Goal: Task Accomplishment & Management: Manage account settings

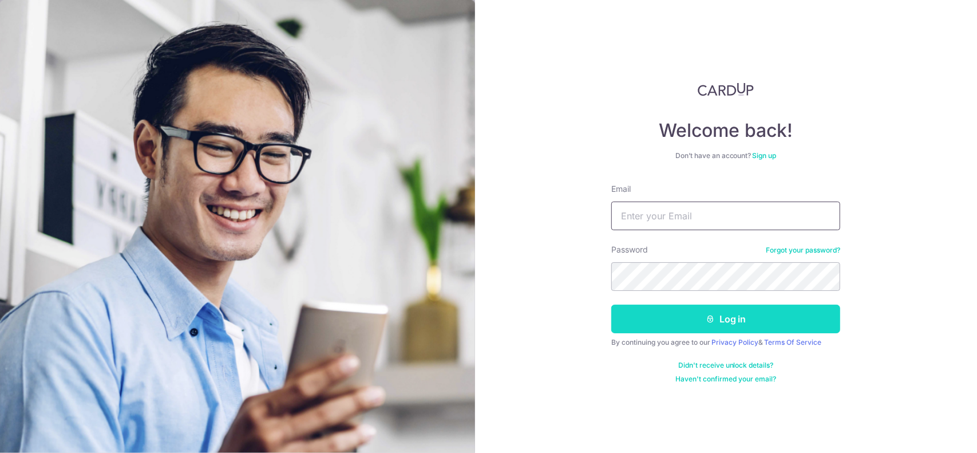
type input "[EMAIL_ADDRESS][DOMAIN_NAME]"
click at [693, 314] on button "Log in" at bounding box center [725, 318] width 229 height 29
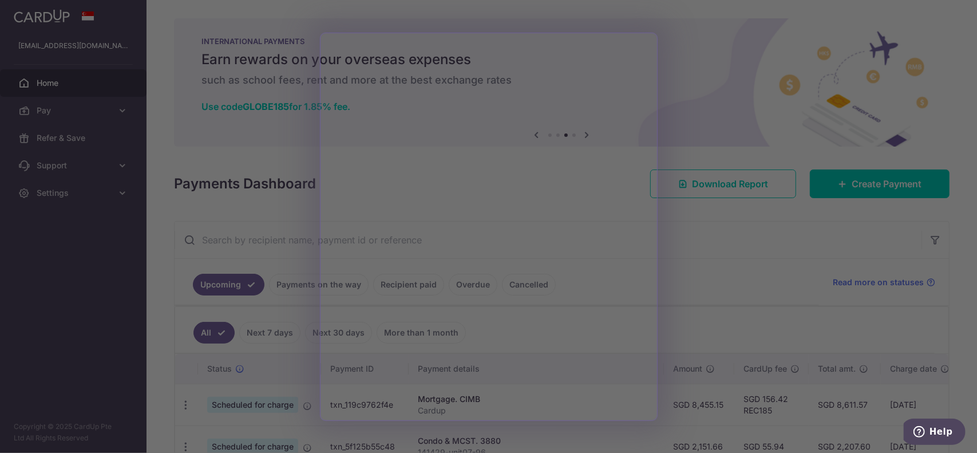
click at [271, 175] on div at bounding box center [493, 228] width 987 height 457
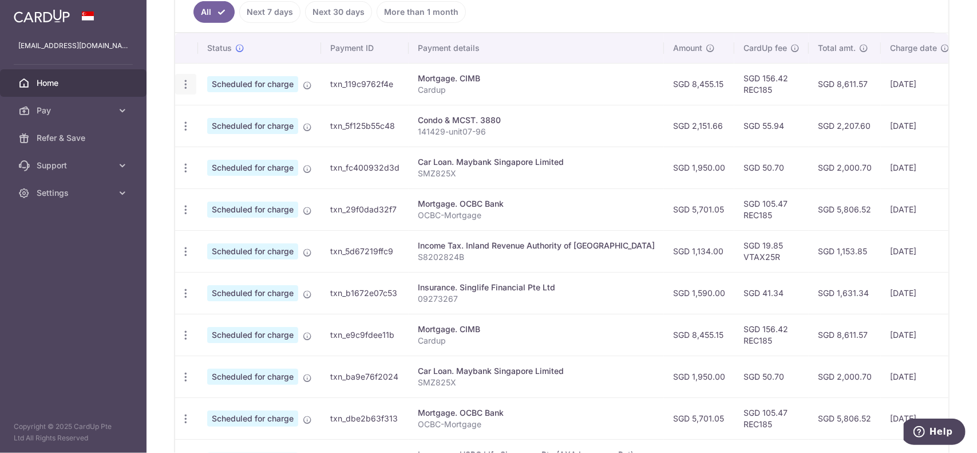
click at [179, 78] on div "Update payment Cancel payment" at bounding box center [185, 84] width 21 height 21
click at [187, 80] on icon "button" at bounding box center [186, 84] width 12 height 12
click at [248, 110] on span "Update payment" at bounding box center [247, 116] width 78 height 14
radio input "true"
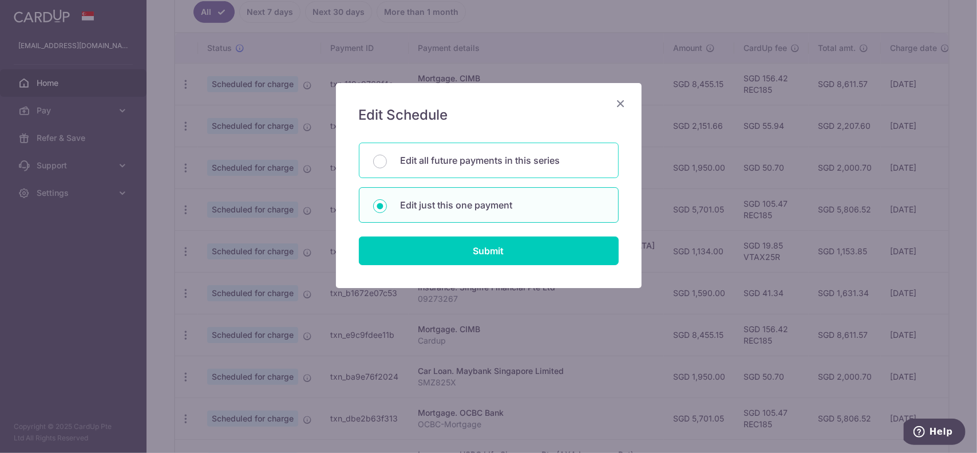
click at [424, 168] on div "Edit all future payments in this series" at bounding box center [489, 159] width 260 height 35
radio input "true"
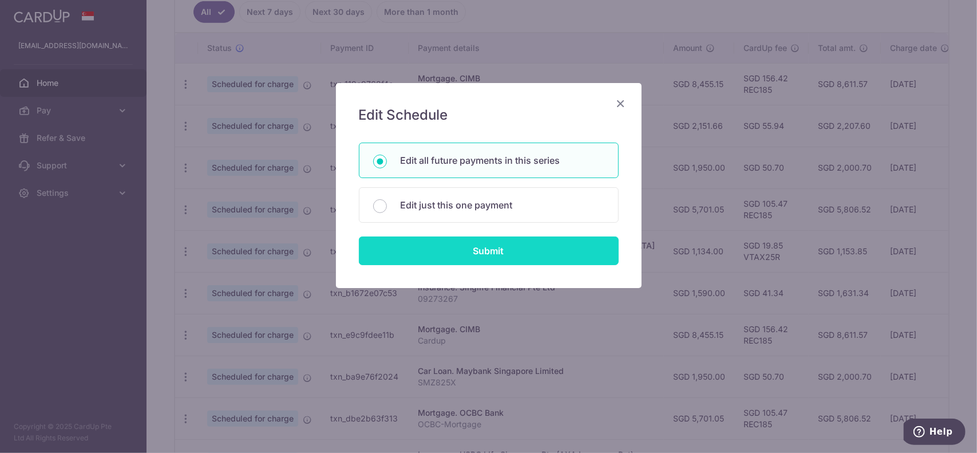
click at [459, 256] on input "Submit" at bounding box center [489, 250] width 260 height 29
radio input "true"
type input "8,455.15"
type input "Cardup"
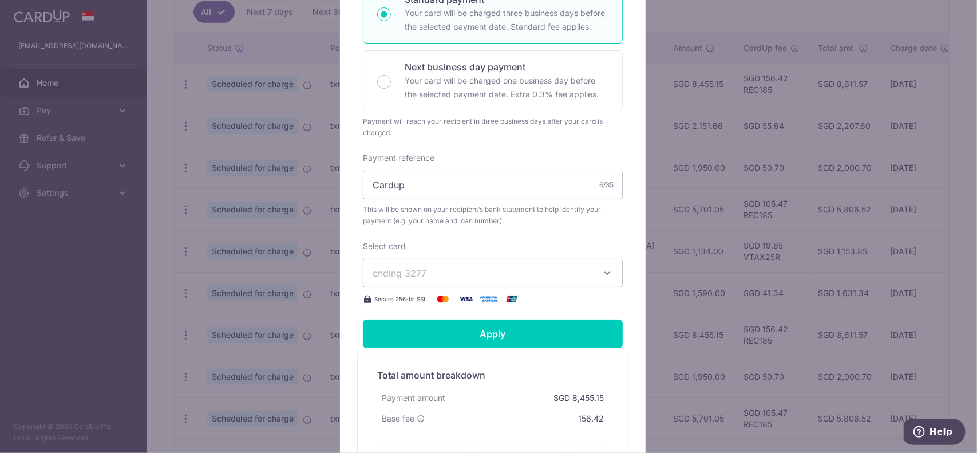
scroll to position [258, 0]
click at [519, 270] on span "ending 3277" at bounding box center [483, 273] width 220 height 14
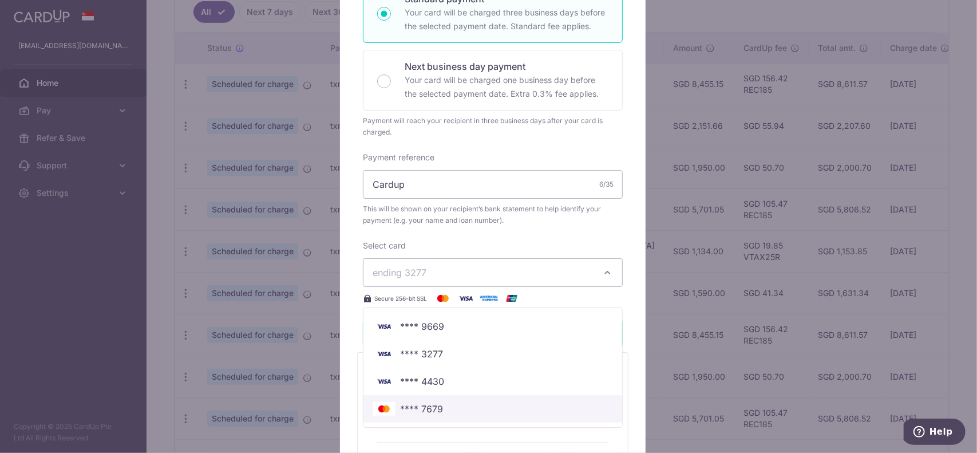
click at [486, 404] on span "**** 7679" at bounding box center [493, 409] width 240 height 14
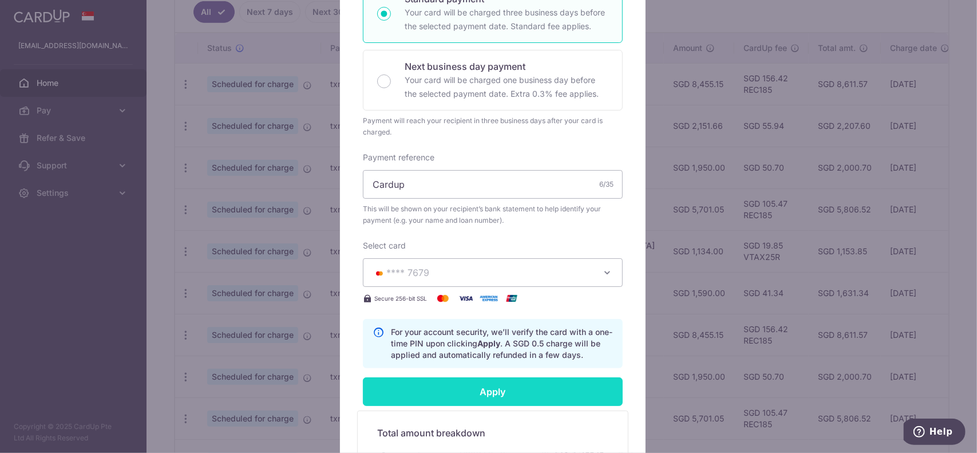
click at [494, 379] on input "Apply" at bounding box center [493, 391] width 260 height 29
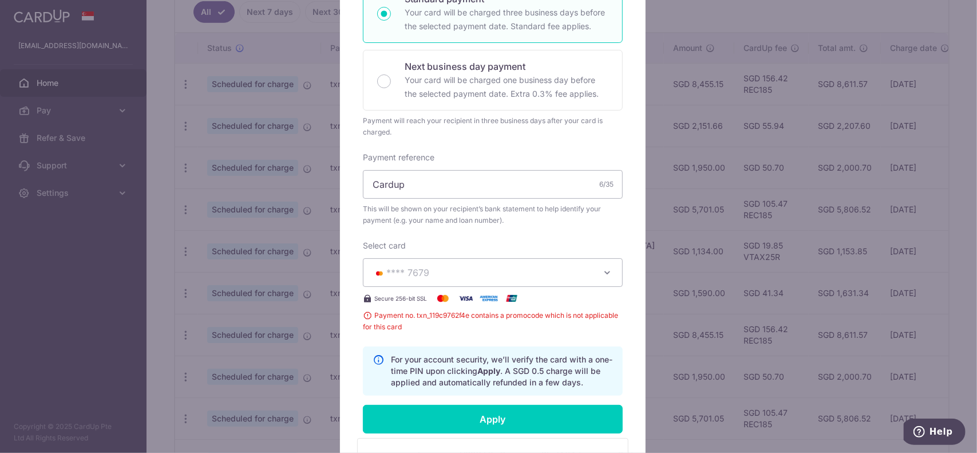
click at [485, 272] on span "**** 7679" at bounding box center [483, 273] width 220 height 14
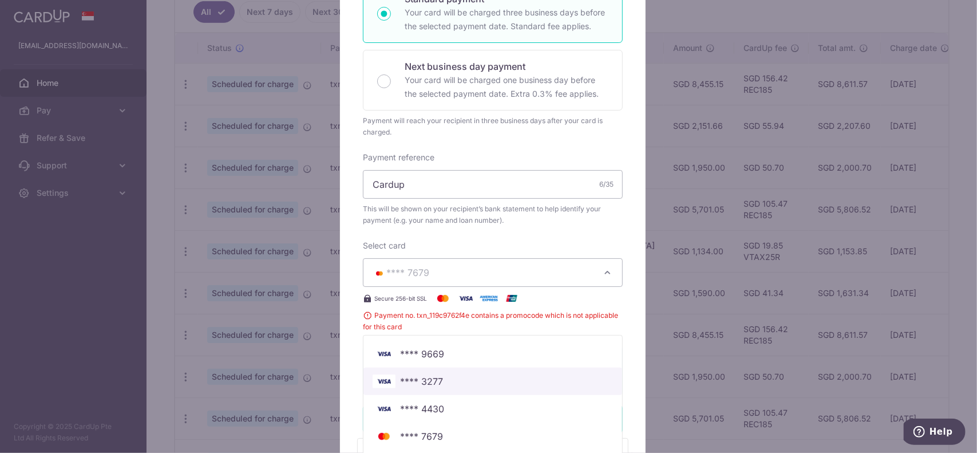
click at [472, 374] on span "**** 3277" at bounding box center [493, 381] width 240 height 14
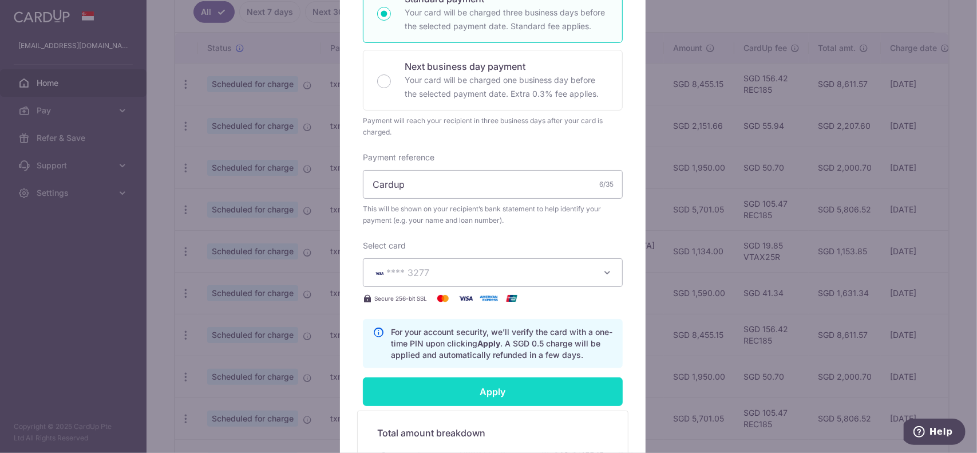
click at [473, 378] on input "Apply" at bounding box center [493, 391] width 260 height 29
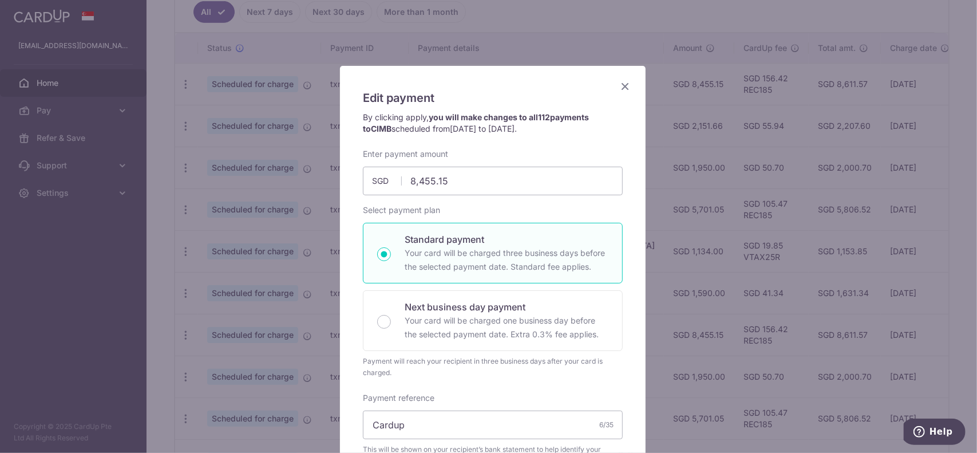
scroll to position [0, 0]
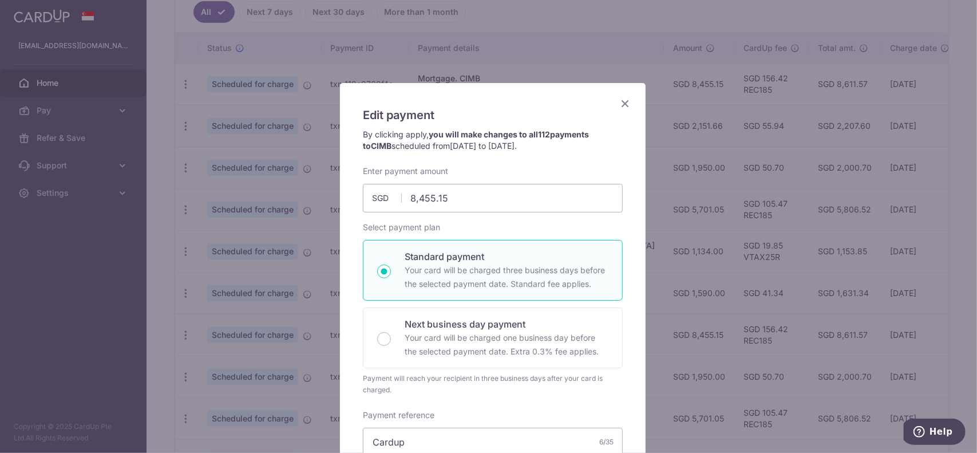
click at [621, 105] on icon "Close" at bounding box center [625, 103] width 14 height 14
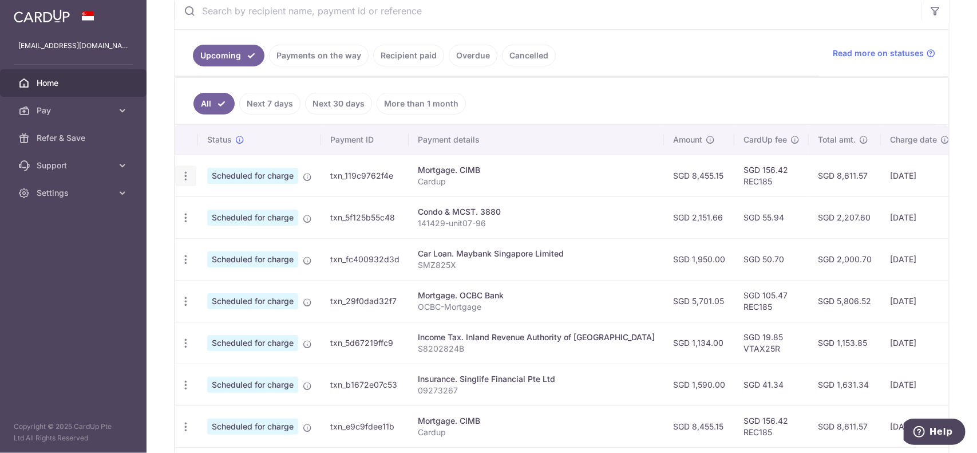
click at [184, 171] on icon "button" at bounding box center [186, 176] width 12 height 12
click at [234, 200] on span "Update payment" at bounding box center [247, 207] width 78 height 14
radio input "true"
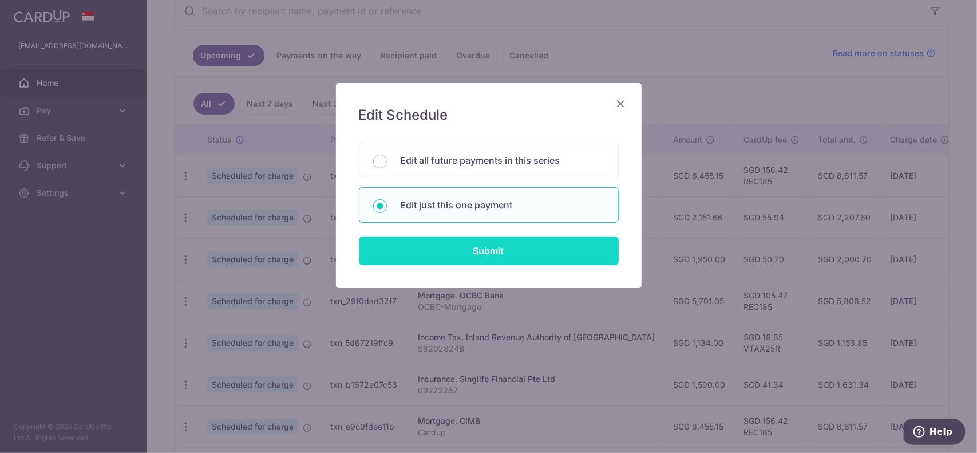
click at [452, 241] on input "Submit" at bounding box center [489, 250] width 260 height 29
radio input "true"
type input "8,455.15"
type input "[DATE]"
type input "Cardup"
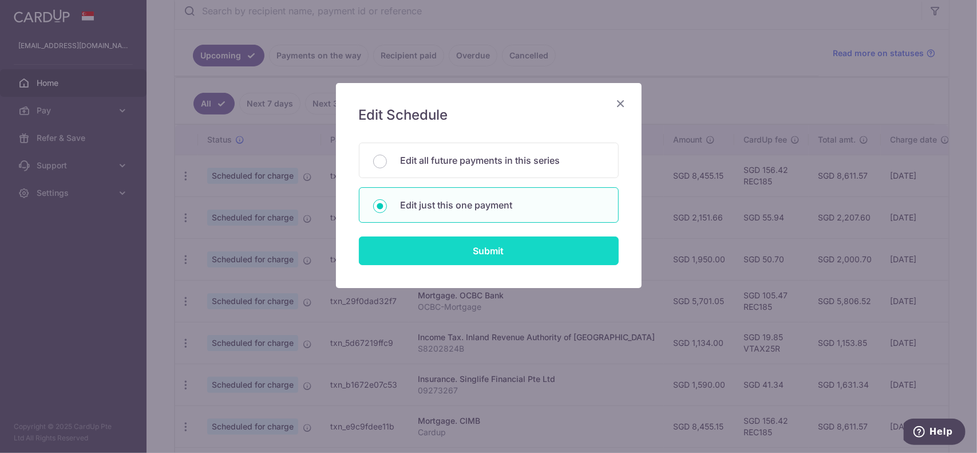
type input "REC185"
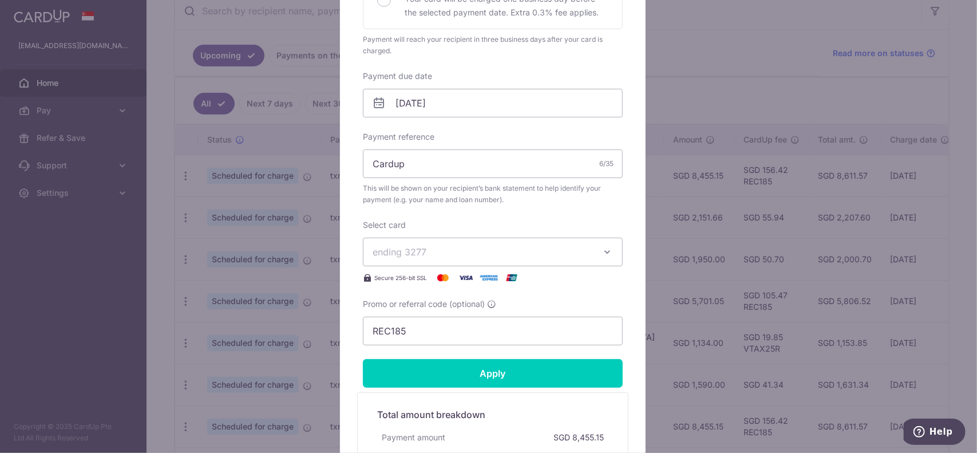
scroll to position [453, 0]
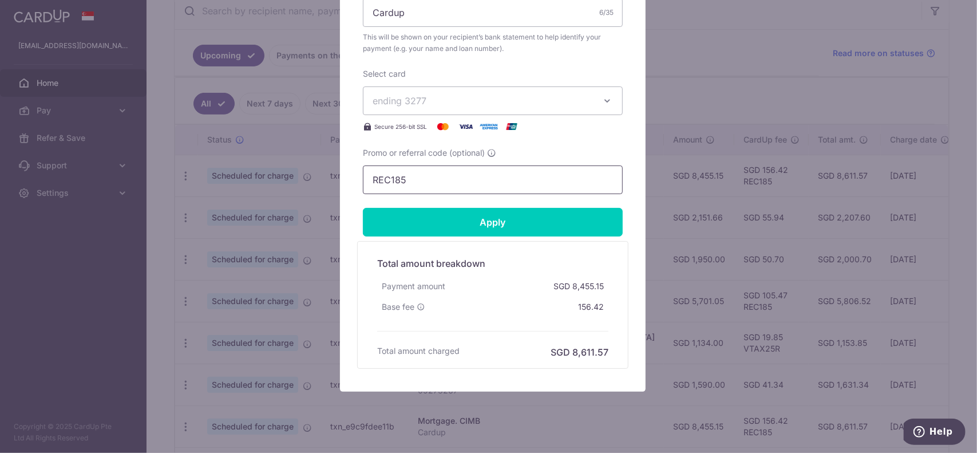
drag, startPoint x: 436, startPoint y: 175, endPoint x: 346, endPoint y: 172, distance: 90.4
click at [346, 172] on div "Edit payment By clicking apply, you will make changes to all payments to CIMB s…" at bounding box center [493, 11] width 306 height 762
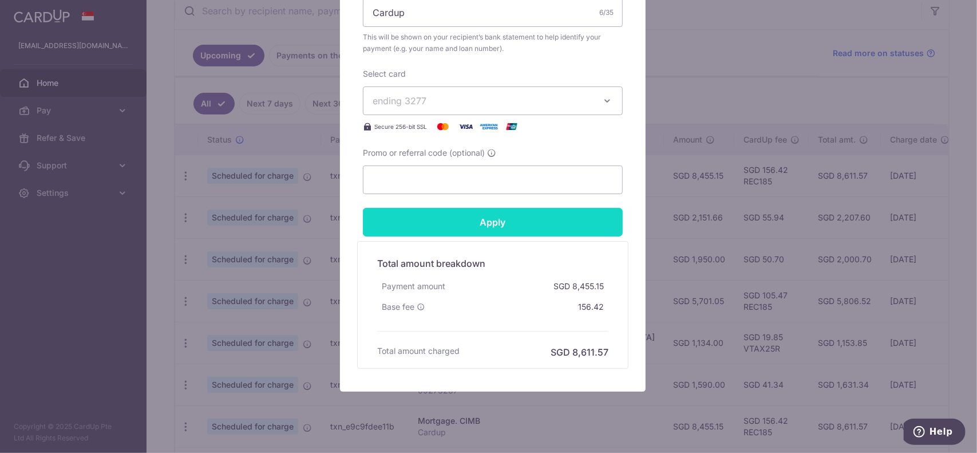
click at [401, 214] on input "Apply" at bounding box center [493, 222] width 260 height 29
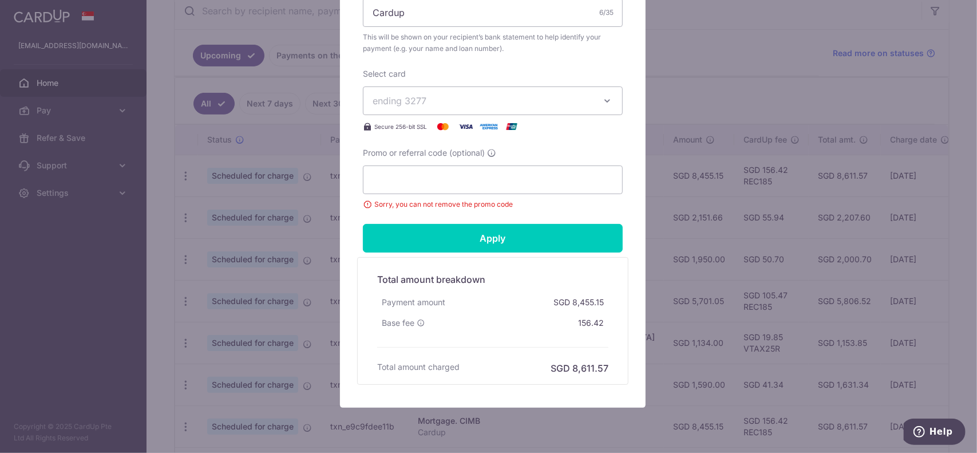
click at [443, 97] on span "ending 3277" at bounding box center [483, 101] width 220 height 14
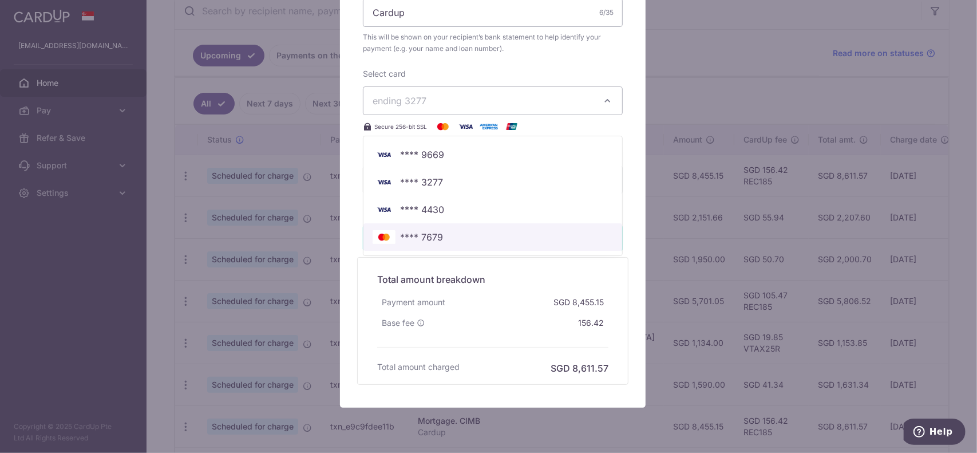
click at [441, 241] on span "**** 7679" at bounding box center [493, 237] width 240 height 14
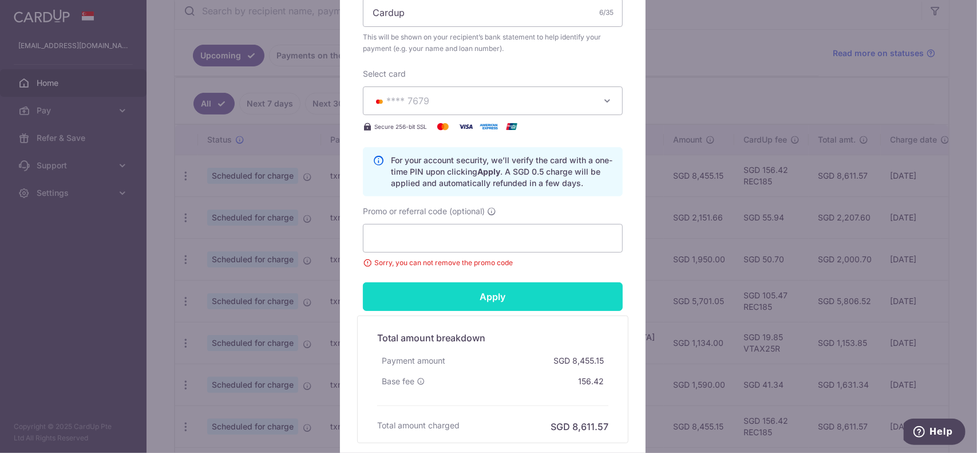
click at [439, 290] on input "Apply" at bounding box center [493, 296] width 260 height 29
click at [457, 299] on input "Apply" at bounding box center [493, 296] width 260 height 29
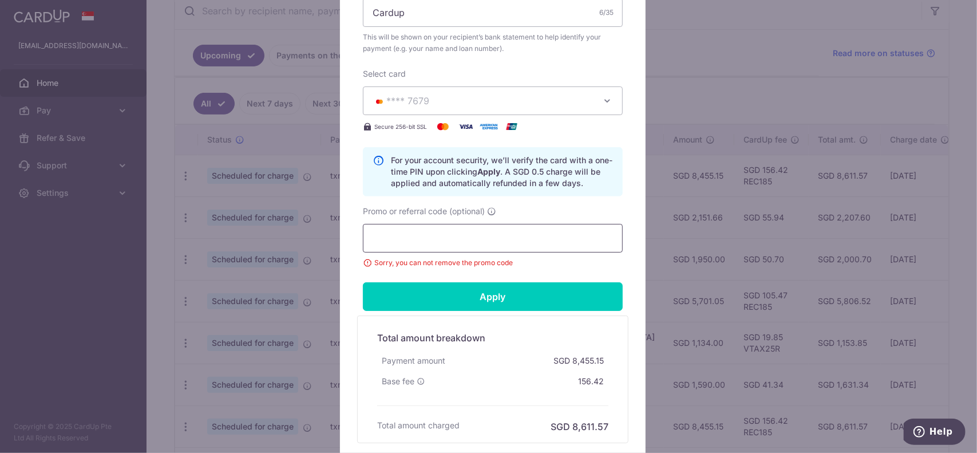
click at [438, 241] on input "Promo or referral code (optional)" at bounding box center [493, 238] width 260 height 29
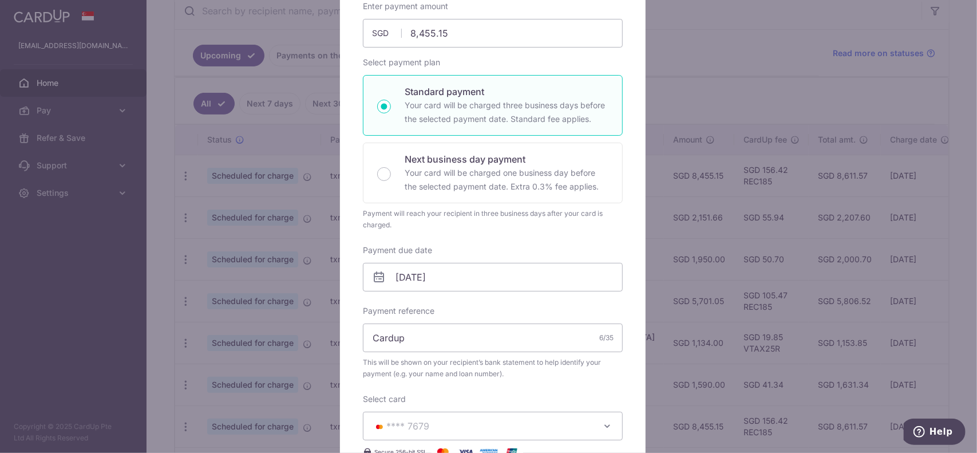
scroll to position [0, 0]
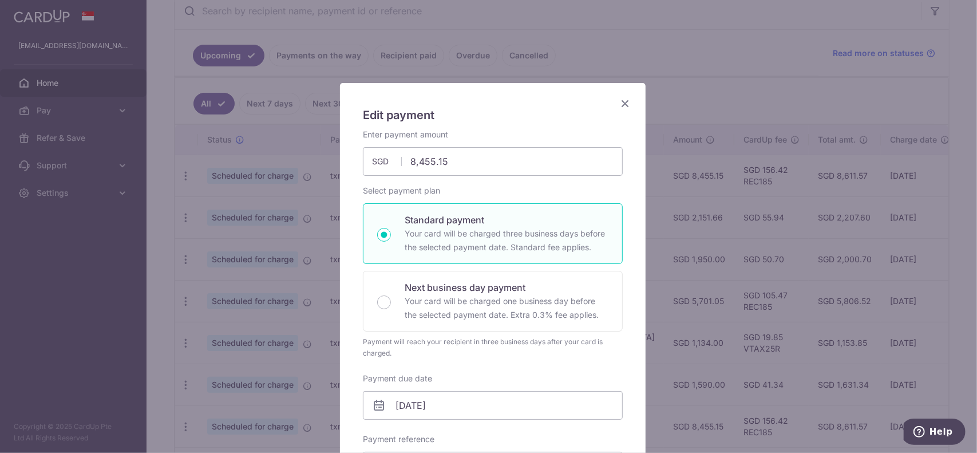
click at [613, 111] on h5 "Edit payment" at bounding box center [493, 115] width 260 height 18
click at [624, 105] on icon "Close" at bounding box center [625, 103] width 14 height 14
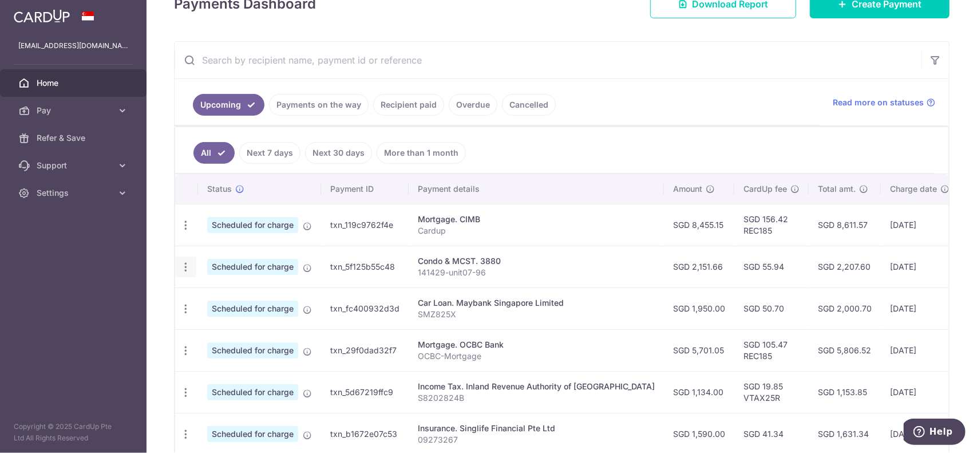
click at [184, 261] on icon "button" at bounding box center [186, 267] width 12 height 12
click at [211, 297] on span "Update payment" at bounding box center [247, 298] width 78 height 14
radio input "true"
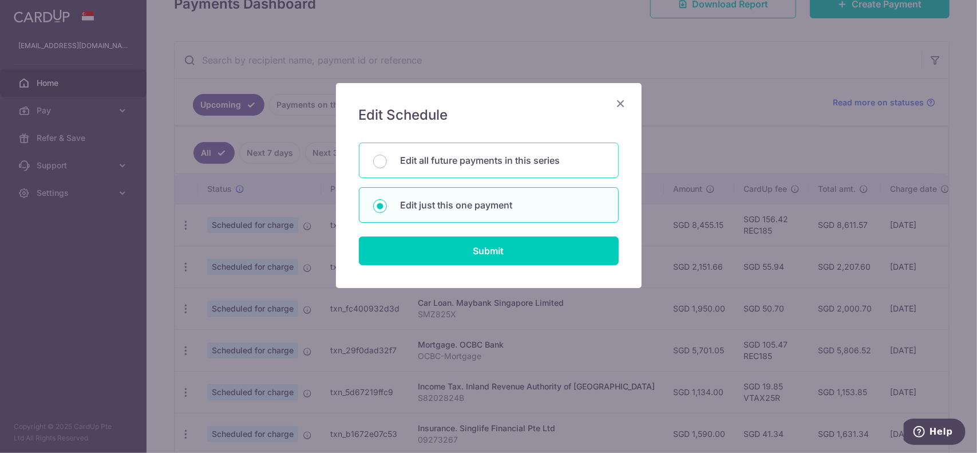
click at [485, 168] on div "Edit all future payments in this series" at bounding box center [489, 159] width 260 height 35
radio input "true"
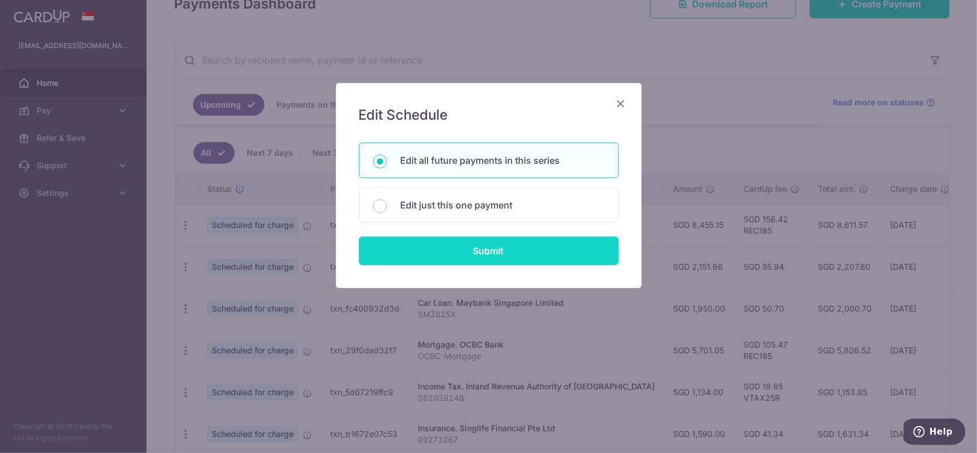
click at [483, 255] on input "Submit" at bounding box center [489, 250] width 260 height 29
radio input "true"
type input "2,151.66"
type input "141429-unit07-96"
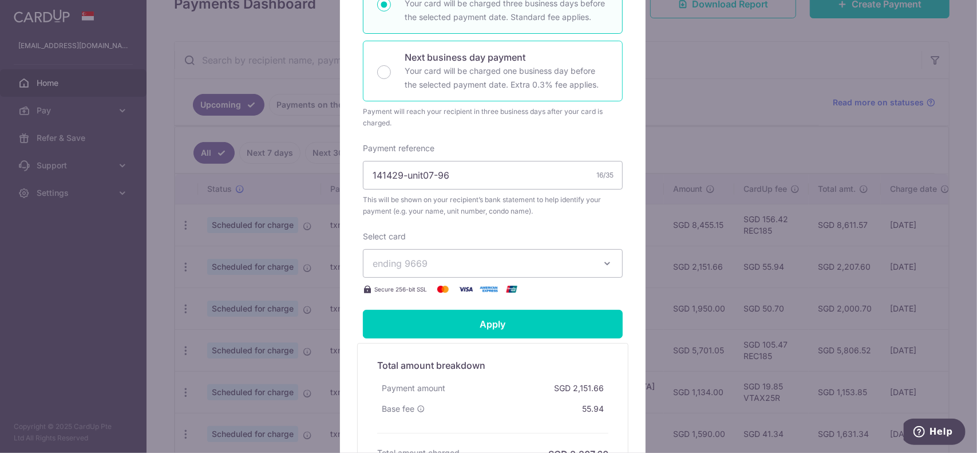
scroll to position [272, 0]
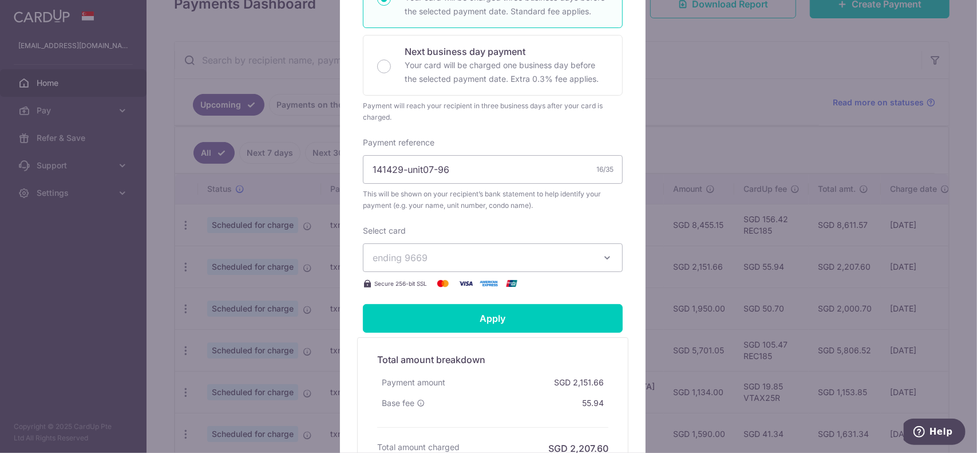
click at [490, 254] on span "ending 9669" at bounding box center [483, 258] width 220 height 14
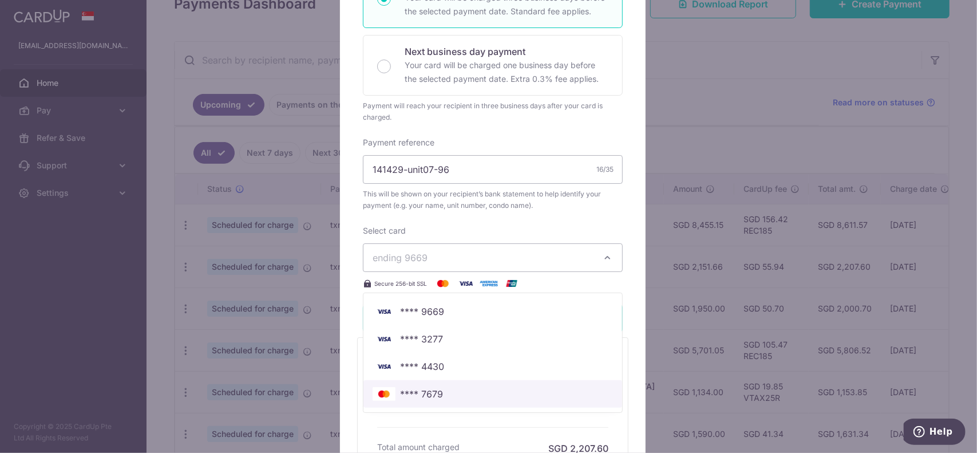
click at [446, 394] on span "**** 7679" at bounding box center [493, 394] width 240 height 14
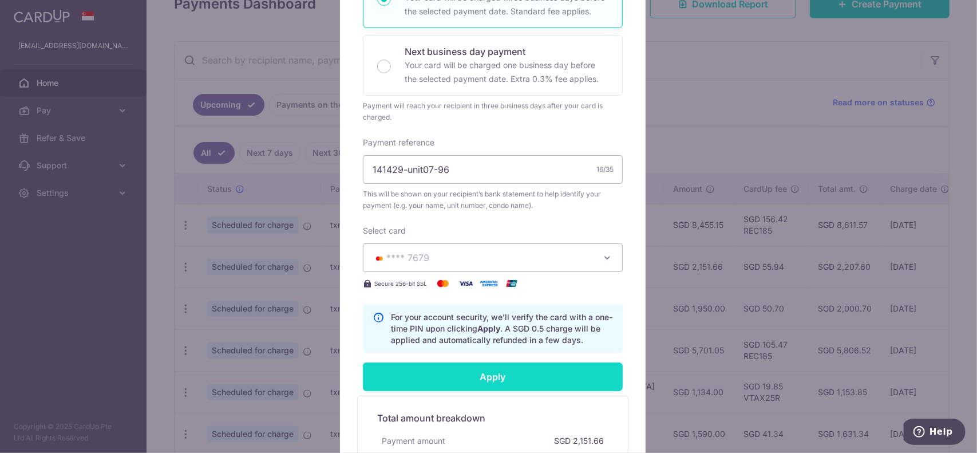
click at [466, 371] on input "Apply" at bounding box center [493, 376] width 260 height 29
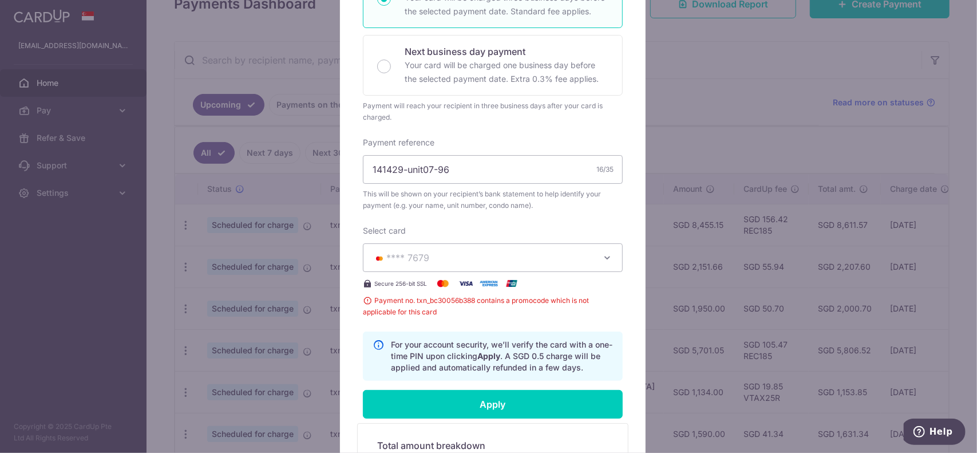
click at [474, 260] on span "**** 7679" at bounding box center [483, 258] width 220 height 14
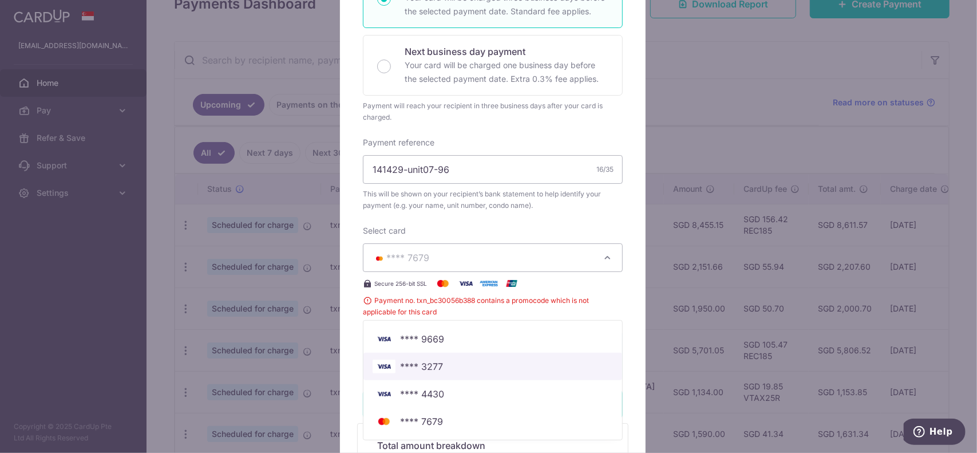
click at [475, 361] on span "**** 3277" at bounding box center [493, 366] width 240 height 14
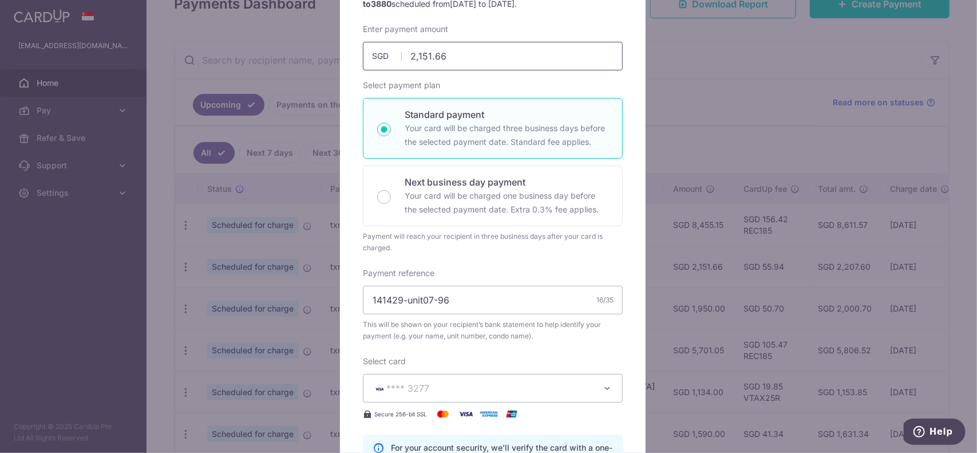
scroll to position [0, 0]
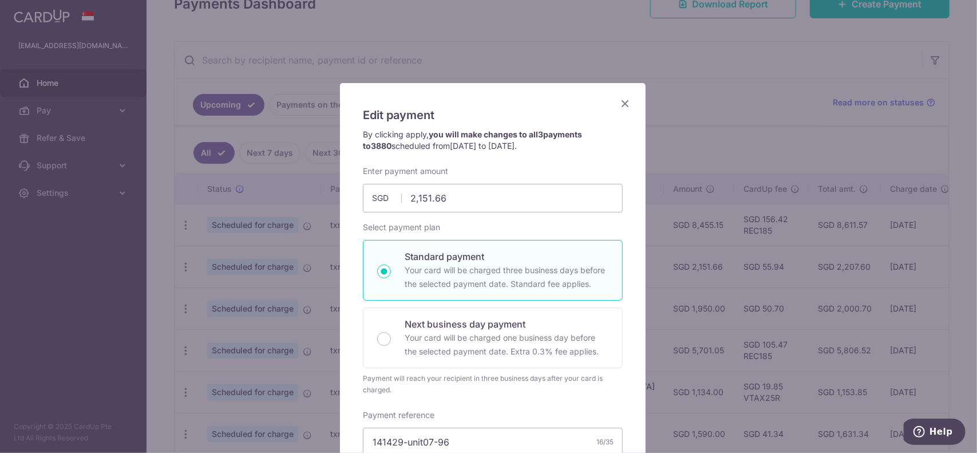
click at [619, 100] on icon "Close" at bounding box center [625, 103] width 14 height 14
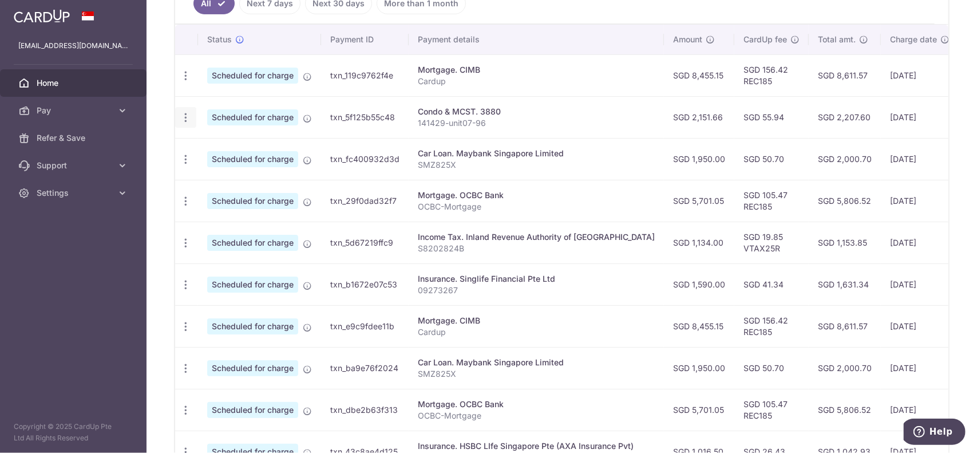
click at [181, 117] on icon "button" at bounding box center [186, 118] width 12 height 12
click at [245, 148] on span "Update payment" at bounding box center [247, 149] width 78 height 14
radio input "true"
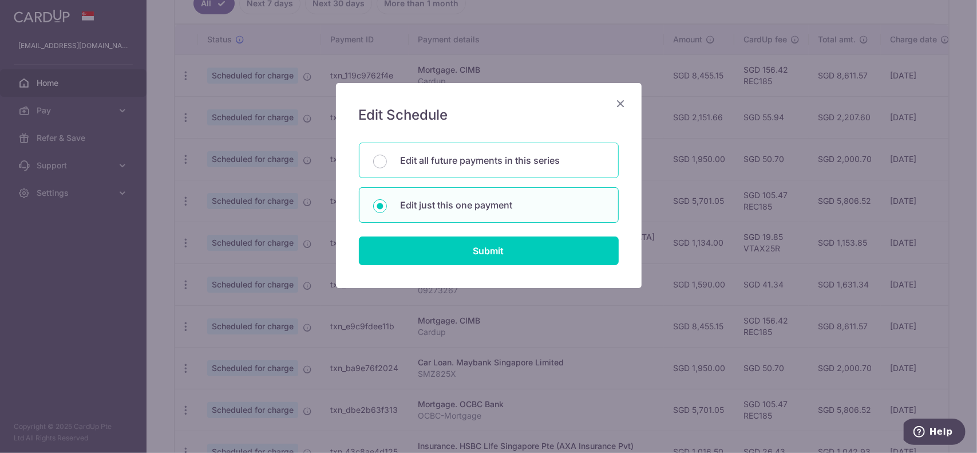
click at [444, 162] on p "Edit all future payments in this series" at bounding box center [503, 160] width 204 height 14
click at [387, 162] on input "Edit all future payments in this series" at bounding box center [380, 162] width 14 height 14
radio input "true"
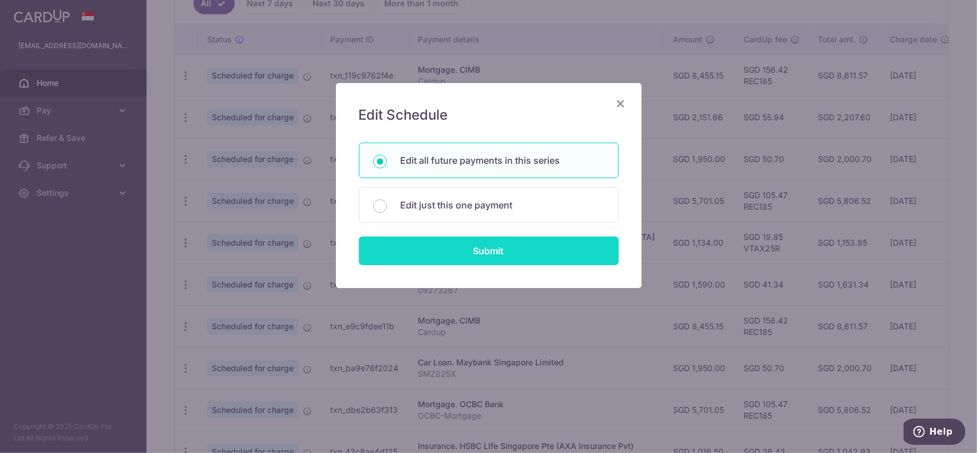
click at [467, 247] on input "Submit" at bounding box center [489, 250] width 260 height 29
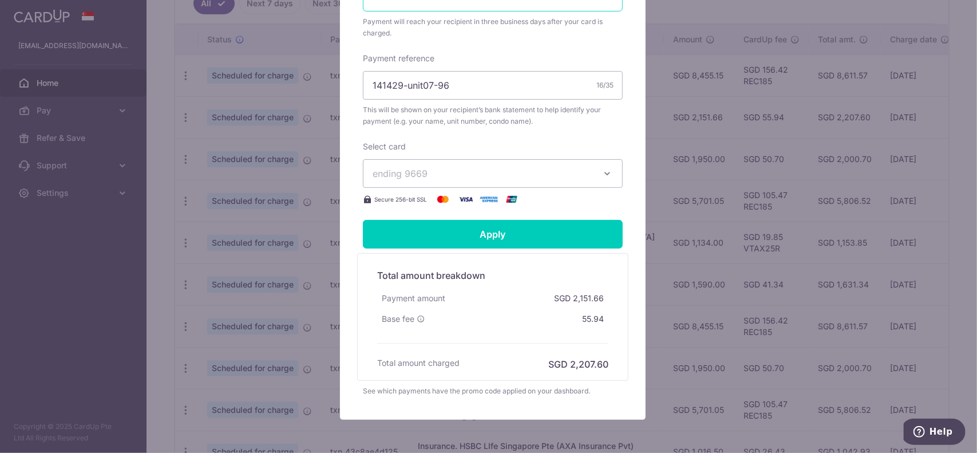
scroll to position [357, 0]
click at [542, 174] on span "ending 9669" at bounding box center [483, 173] width 220 height 14
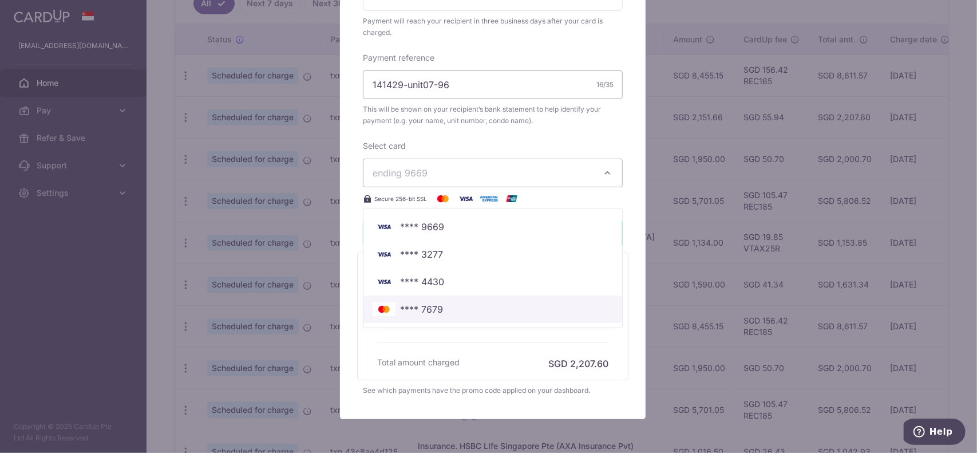
click at [448, 302] on span "**** 7679" at bounding box center [493, 309] width 240 height 14
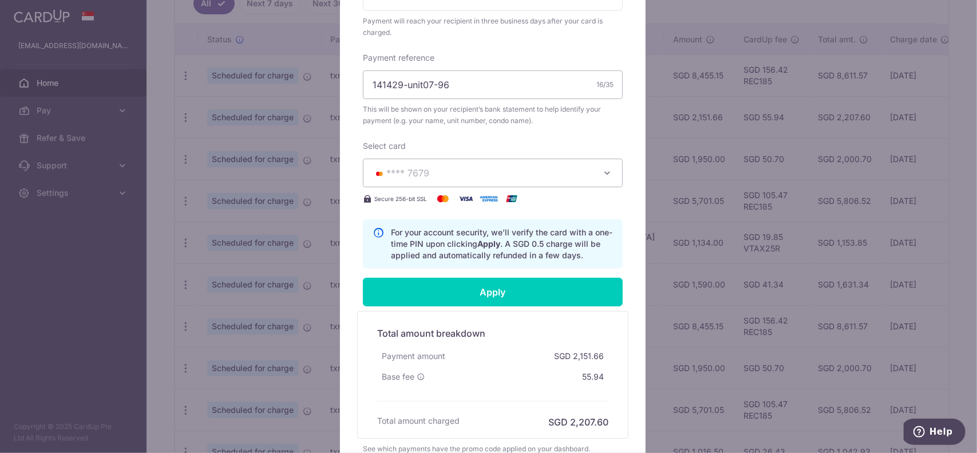
click at [466, 274] on form "By clicking apply, you will make changes to all 3 payments to 3880 scheduled fr…" at bounding box center [493, 113] width 260 height 683
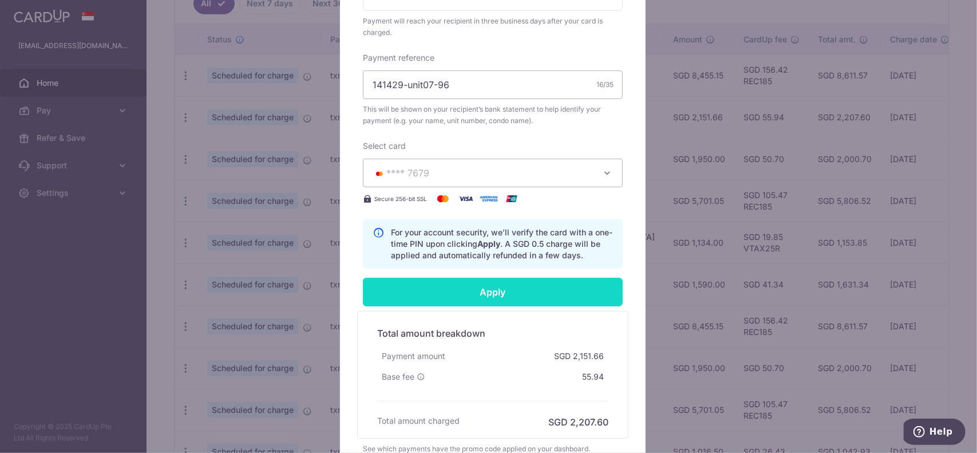
click at [464, 283] on input "Apply" at bounding box center [493, 292] width 260 height 29
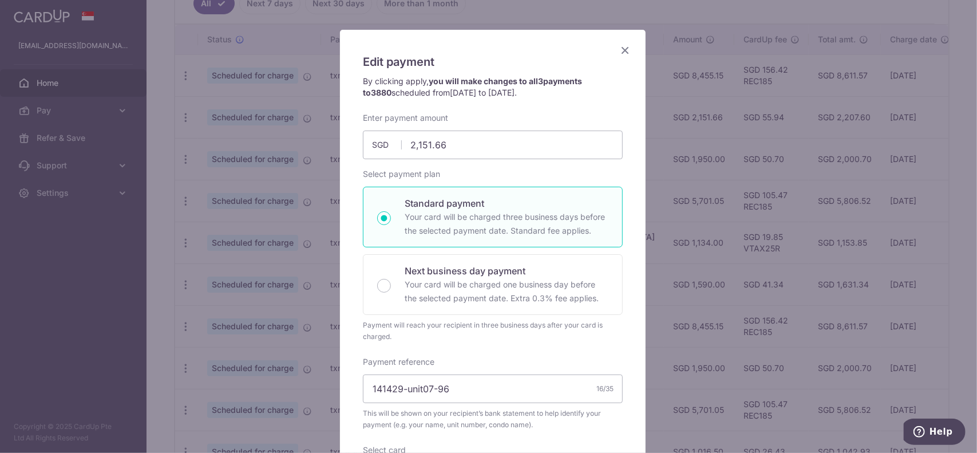
scroll to position [53, 0]
click at [620, 50] on icon "Close" at bounding box center [625, 50] width 14 height 14
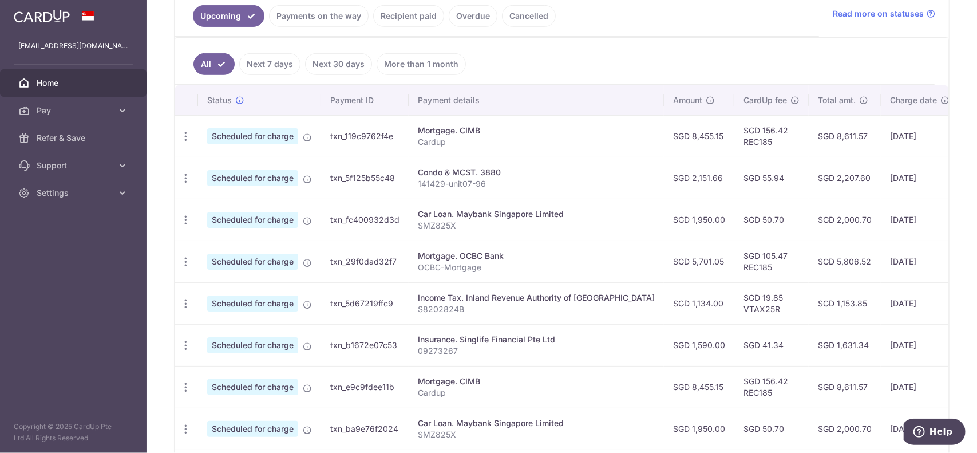
scroll to position [0, 1]
click at [183, 303] on icon "button" at bounding box center [185, 304] width 12 height 12
click at [257, 360] on span "Cancel payment" at bounding box center [246, 363] width 77 height 14
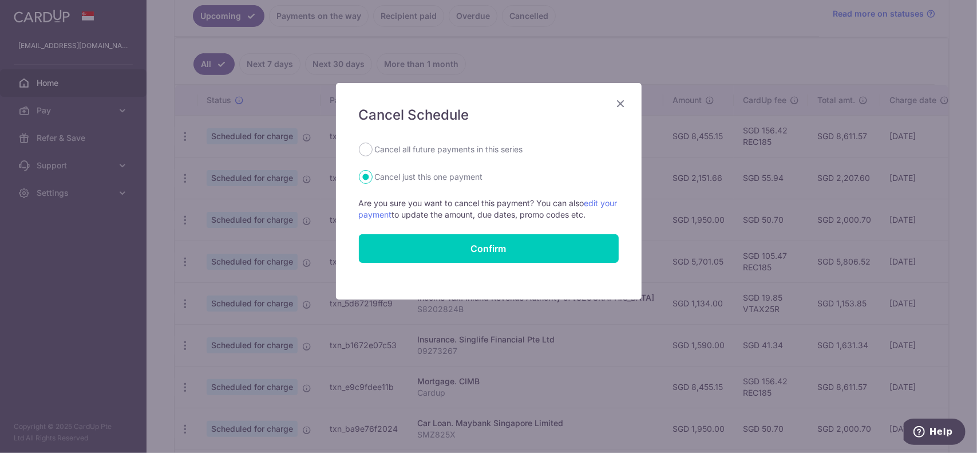
click at [428, 155] on label "Cancel all future payments in this series" at bounding box center [449, 149] width 148 height 14
click at [373, 155] on input "Cancel all future payments in this series" at bounding box center [366, 149] width 14 height 14
radio input "true"
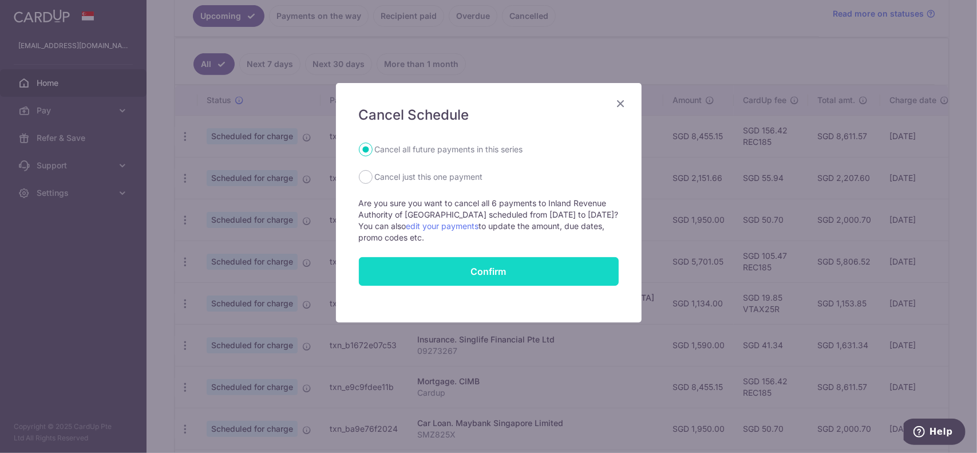
click at [431, 266] on button "Confirm" at bounding box center [489, 271] width 260 height 29
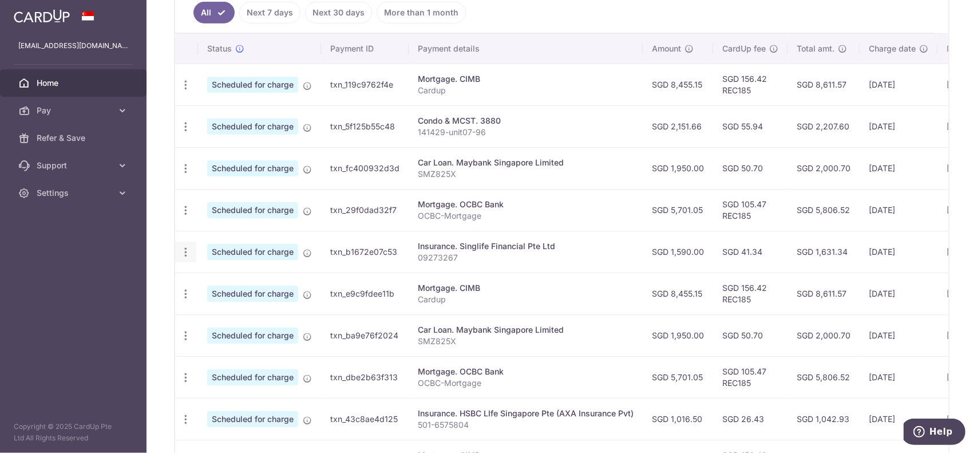
click at [187, 247] on icon "button" at bounding box center [186, 252] width 12 height 12
click at [524, 283] on div "Mortgage. CIMB" at bounding box center [526, 287] width 216 height 11
click at [187, 126] on icon "button" at bounding box center [186, 127] width 12 height 12
click at [223, 155] on span "Update payment" at bounding box center [247, 158] width 78 height 14
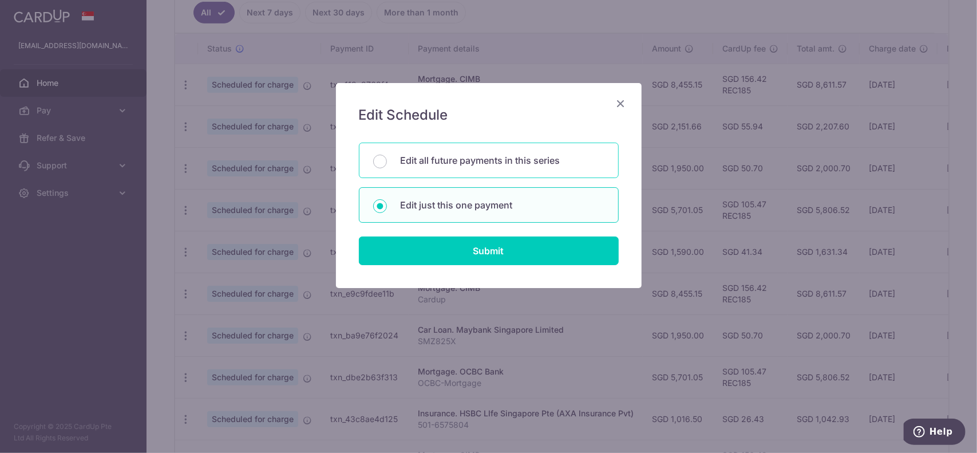
click at [460, 161] on p "Edit all future payments in this series" at bounding box center [503, 160] width 204 height 14
click at [387, 161] on input "Edit all future payments in this series" at bounding box center [380, 162] width 14 height 14
radio input "true"
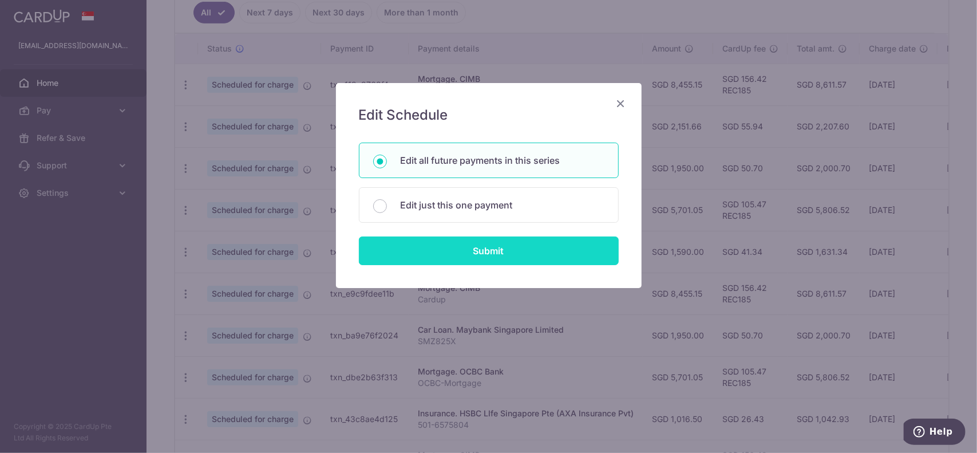
click at [442, 251] on input "Submit" at bounding box center [489, 250] width 260 height 29
radio input "true"
type input "2,151.66"
type input "141429-unit07-96"
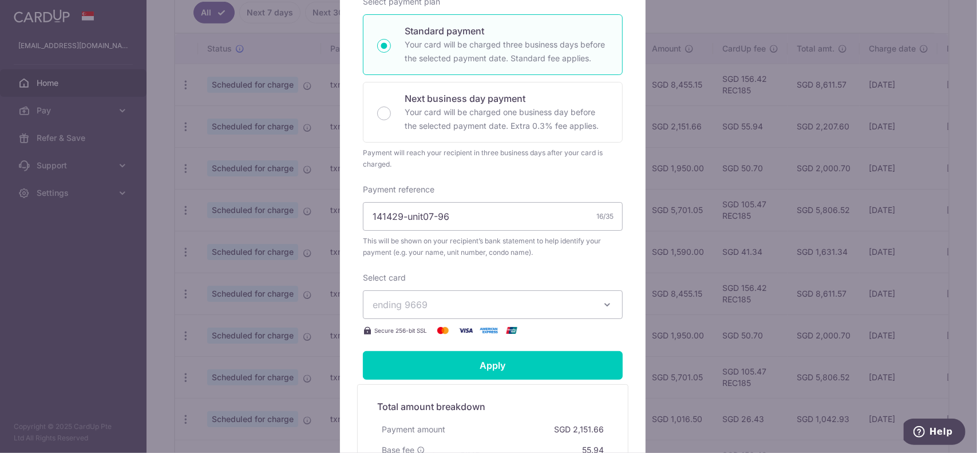
scroll to position [226, 0]
click at [497, 310] on button "ending 9669" at bounding box center [493, 304] width 260 height 29
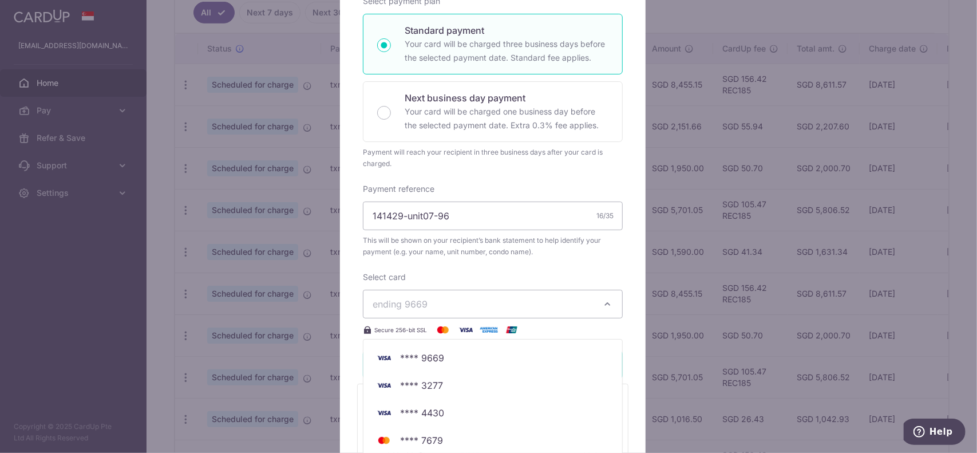
scroll to position [403, 0]
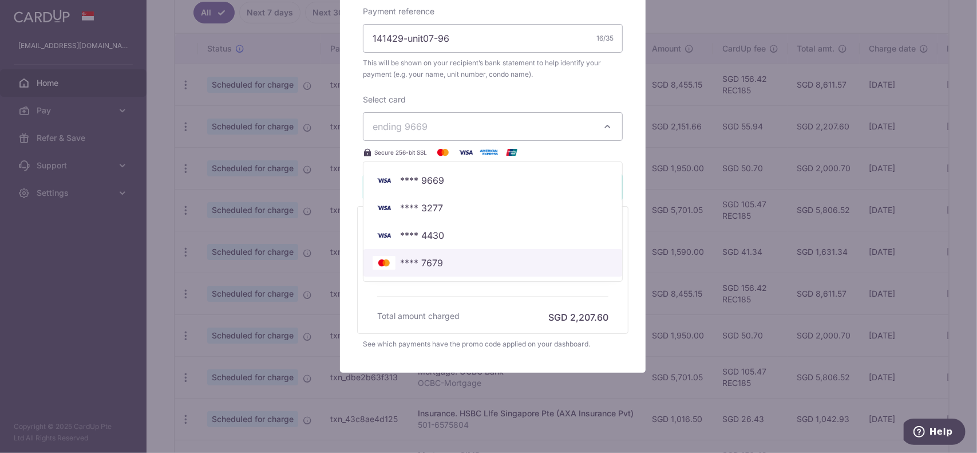
click at [453, 254] on link "**** 7679" at bounding box center [492, 262] width 259 height 27
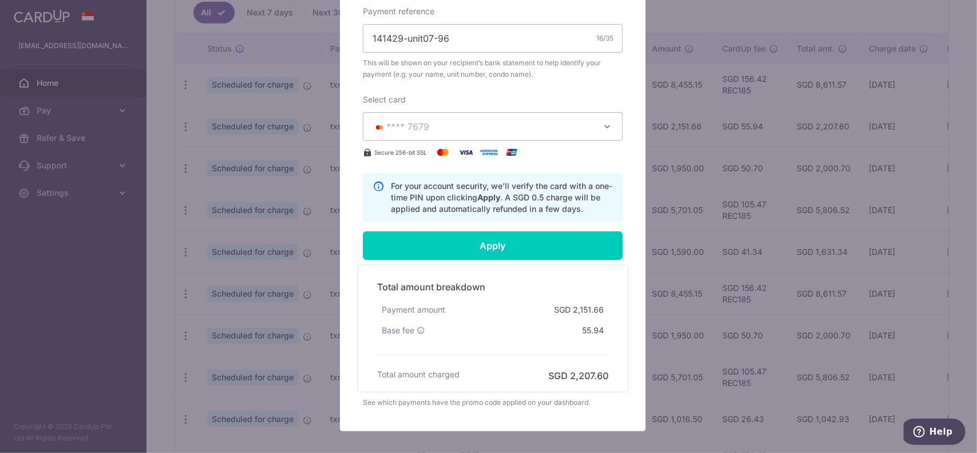
scroll to position [399, 0]
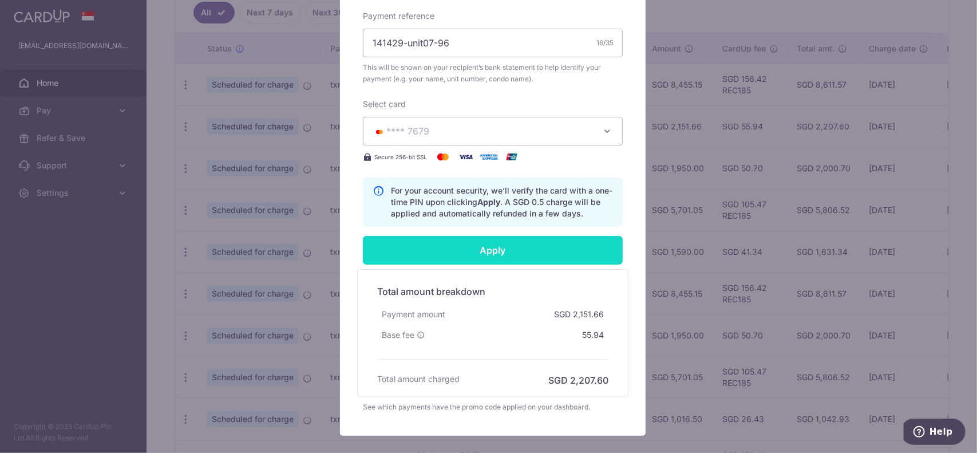
click at [457, 243] on input "Apply" at bounding box center [493, 250] width 260 height 29
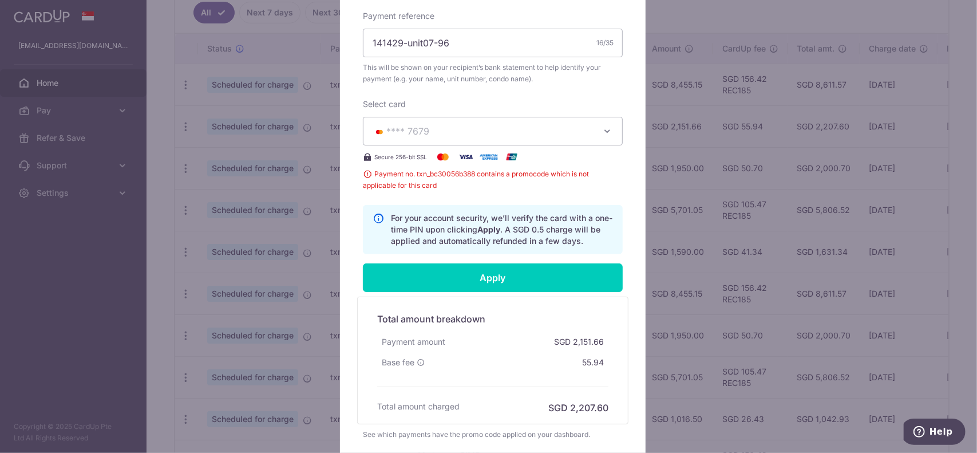
click at [447, 140] on button "**** 7679" at bounding box center [493, 131] width 260 height 29
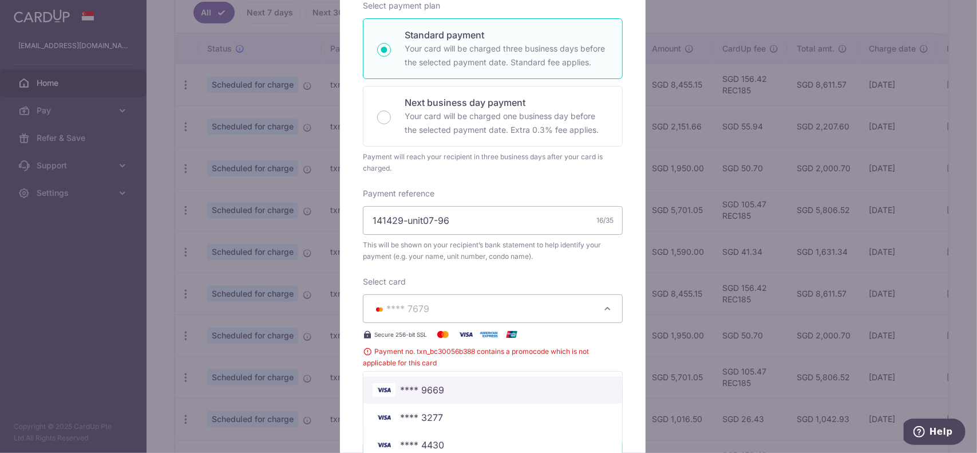
scroll to position [0, 0]
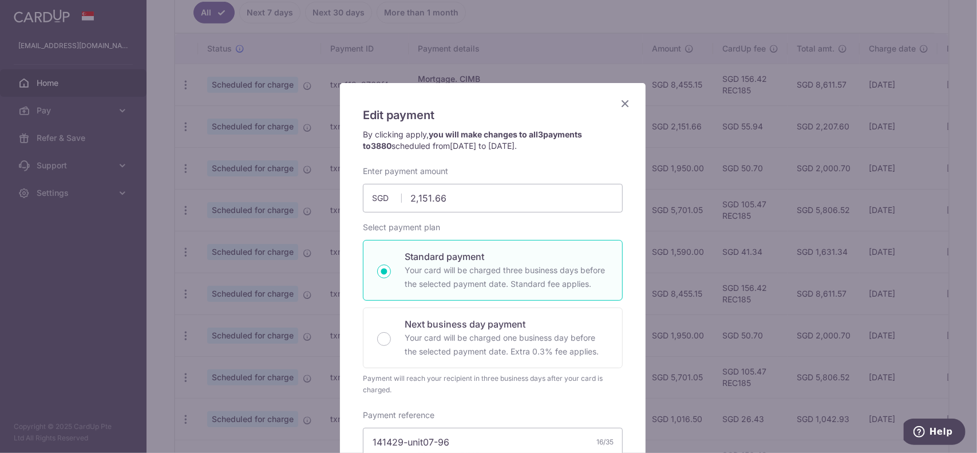
click at [624, 102] on icon "Close" at bounding box center [625, 103] width 14 height 14
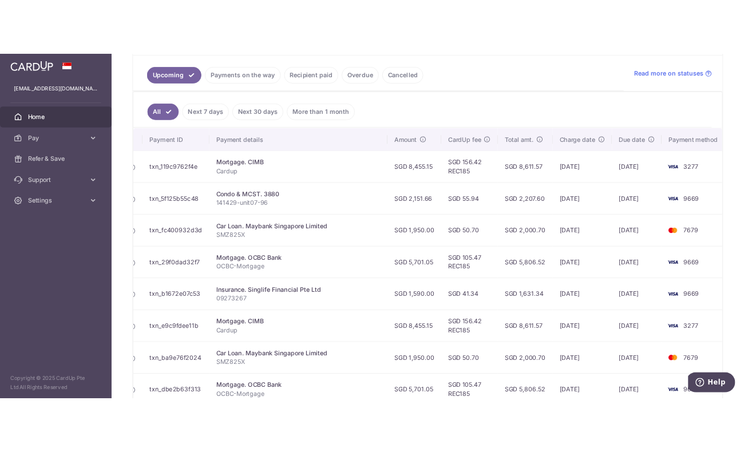
scroll to position [0, 140]
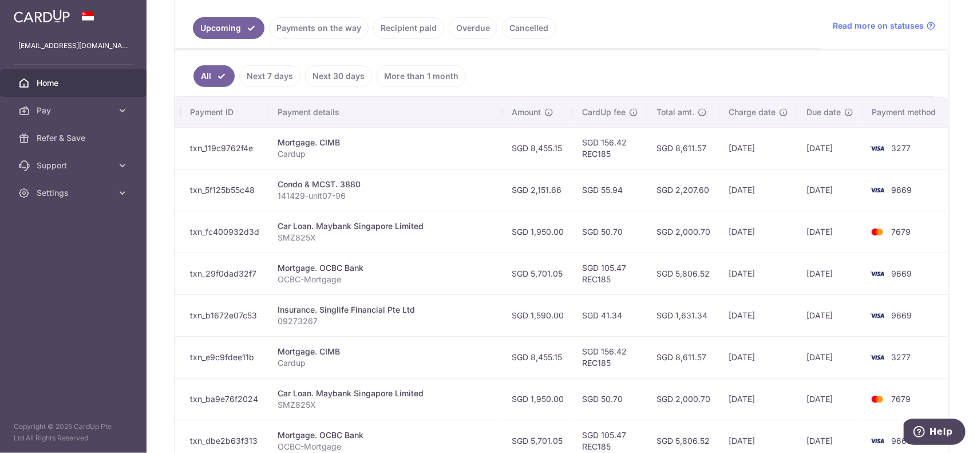
drag, startPoint x: 621, startPoint y: 186, endPoint x: 332, endPoint y: 191, distance: 288.4
click at [332, 191] on tr "Update payment Cancel payment Scheduled for charge txn_5f125b55c48 Condo & MCST…" at bounding box center [492, 190] width 914 height 42
click at [357, 190] on p "141429-unit07-96" at bounding box center [386, 195] width 216 height 11
drag, startPoint x: 561, startPoint y: 190, endPoint x: 275, endPoint y: 179, distance: 286.3
click at [275, 179] on tr "Update payment Cancel payment Scheduled for charge txn_5f125b55c48 Condo & MCST…" at bounding box center [492, 190] width 914 height 42
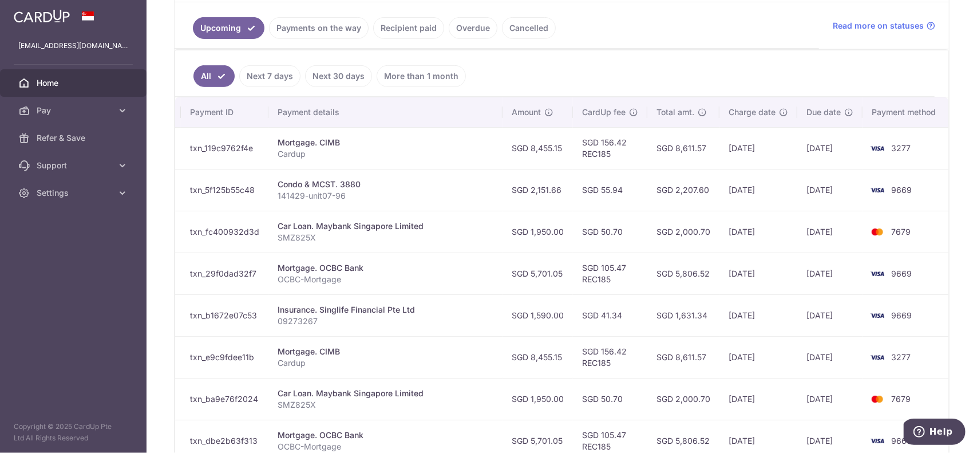
drag, startPoint x: 775, startPoint y: 189, endPoint x: 276, endPoint y: 171, distance: 498.7
click at [276, 171] on tr "Update payment Cancel payment Scheduled for charge txn_5f125b55c48 Condo & MCST…" at bounding box center [492, 190] width 914 height 42
copy tr "Condo & MCST. 3880 141429-unit07-96 SGD 2,151.66 SGD 55.94 SGD 2,207.60 26/09/2…"
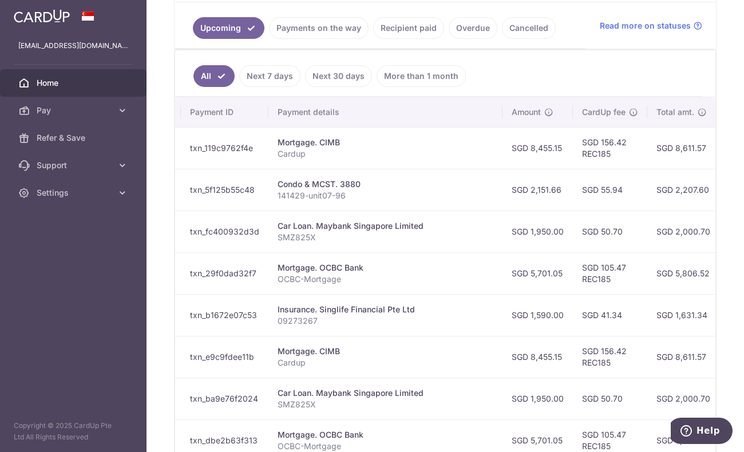
scroll to position [0, 0]
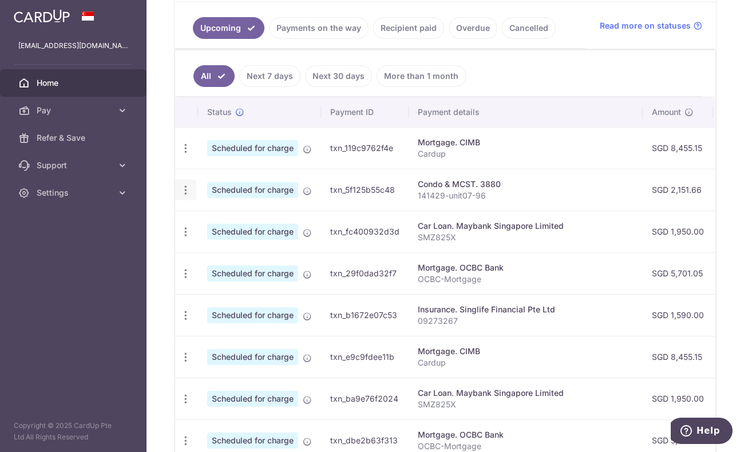
click at [189, 194] on div "Update payment Cancel payment" at bounding box center [185, 190] width 21 height 21
click at [187, 191] on icon "button" at bounding box center [186, 190] width 12 height 12
click at [552, 191] on p "141429-unit07-96" at bounding box center [526, 195] width 216 height 11
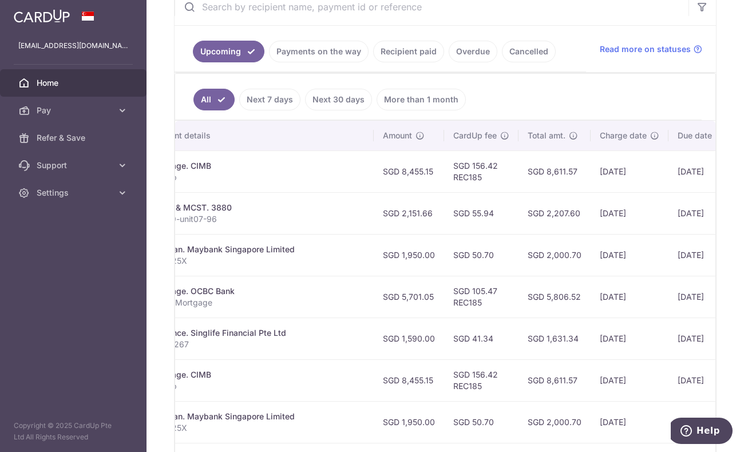
scroll to position [0, 373]
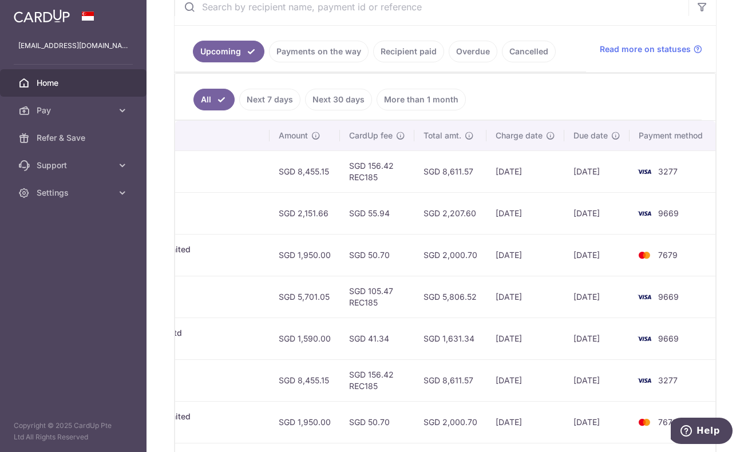
drag, startPoint x: 616, startPoint y: 213, endPoint x: 567, endPoint y: 208, distance: 50.1
click at [567, 208] on td "[DATE]" at bounding box center [596, 213] width 65 height 42
copy td "[DATE]"
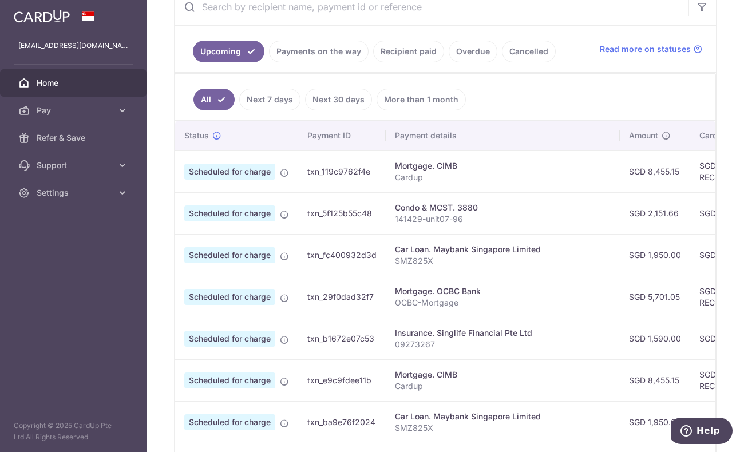
scroll to position [0, 0]
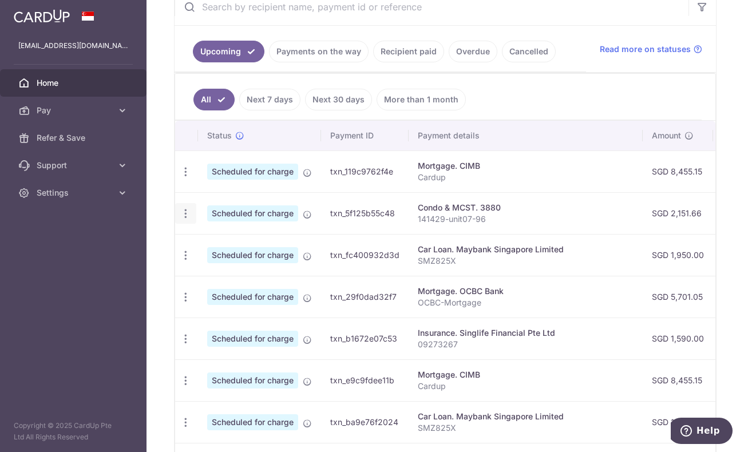
click at [183, 212] on icon "button" at bounding box center [186, 214] width 12 height 12
click at [224, 272] on span "Cancel payment" at bounding box center [246, 273] width 77 height 14
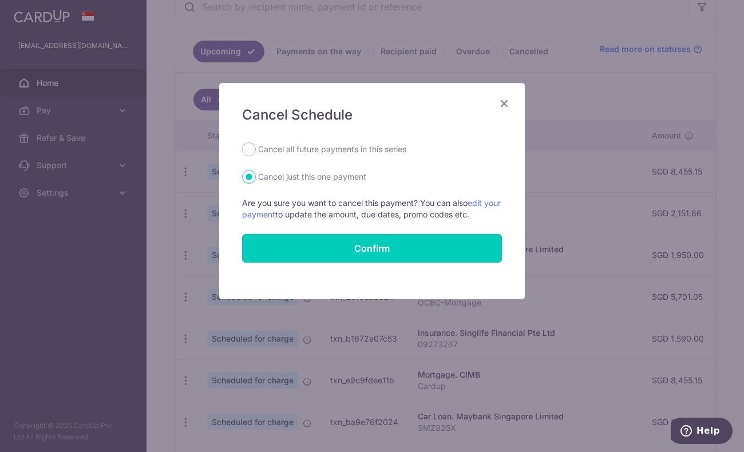
click at [303, 150] on label "Cancel all future payments in this series" at bounding box center [332, 149] width 148 height 14
click at [256, 150] on input "Cancel all future payments in this series" at bounding box center [249, 149] width 14 height 14
radio input "true"
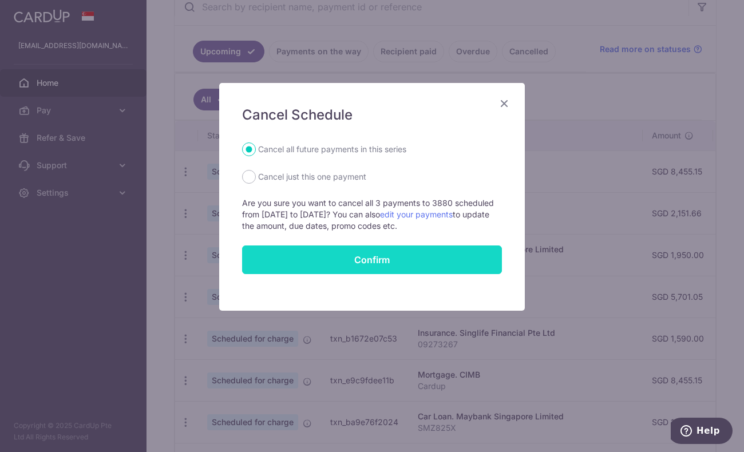
click at [308, 259] on button "Confirm" at bounding box center [372, 259] width 260 height 29
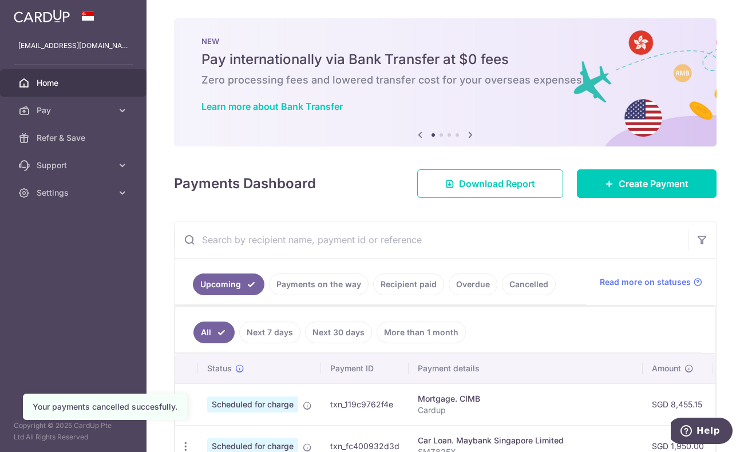
scroll to position [10, 0]
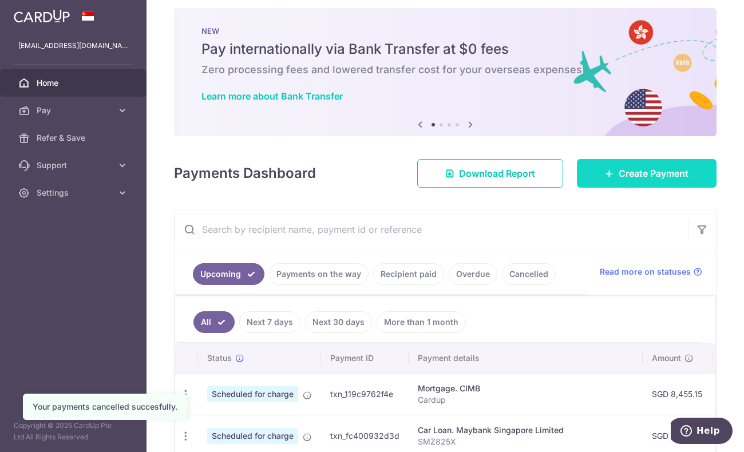
click at [605, 176] on icon at bounding box center [609, 173] width 9 height 9
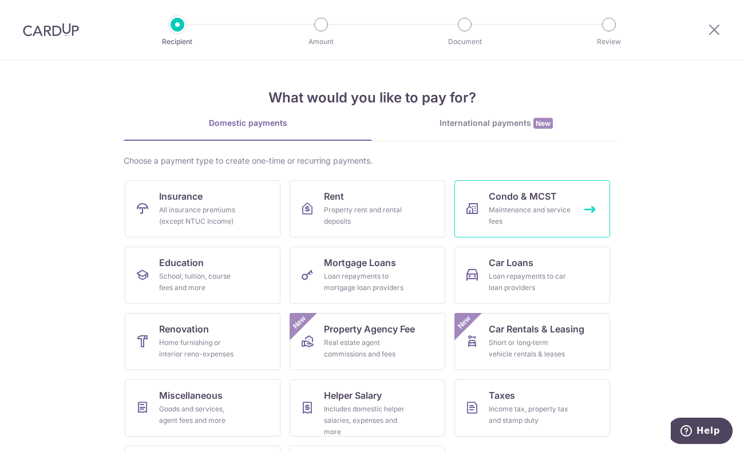
click at [515, 216] on div "Maintenance and service fees" at bounding box center [530, 215] width 82 height 23
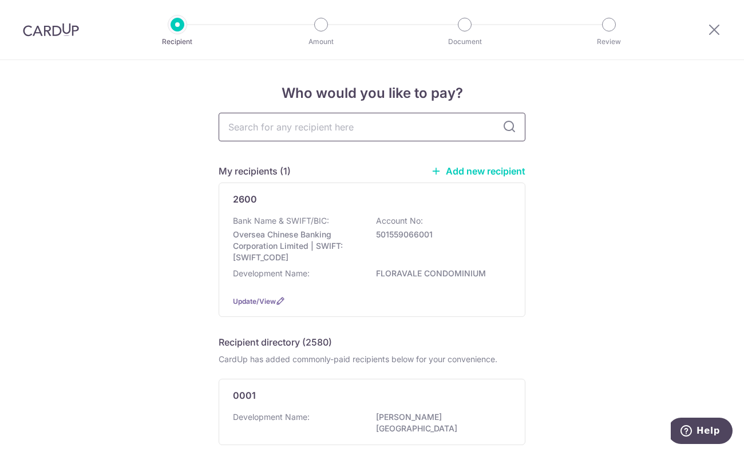
click at [333, 133] on input "text" at bounding box center [372, 127] width 307 height 29
type input "3880"
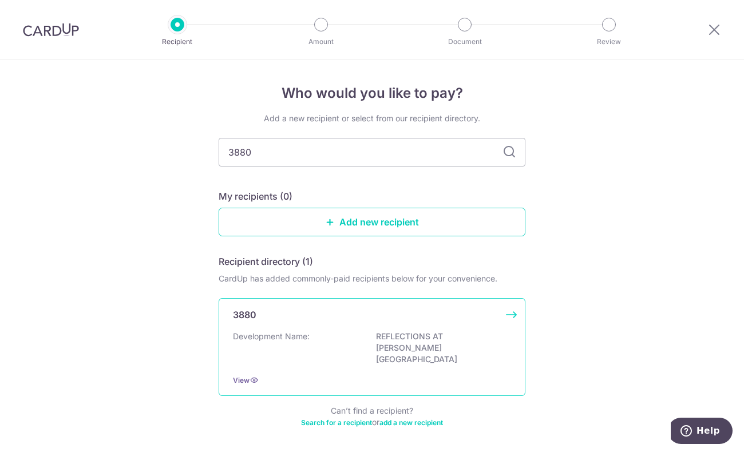
click at [335, 351] on div "3880 Development Name: REFLECTIONS AT [PERSON_NAME][GEOGRAPHIC_DATA] View" at bounding box center [372, 347] width 307 height 98
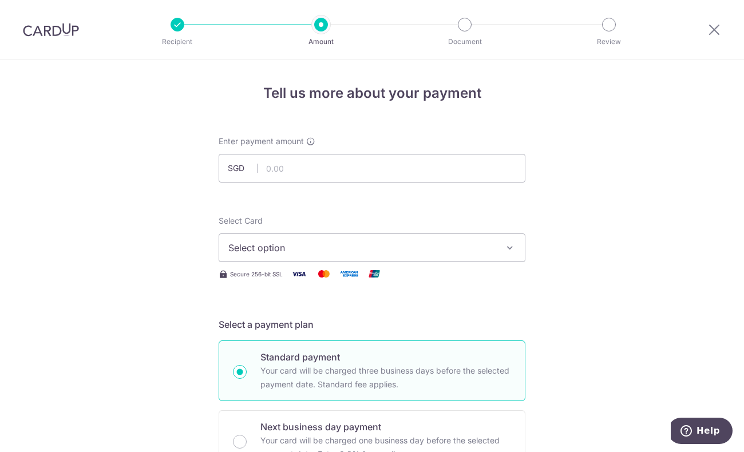
click at [310, 252] on span "Select option" at bounding box center [361, 248] width 267 height 14
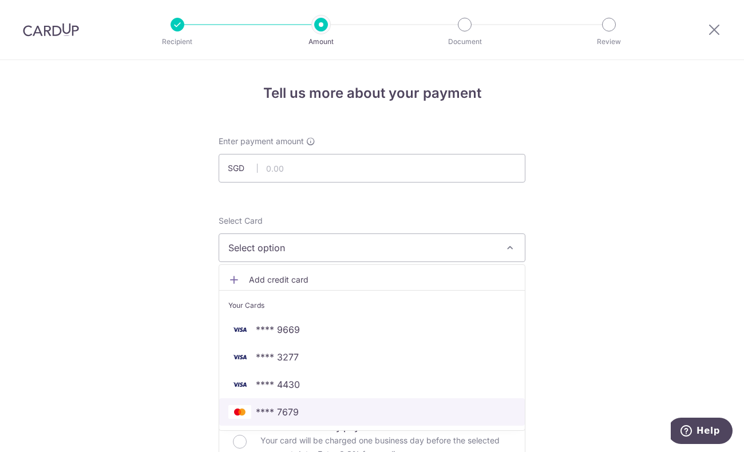
click at [303, 407] on span "**** 7679" at bounding box center [371, 412] width 287 height 14
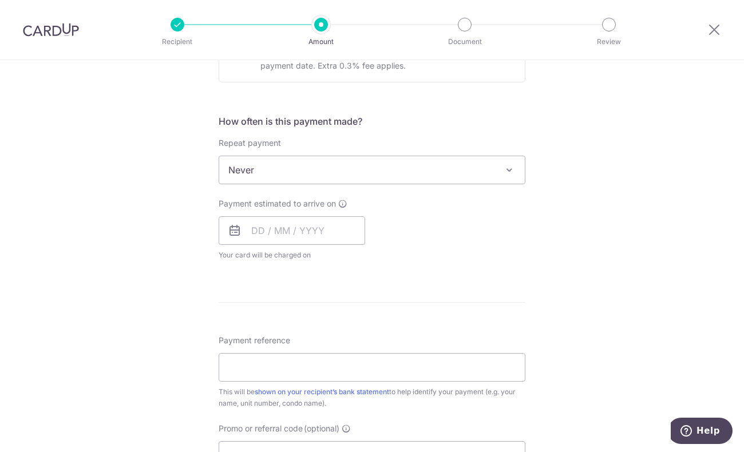
scroll to position [390, 0]
click at [340, 169] on span "Never" at bounding box center [372, 168] width 306 height 27
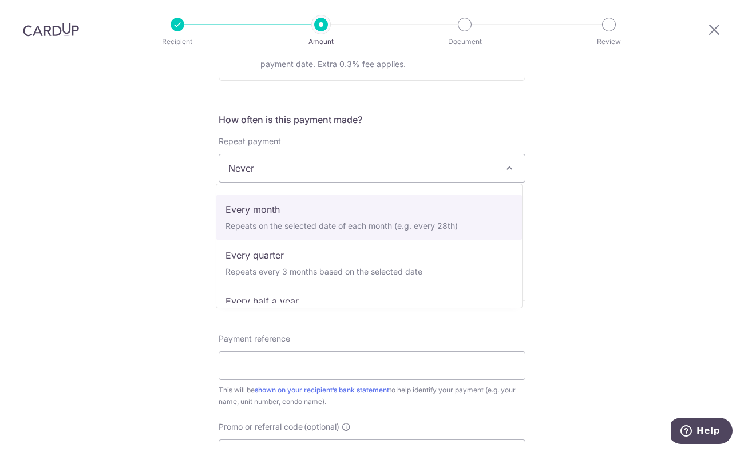
scroll to position [86, 0]
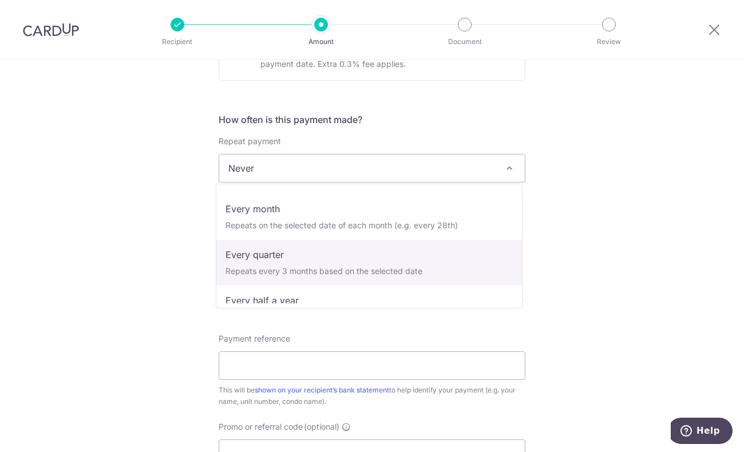
select select "4"
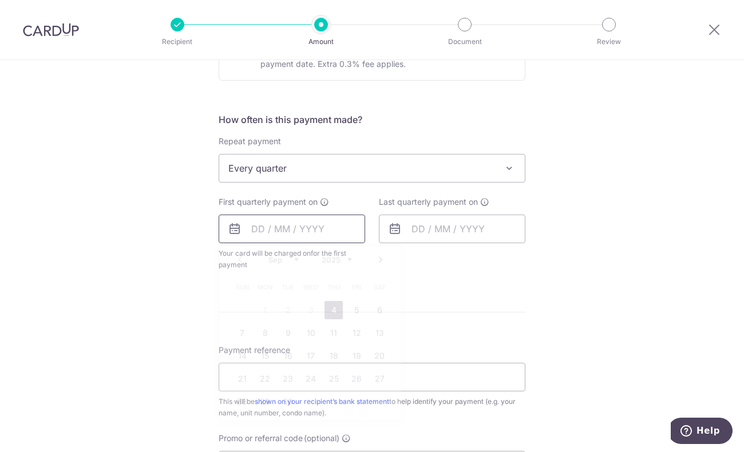
click at [255, 227] on input "text" at bounding box center [292, 229] width 146 height 29
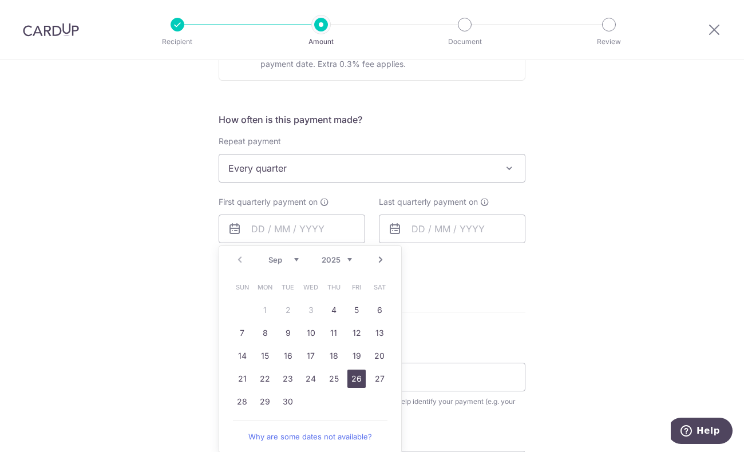
click at [354, 377] on link "26" at bounding box center [356, 379] width 18 height 18
type input "[DATE]"
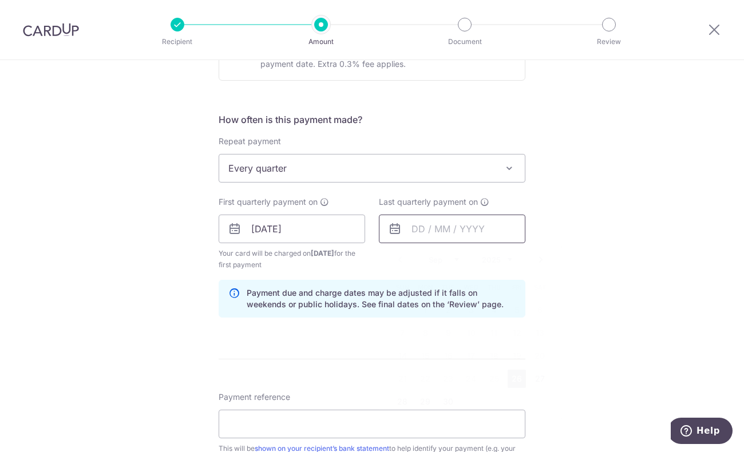
click at [416, 228] on input "text" at bounding box center [452, 229] width 146 height 29
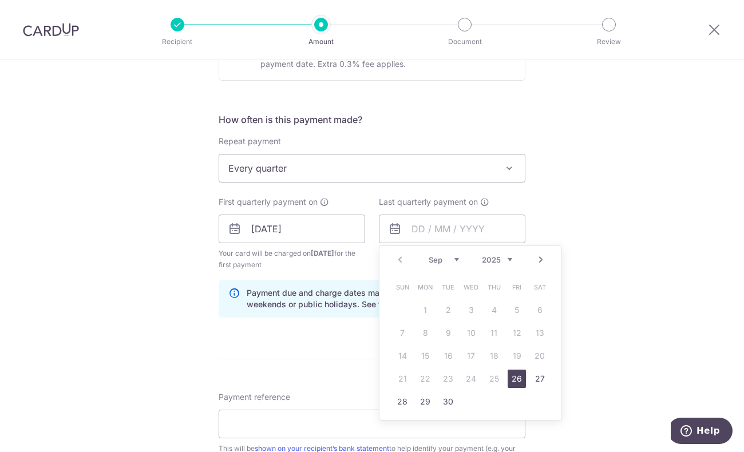
click at [503, 256] on select "2025 2026 2027 2028 2029 2030 2031 2032 2033 2034 2035" at bounding box center [497, 259] width 30 height 9
click at [468, 397] on link "26" at bounding box center [471, 402] width 18 height 18
type input "[DATE]"
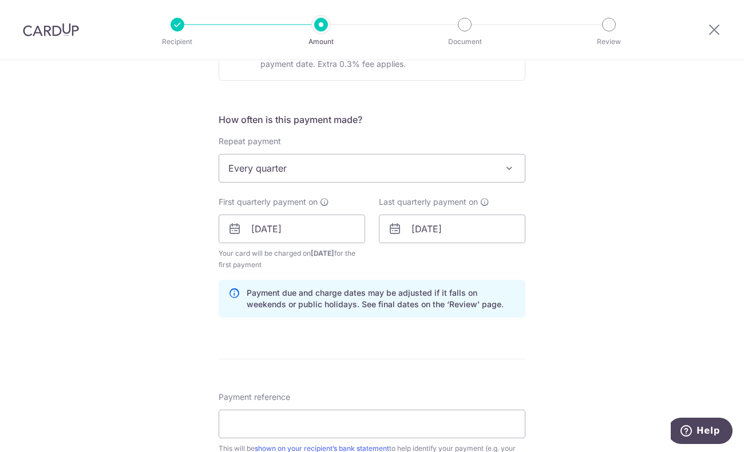
click at [559, 245] on div "Tell us more about your payment Enter payment amount SGD Select Card **** 7679 …" at bounding box center [372, 217] width 744 height 1094
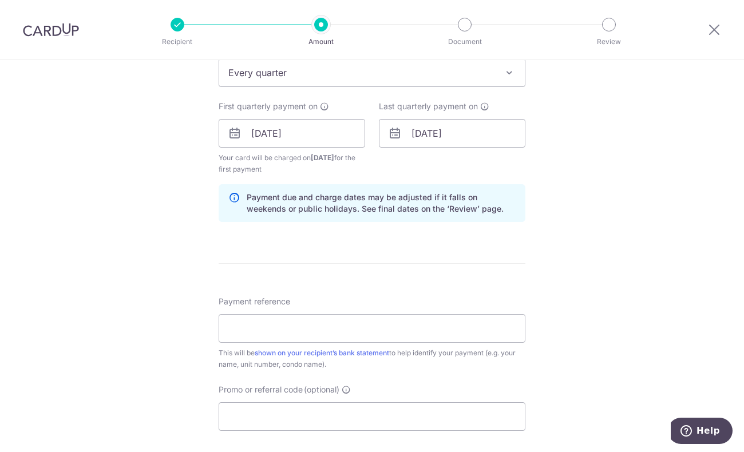
scroll to position [486, 0]
click at [311, 336] on input "Payment reference" at bounding box center [372, 328] width 307 height 29
click at [241, 319] on input "Payment reference" at bounding box center [372, 328] width 307 height 29
paste input "141429-unit07-96"
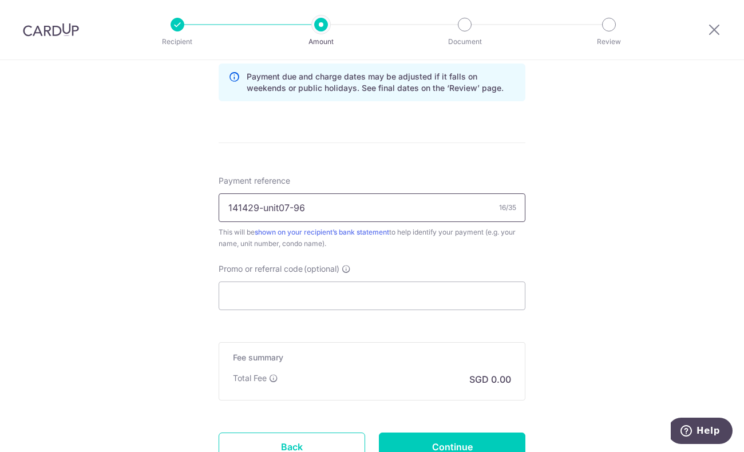
scroll to position [607, 0]
type input "141429-unit07-96"
click at [343, 300] on input "Promo or referral code (optional)" at bounding box center [372, 295] width 307 height 29
paste input "OFF225"
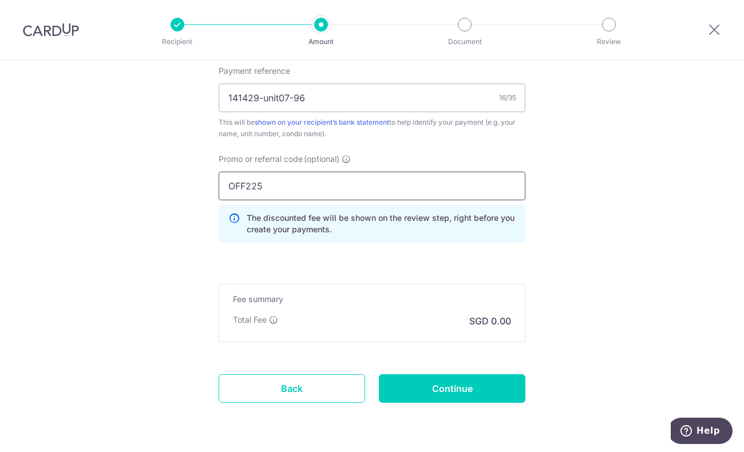
scroll to position [730, 0]
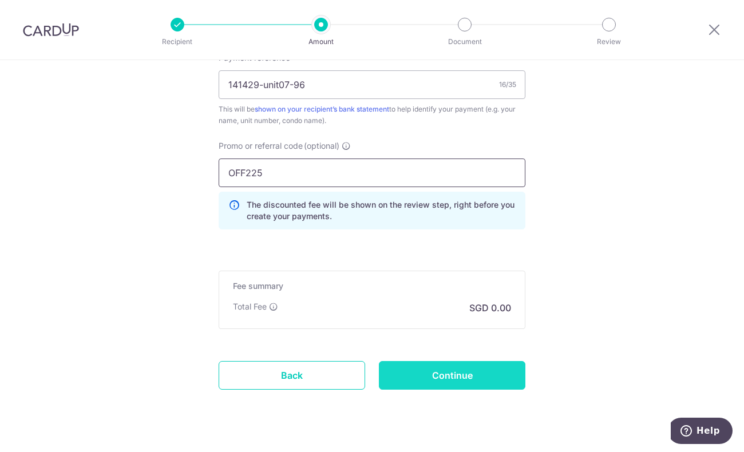
type input "OFF225"
click at [407, 365] on input "Continue" at bounding box center [452, 375] width 146 height 29
type input "Create Schedule"
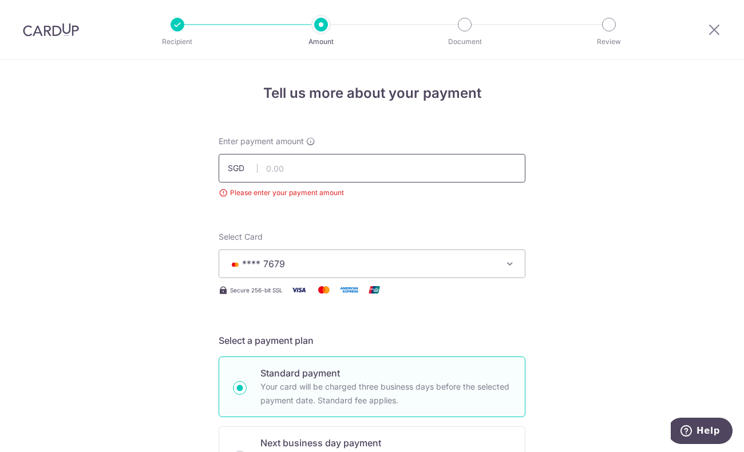
click at [300, 173] on input "text" at bounding box center [372, 168] width 307 height 29
click at [263, 172] on input "text" at bounding box center [372, 168] width 307 height 29
type input "2,151.66"
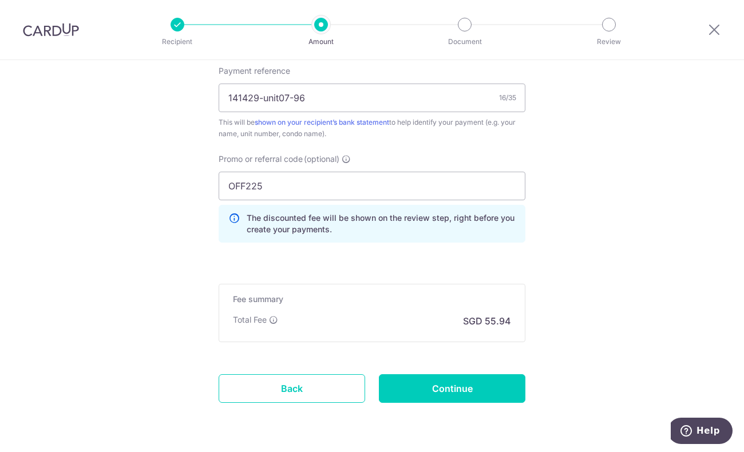
scroll to position [706, 0]
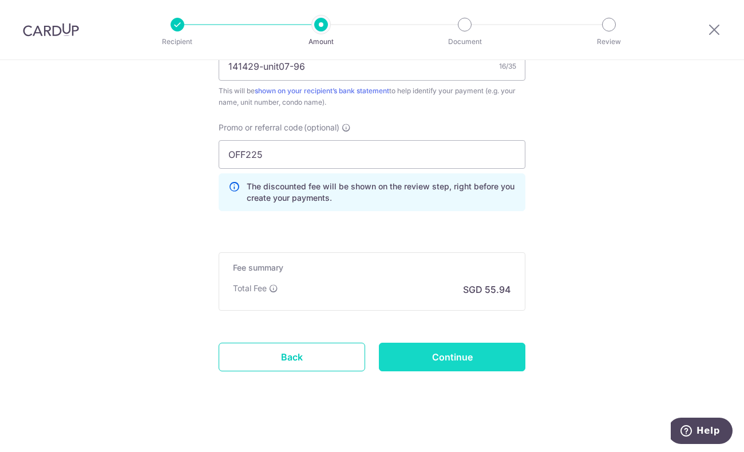
click at [450, 353] on input "Continue" at bounding box center [452, 357] width 146 height 29
type input "Create Schedule"
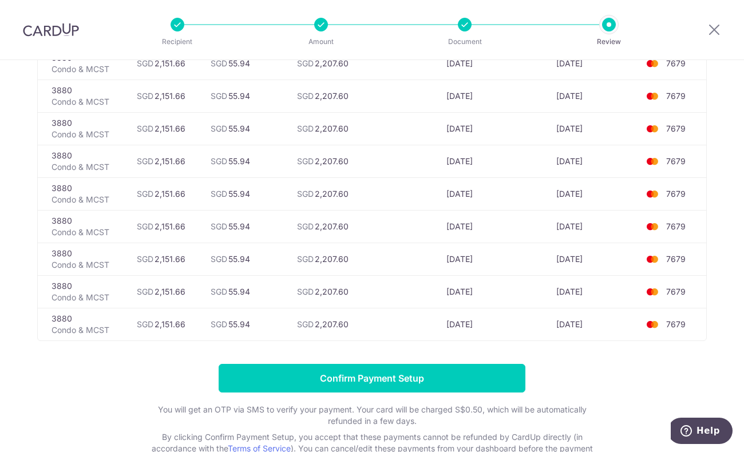
scroll to position [1246, 0]
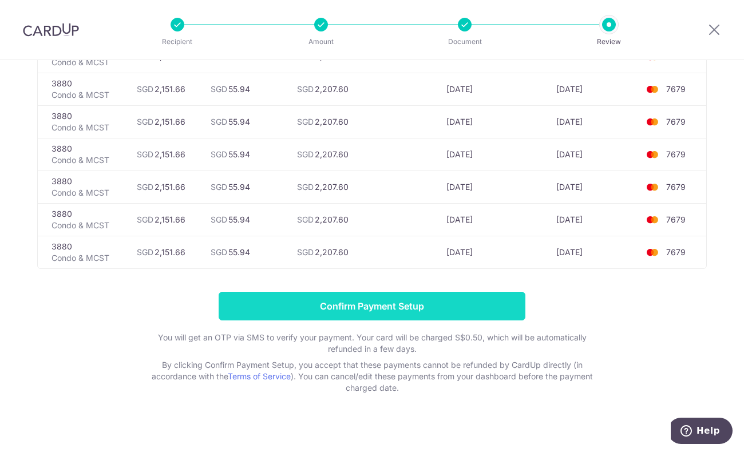
click at [314, 294] on input "Confirm Payment Setup" at bounding box center [372, 306] width 307 height 29
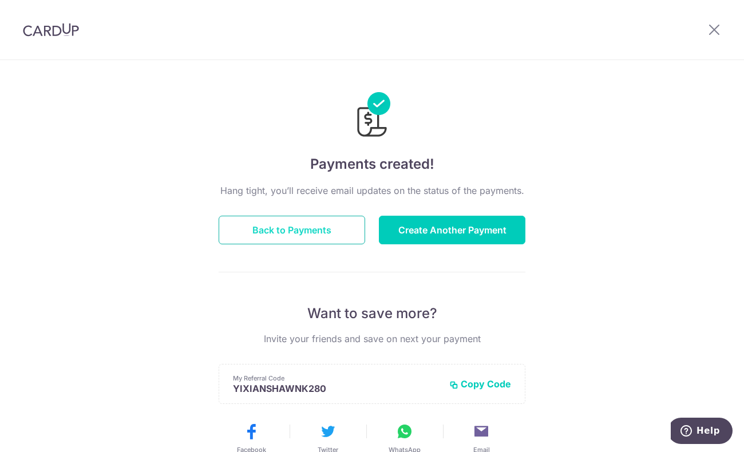
click at [351, 230] on button "Back to Payments" at bounding box center [292, 230] width 146 height 29
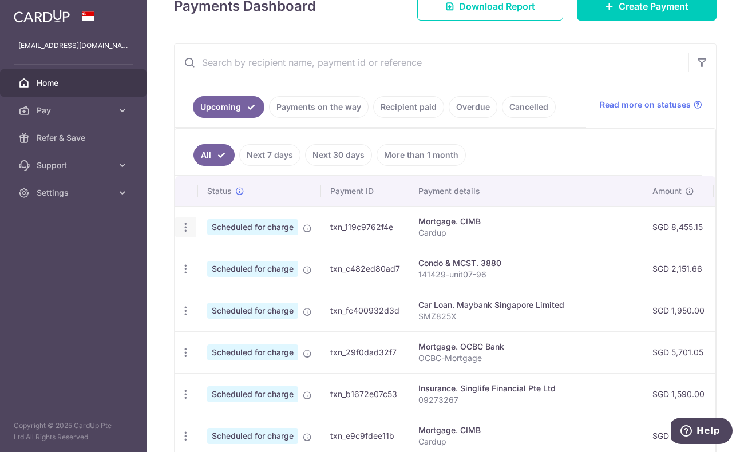
click at [187, 221] on icon "button" at bounding box center [186, 227] width 12 height 12
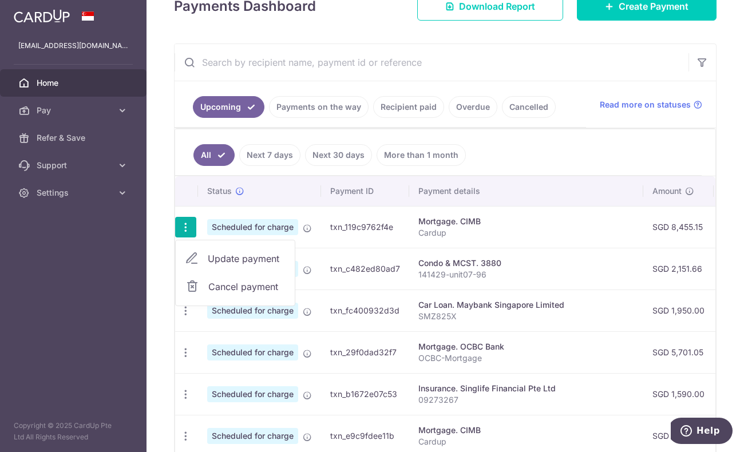
click at [417, 131] on ul "All Next 7 days Next 30 days More than 1 month" at bounding box center [438, 152] width 526 height 46
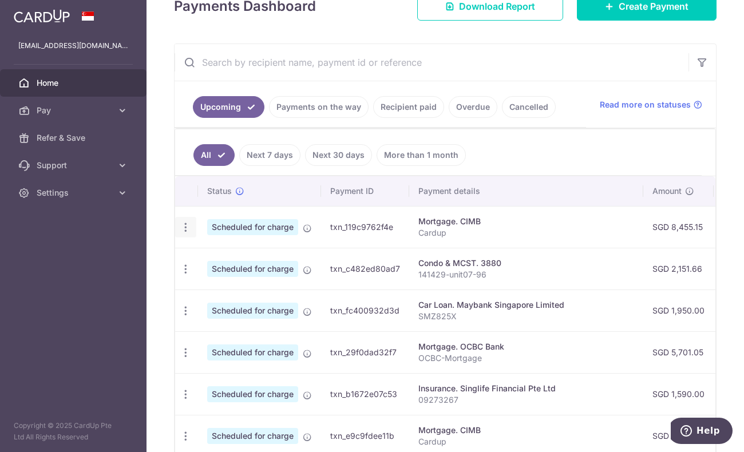
click at [185, 225] on icon "button" at bounding box center [186, 227] width 12 height 12
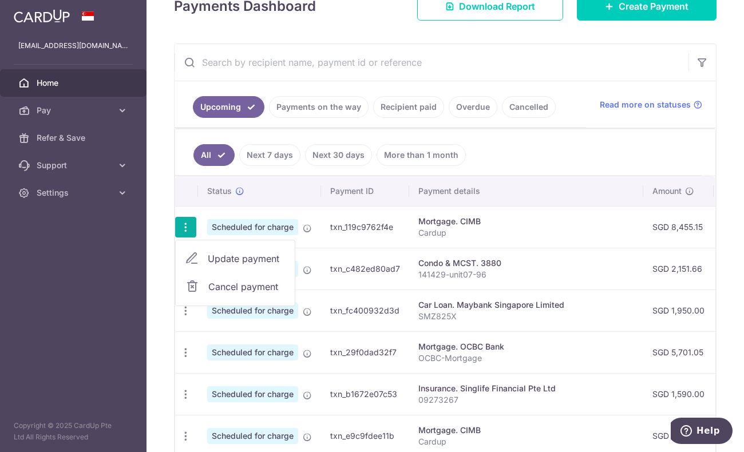
click at [226, 275] on link "Cancel payment" at bounding box center [235, 286] width 119 height 29
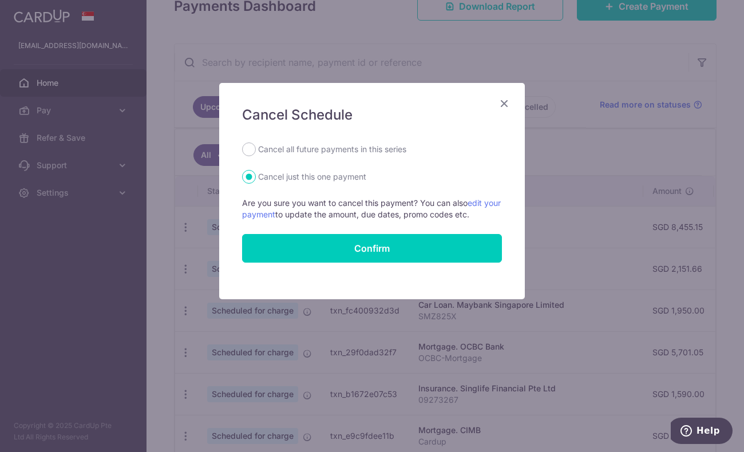
click at [302, 146] on label "Cancel all future payments in this series" at bounding box center [332, 149] width 148 height 14
click at [256, 146] on input "Cancel all future payments in this series" at bounding box center [249, 149] width 14 height 14
radio input "true"
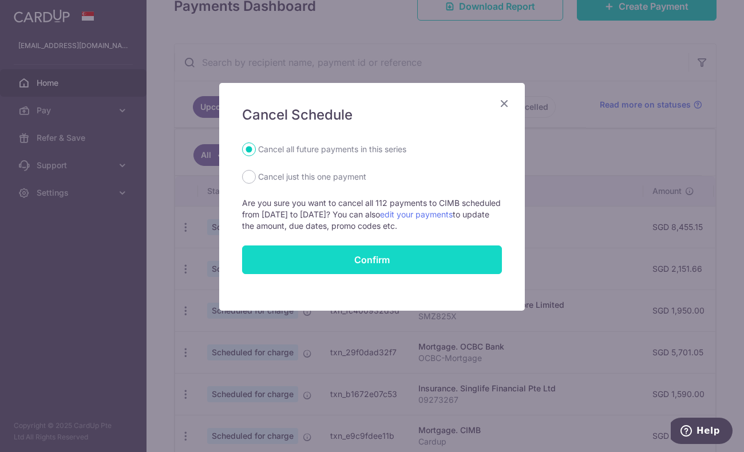
click at [350, 249] on button "Confirm" at bounding box center [372, 259] width 260 height 29
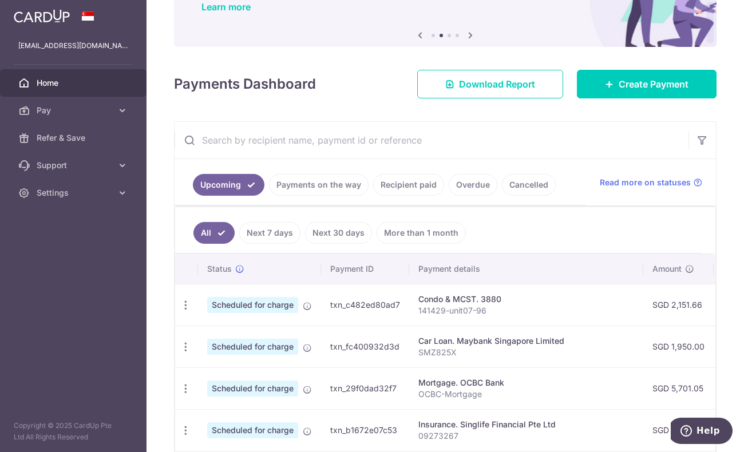
scroll to position [96, 0]
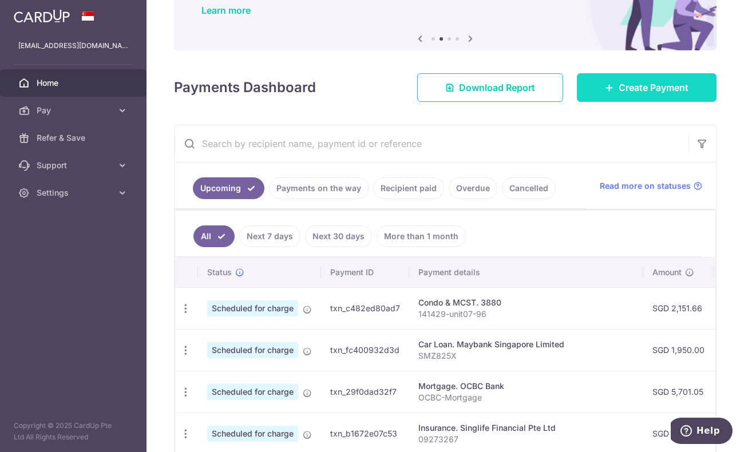
click at [647, 85] on span "Create Payment" at bounding box center [654, 88] width 70 height 14
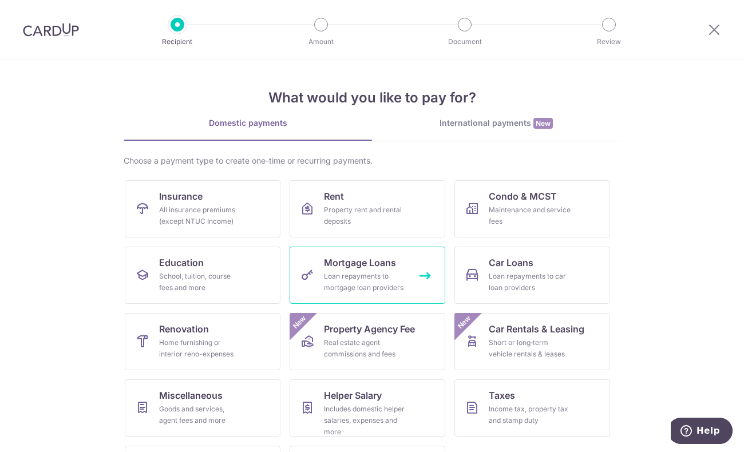
click at [353, 264] on span "Mortgage Loans" at bounding box center [360, 263] width 72 height 14
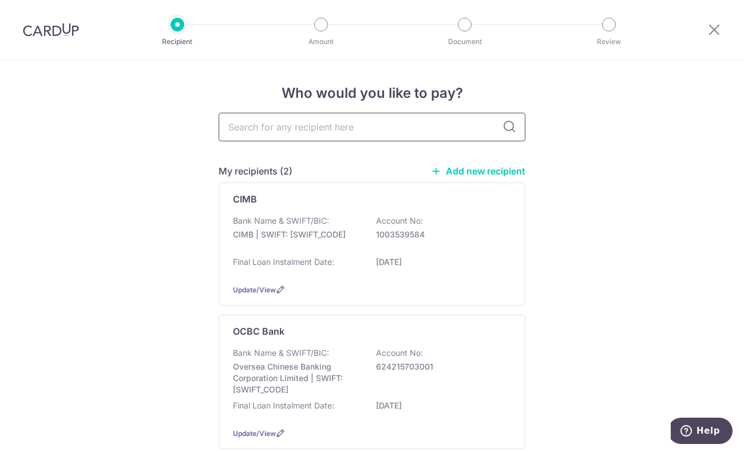
click at [351, 130] on input "text" at bounding box center [372, 127] width 307 height 29
click at [403, 247] on div "Bank Name & SWIFT/BIC: CIMB | SWIFT: [SWIFT_CODE] Account No: 1003539584" at bounding box center [372, 233] width 278 height 37
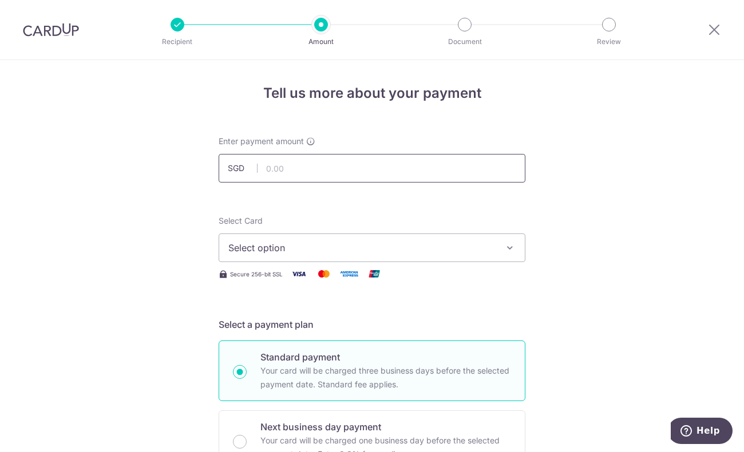
click at [302, 163] on input "text" at bounding box center [372, 168] width 307 height 29
click at [289, 173] on input "text" at bounding box center [372, 168] width 307 height 29
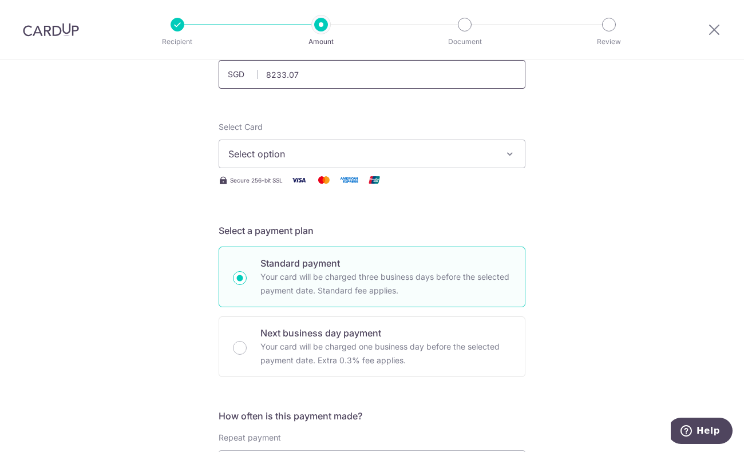
scroll to position [96, 0]
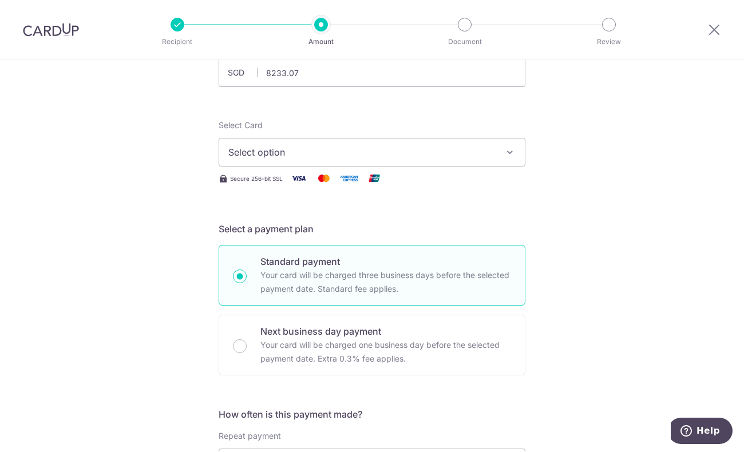
type input "8,233.07"
click at [326, 152] on span "Select option" at bounding box center [361, 152] width 267 height 14
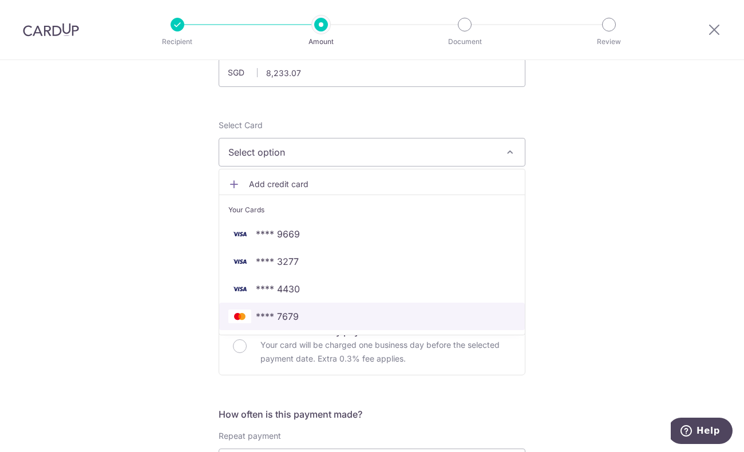
click at [291, 323] on link "**** 7679" at bounding box center [372, 316] width 306 height 27
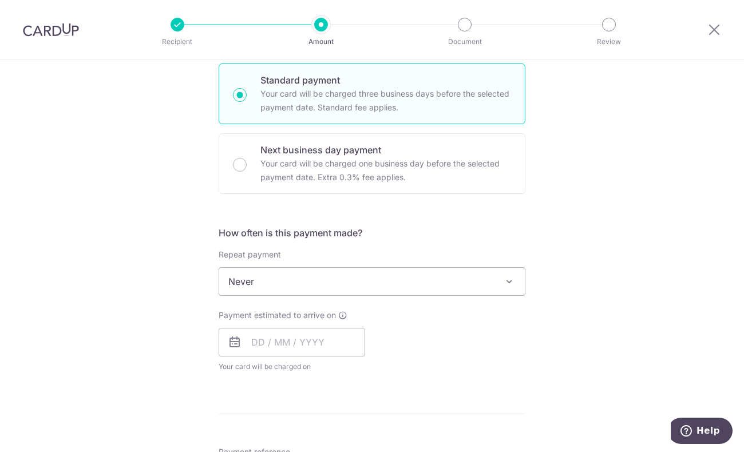
scroll to position [279, 0]
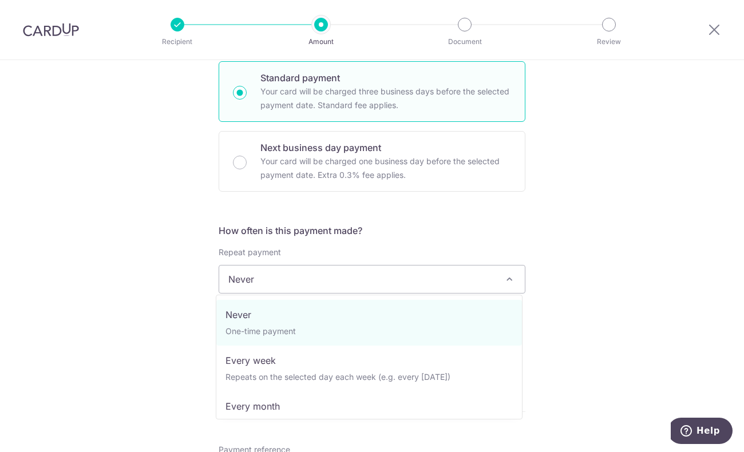
click at [295, 286] on span "Never" at bounding box center [372, 279] width 306 height 27
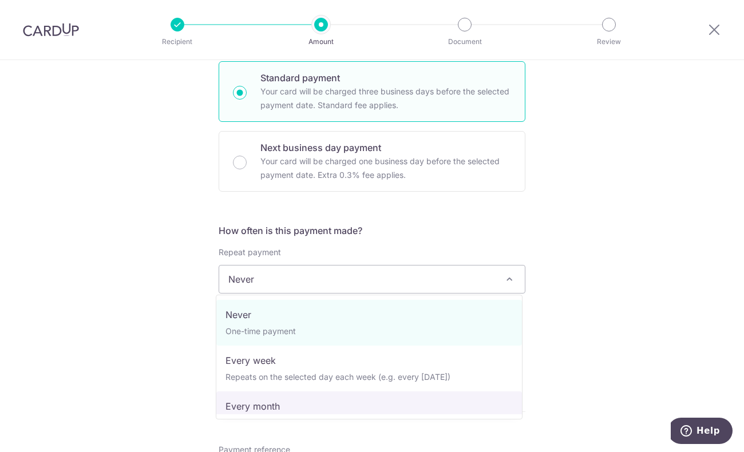
select select "3"
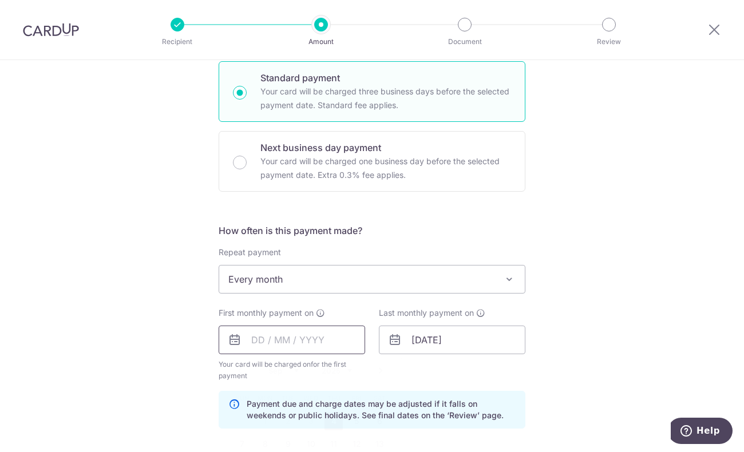
click at [258, 340] on input "text" at bounding box center [292, 340] width 146 height 29
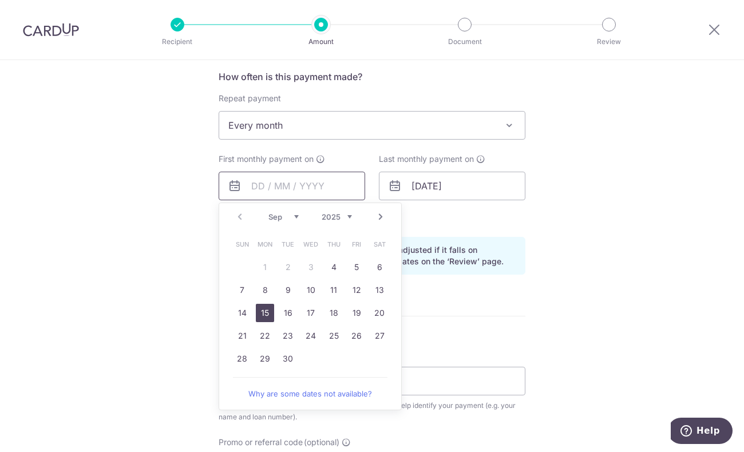
scroll to position [447, 0]
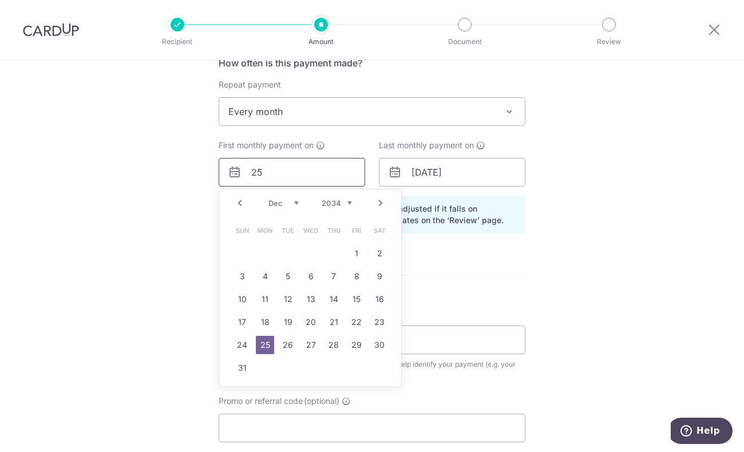
click at [270, 172] on input "25" at bounding box center [292, 172] width 146 height 29
click at [350, 324] on link "26" at bounding box center [356, 322] width 18 height 18
type input "[DATE]"
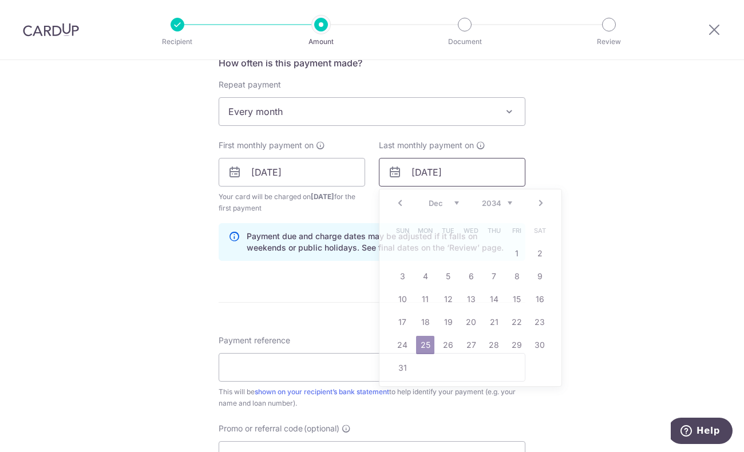
click at [457, 176] on input "[DATE]" at bounding box center [452, 172] width 146 height 29
click at [494, 200] on select "2024 2025 2026 2027 2028 2029 2030 2031 2032 2033 2034 2035" at bounding box center [497, 203] width 30 height 9
click at [449, 199] on select "Jan Feb Mar Apr May Jun [DATE] Aug Sep Oct Nov Dec" at bounding box center [444, 203] width 30 height 9
click at [429, 199] on select "Jan Feb Mar Apr May Jun [DATE] Aug Sep Oct Nov Dec" at bounding box center [444, 203] width 30 height 9
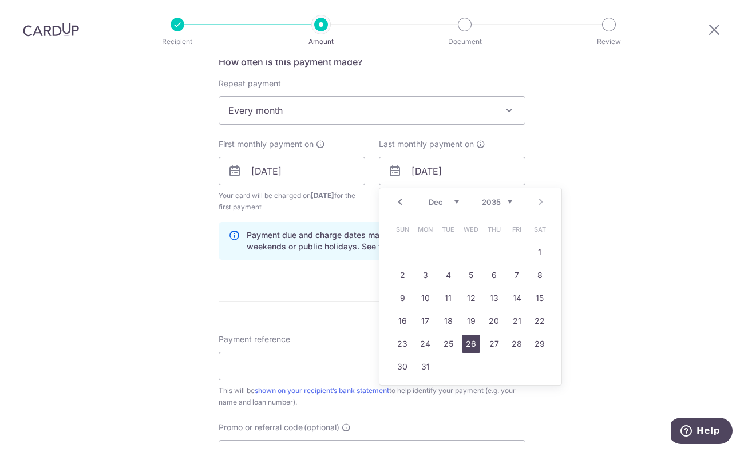
click at [468, 342] on link "26" at bounding box center [471, 344] width 18 height 18
type input "[DATE]"
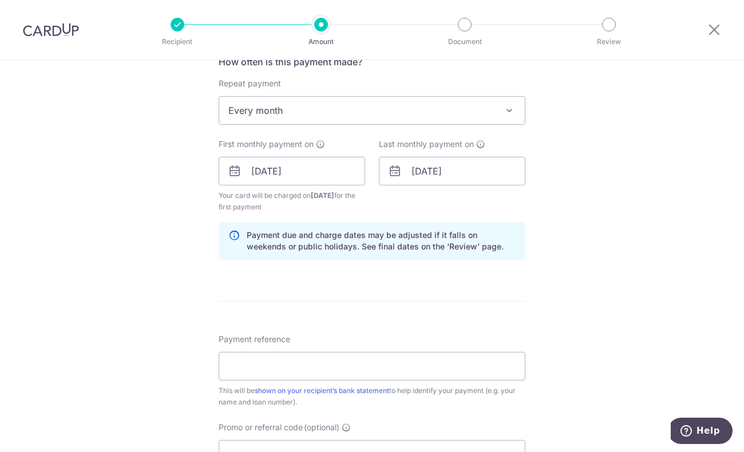
click at [398, 284] on form "Enter payment amount SGD 8,233.07 8233.07 Select Card **** 7679 Add credit card…" at bounding box center [372, 170] width 307 height 964
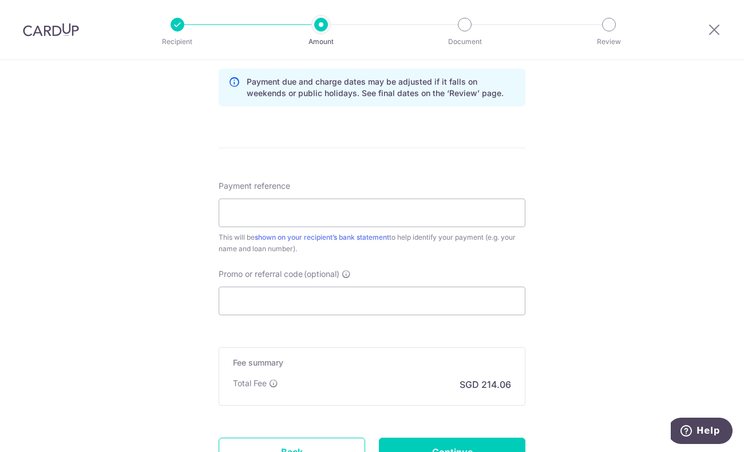
scroll to position [614, 0]
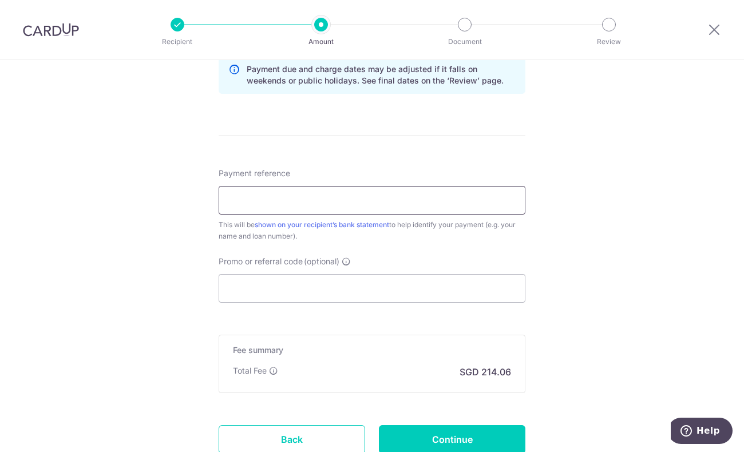
click at [258, 198] on input "Payment reference" at bounding box center [372, 200] width 307 height 29
type input "CIMB-Mortgage"
click at [282, 296] on input "Promo or referral code (optional)" at bounding box center [372, 288] width 307 height 29
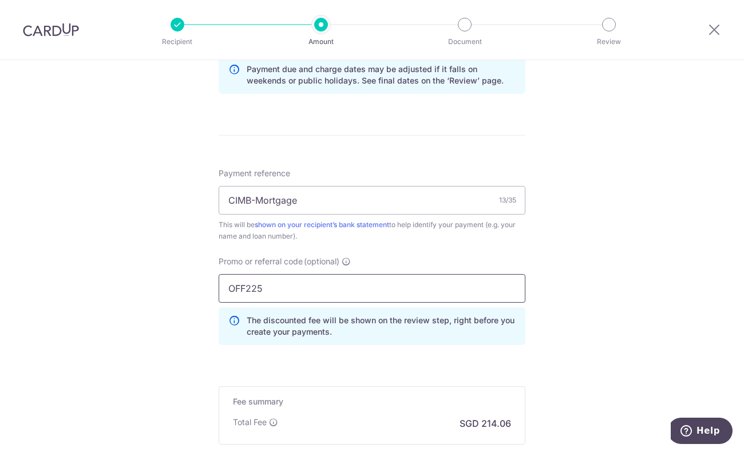
type input "OFF225"
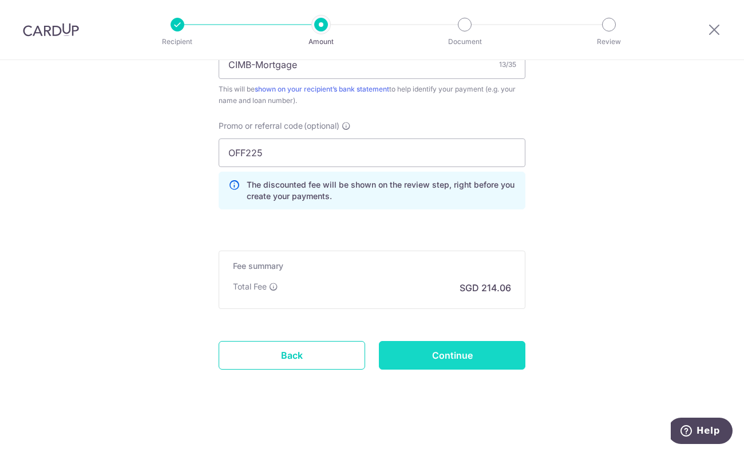
click at [418, 345] on input "Continue" at bounding box center [452, 355] width 146 height 29
type input "Create Schedule"
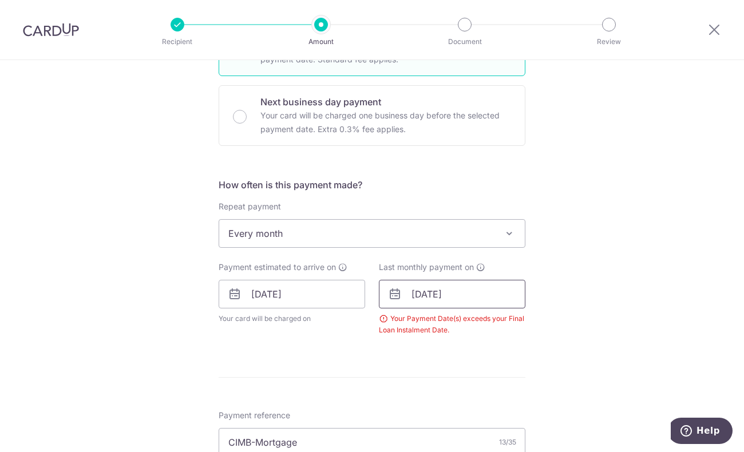
scroll to position [326, 0]
click at [461, 287] on input "[DATE]" at bounding box center [452, 293] width 146 height 29
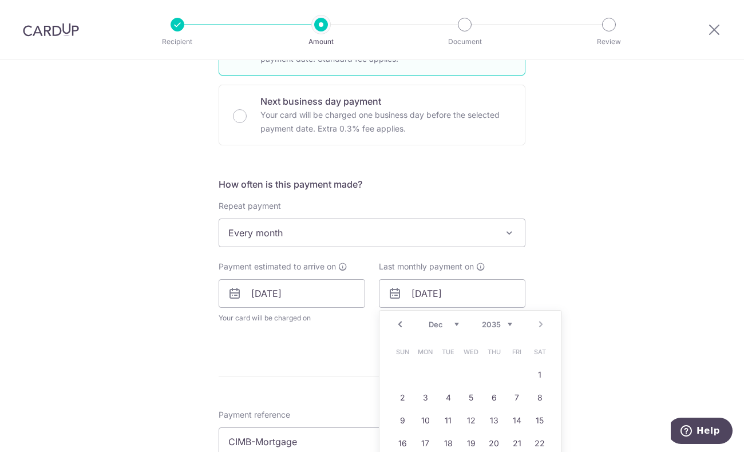
click at [497, 326] on select "2025 2026 2027 2028 2029 2030 2031 2032 2033 2034 2035" at bounding box center [497, 324] width 30 height 9
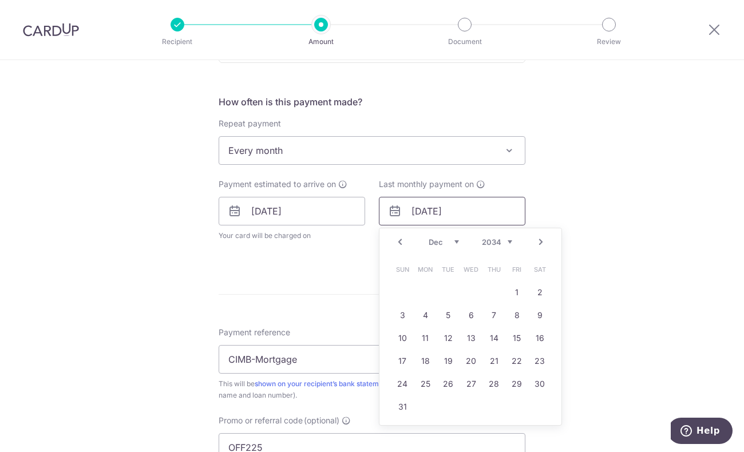
scroll to position [409, 0]
click at [445, 378] on link "26" at bounding box center [448, 383] width 18 height 18
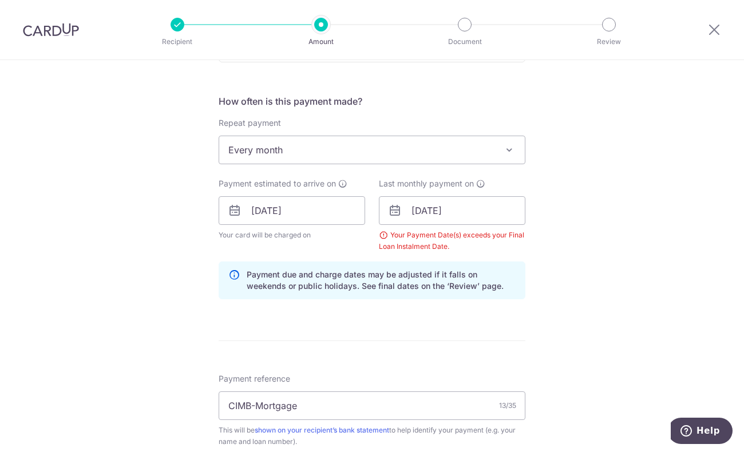
click at [393, 349] on form "Enter payment amount SGD 8,233.07 8233.07 Select Card **** 7679 Add credit card…" at bounding box center [372, 235] width 307 height 1016
click at [457, 209] on input "26/12/2034" at bounding box center [452, 210] width 146 height 29
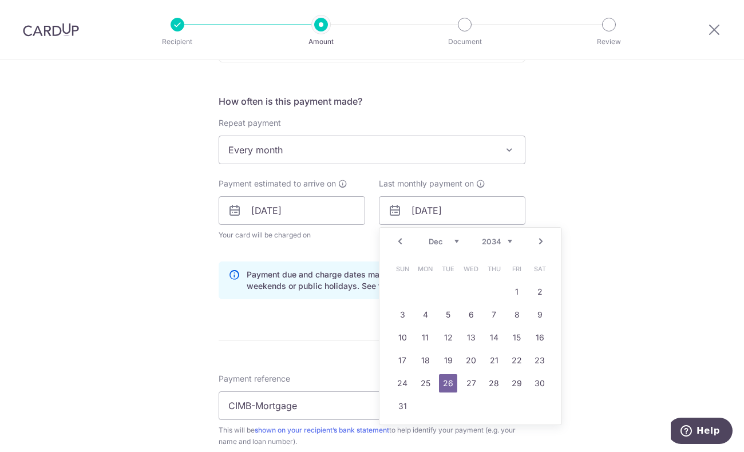
click at [485, 239] on select "2025 2026 2027 2028 2029 2030 2031 2032 2033 2034 2035" at bounding box center [497, 241] width 30 height 9
click at [417, 379] on link "26" at bounding box center [425, 383] width 18 height 18
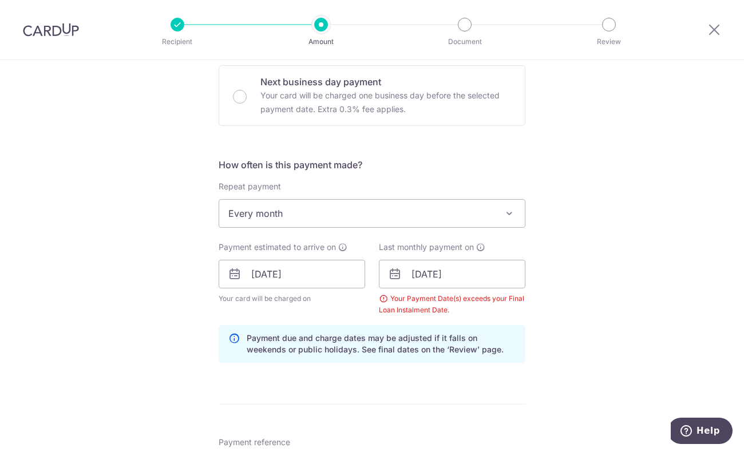
scroll to position [346, 0]
click at [460, 270] on input "26/12/2033" at bounding box center [452, 273] width 146 height 29
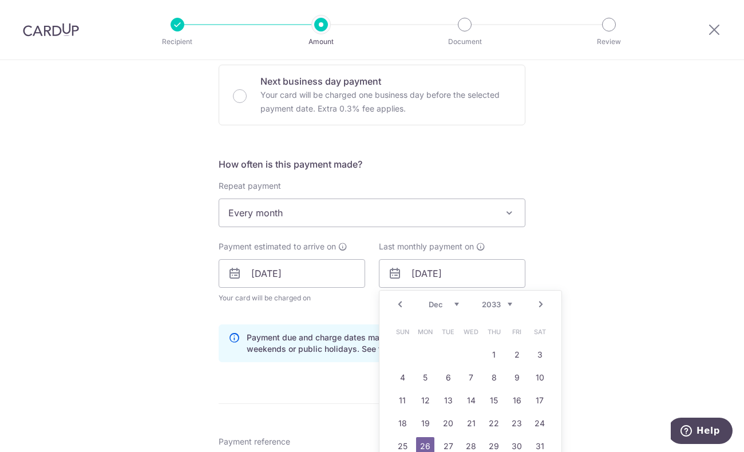
click at [492, 311] on div "Prev Next Jan Feb Mar Apr May Jun Jul Aug Sep Oct Nov Dec 2025 2026 2027 2028 2…" at bounding box center [470, 304] width 182 height 27
click at [488, 304] on select "2025 2026 2027 2028 2029 2030 2031 2032 2033 2034 2035" at bounding box center [497, 304] width 30 height 9
click at [485, 422] on link "26" at bounding box center [494, 423] width 18 height 18
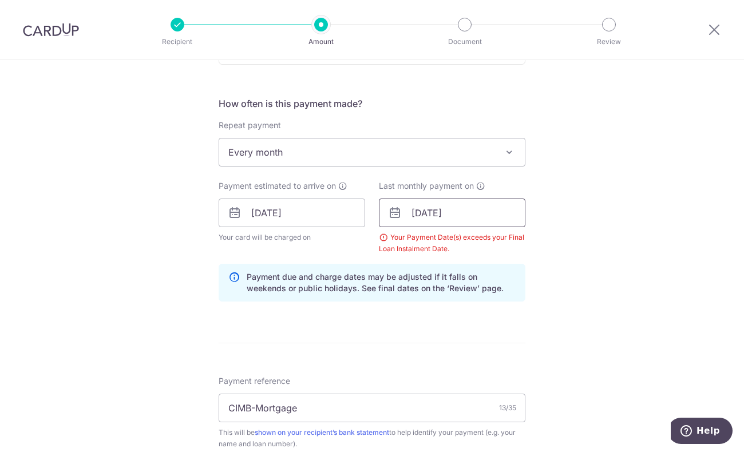
scroll to position [407, 0]
click at [454, 210] on input "26/12/2030" at bounding box center [452, 212] width 146 height 29
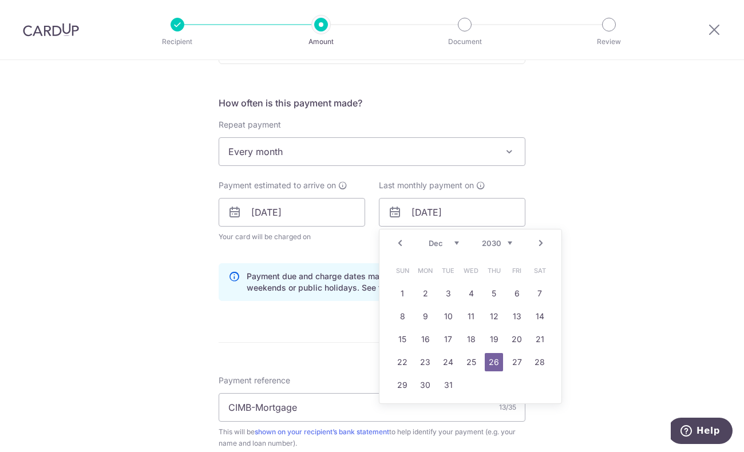
click at [501, 236] on div "Prev Next Jan Feb Mar Apr May Jun Jul Aug Sep Oct Nov Dec 2025 2026 2027 2028 2…" at bounding box center [470, 242] width 182 height 27
click at [544, 180] on div "Tell us more about your payment Enter payment amount SGD 8,233.07 8233.07 Selec…" at bounding box center [372, 225] width 744 height 1145
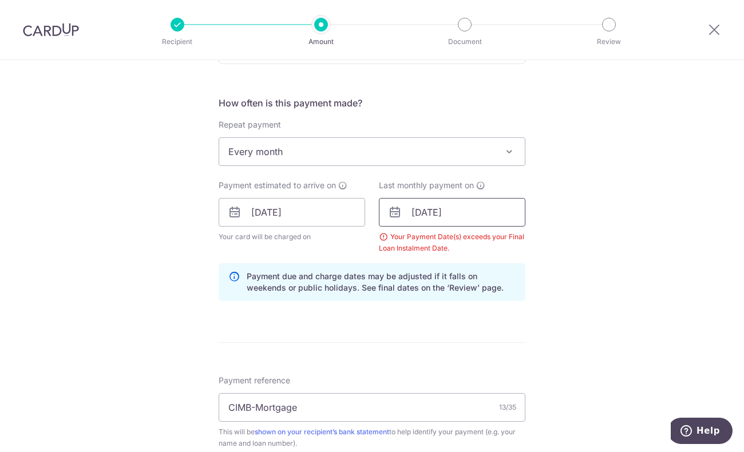
click at [442, 211] on input "26/12/2030" at bounding box center [452, 212] width 146 height 29
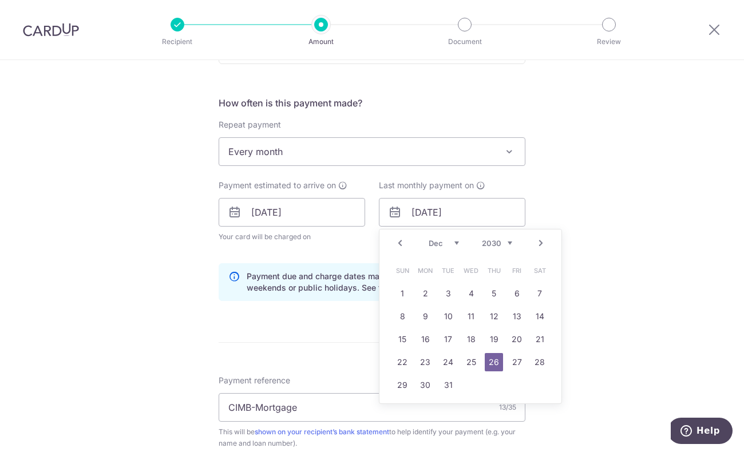
click at [484, 236] on div "Prev Next Jan Feb Mar Apr May Jun Jul Aug Sep Oct Nov Dec 2025 2026 2027 2028 2…" at bounding box center [470, 242] width 182 height 27
click at [491, 244] on select "2025 2026 2027 2028 2029 2030 2031 2032 2033 2034 2035" at bounding box center [497, 243] width 30 height 9
click at [490, 365] on link "24" at bounding box center [494, 362] width 18 height 18
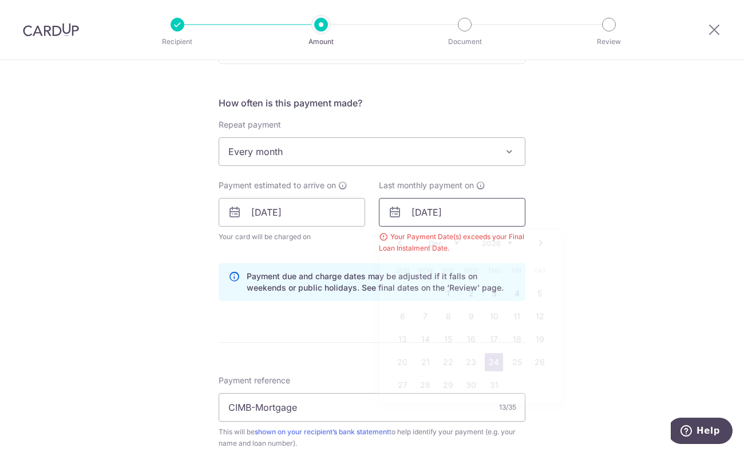
click at [465, 216] on input "24/12/2026" at bounding box center [452, 212] width 146 height 29
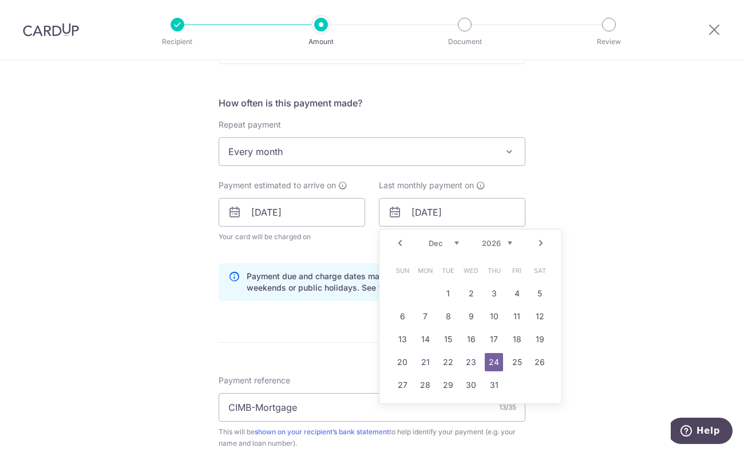
click at [567, 219] on div "Tell us more about your payment Enter payment amount SGD 8,233.07 8233.07 Selec…" at bounding box center [372, 225] width 744 height 1145
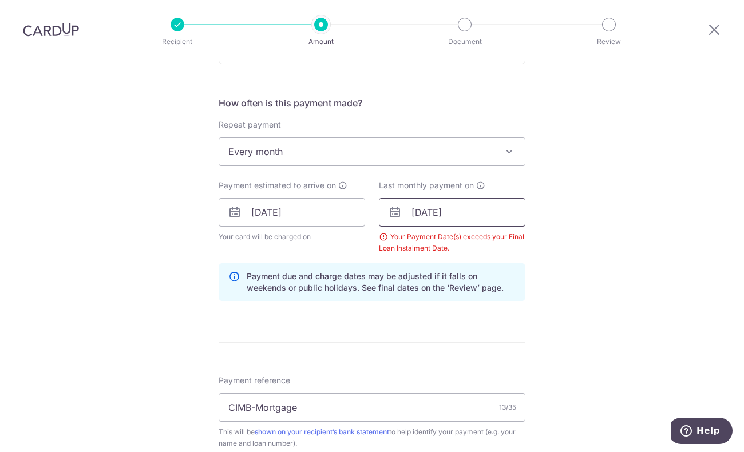
click at [462, 207] on input "24/12/2026" at bounding box center [452, 212] width 146 height 29
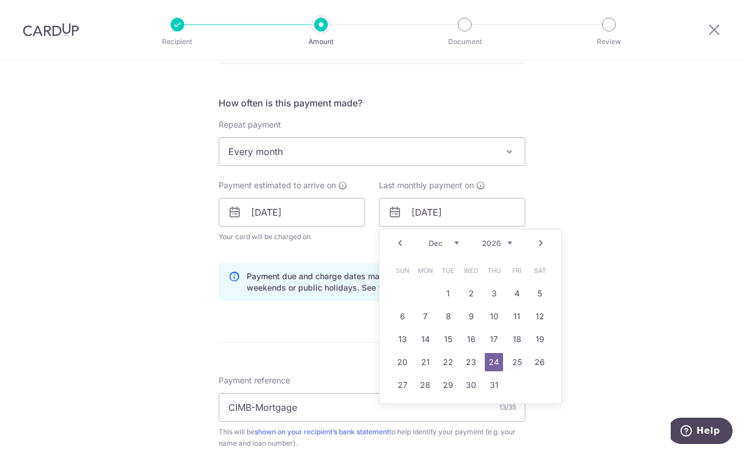
click at [506, 241] on select "2025 2026 2027 2028 2029 2030 2031 2032 2033 2034 2035" at bounding box center [497, 243] width 30 height 9
click at [467, 382] on link "26" at bounding box center [471, 385] width 18 height 18
type input "[DATE]"
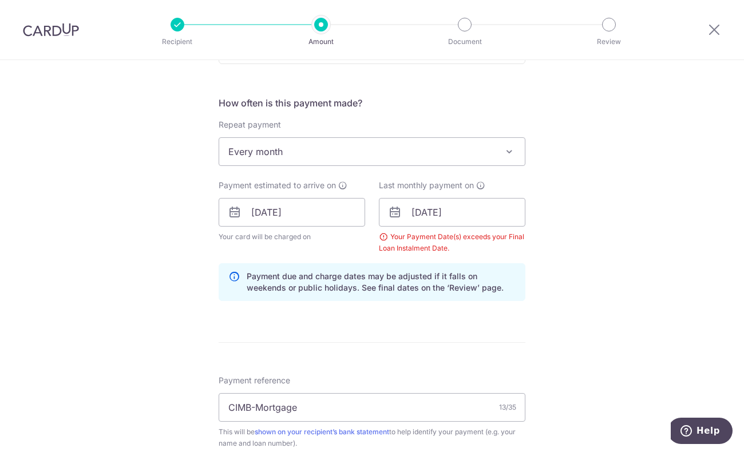
click at [339, 318] on form "Enter payment amount SGD 8,233.07 8233.07 Select Card **** 7679 Add credit card…" at bounding box center [372, 237] width 307 height 1016
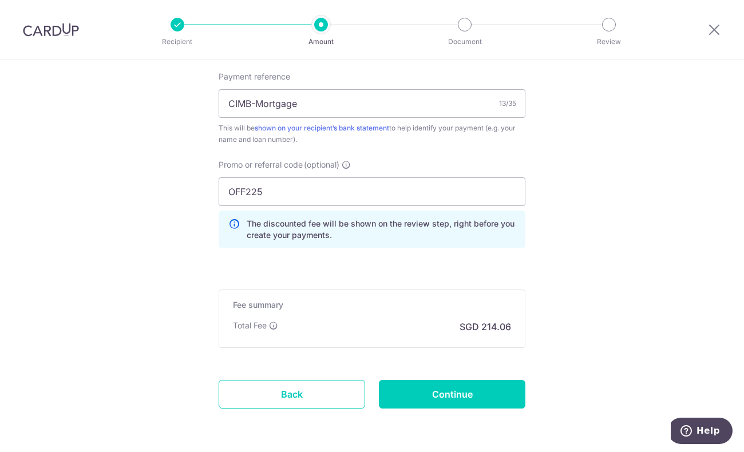
scroll to position [711, 0]
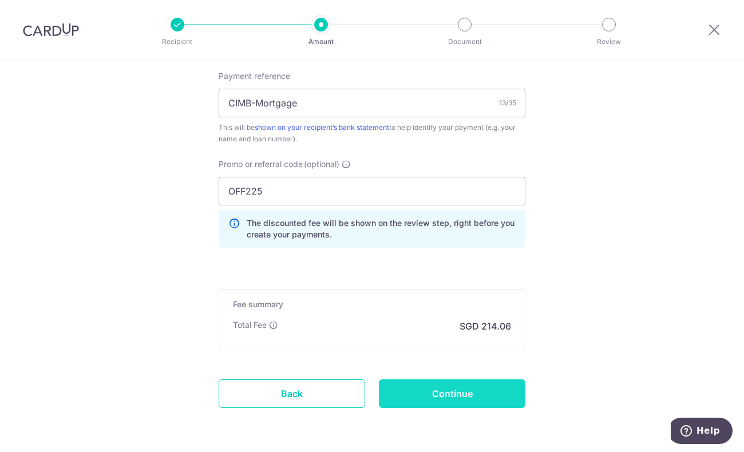
click at [390, 382] on input "Continue" at bounding box center [452, 393] width 146 height 29
type input "Create Schedule"
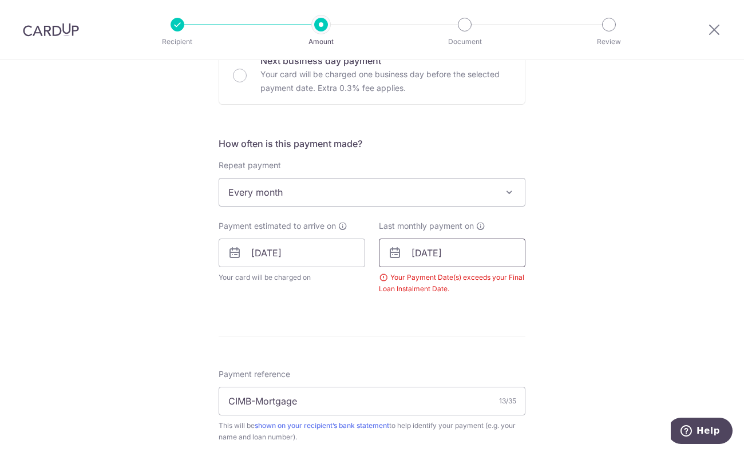
scroll to position [367, 0]
click at [464, 259] on input "[DATE]" at bounding box center [452, 251] width 146 height 29
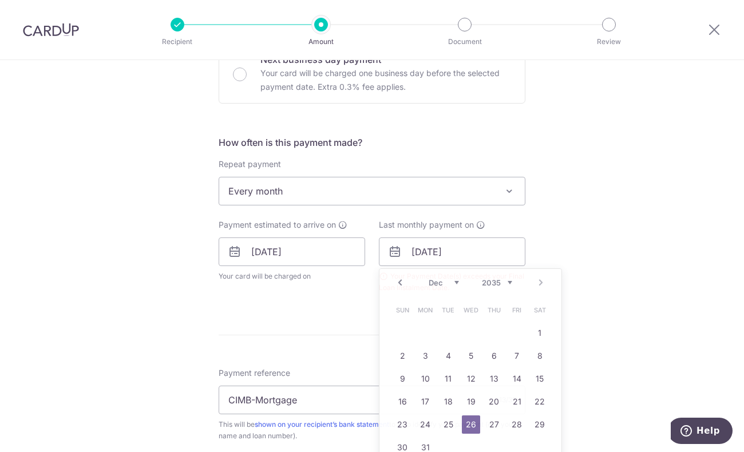
click at [569, 231] on div "Tell us more about your payment Enter payment amount SGD 8,233.07 8233.07 Selec…" at bounding box center [372, 242] width 744 height 1098
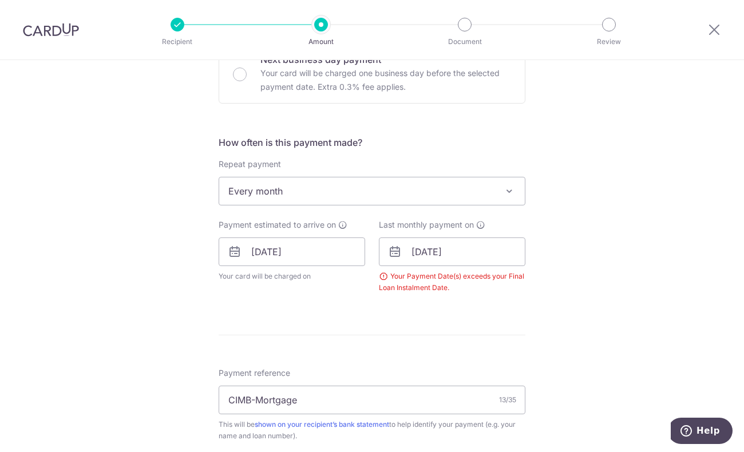
scroll to position [0, 0]
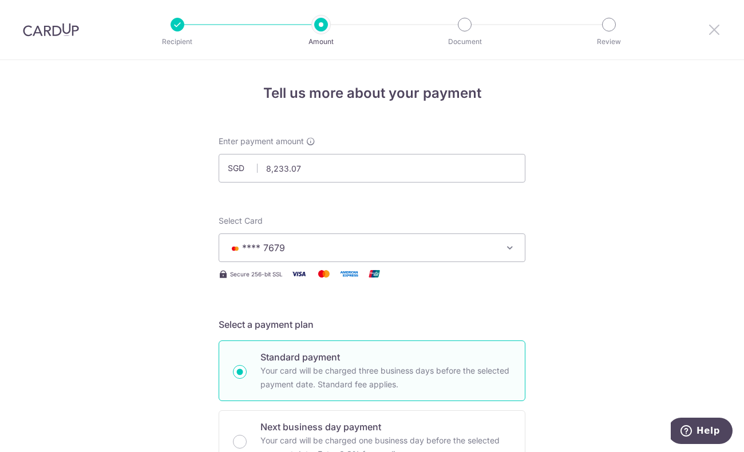
drag, startPoint x: 715, startPoint y: 27, endPoint x: 404, endPoint y: 51, distance: 311.7
click at [715, 27] on icon at bounding box center [714, 29] width 14 height 14
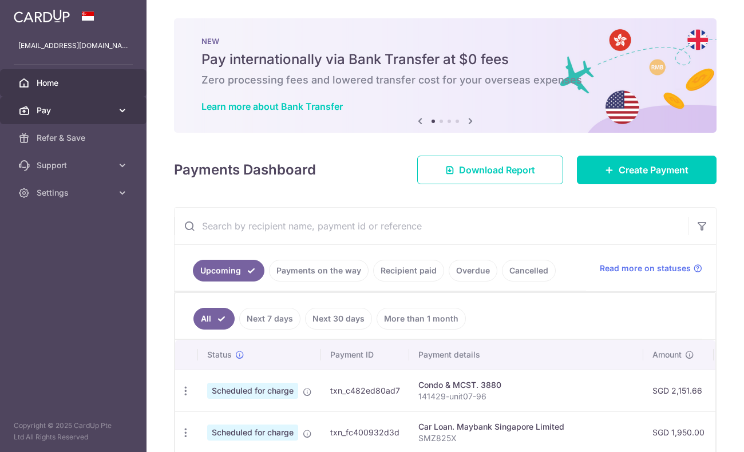
click at [82, 108] on span "Pay" at bounding box center [75, 110] width 76 height 11
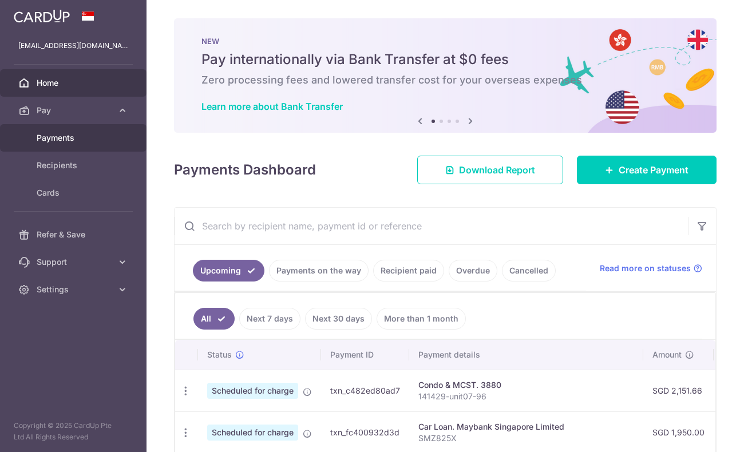
click at [77, 134] on span "Payments" at bounding box center [75, 137] width 76 height 11
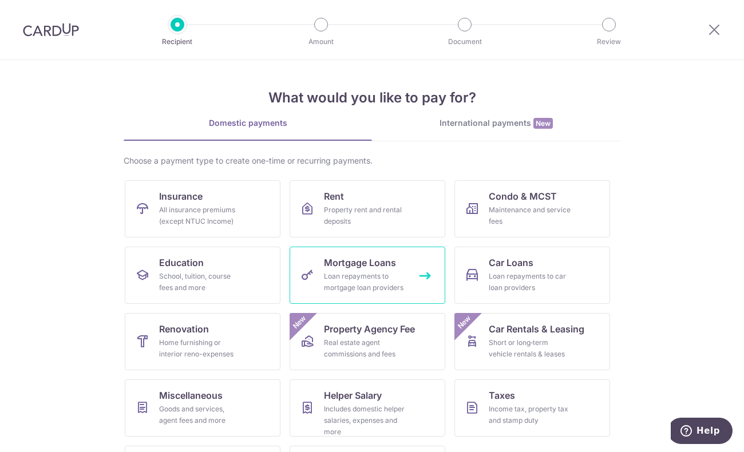
click at [358, 265] on span "Mortgage Loans" at bounding box center [360, 263] width 72 height 14
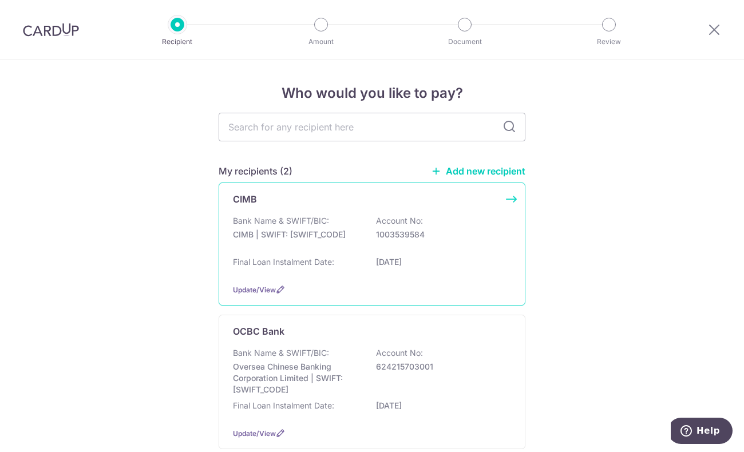
click at [262, 285] on div "Update/View" at bounding box center [372, 290] width 278 height 12
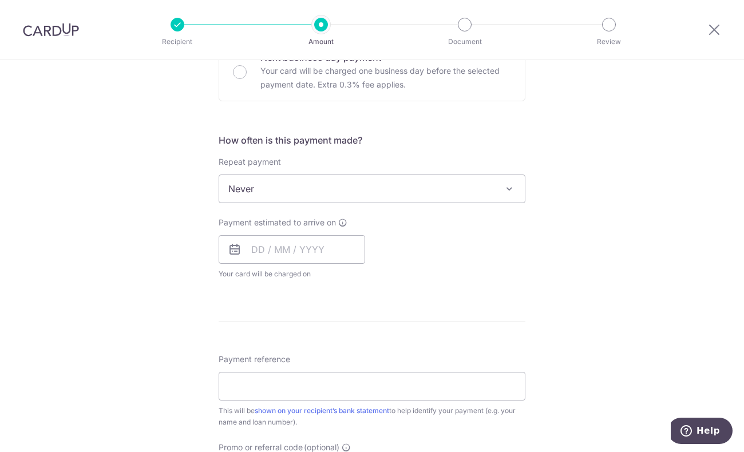
scroll to position [316, 0]
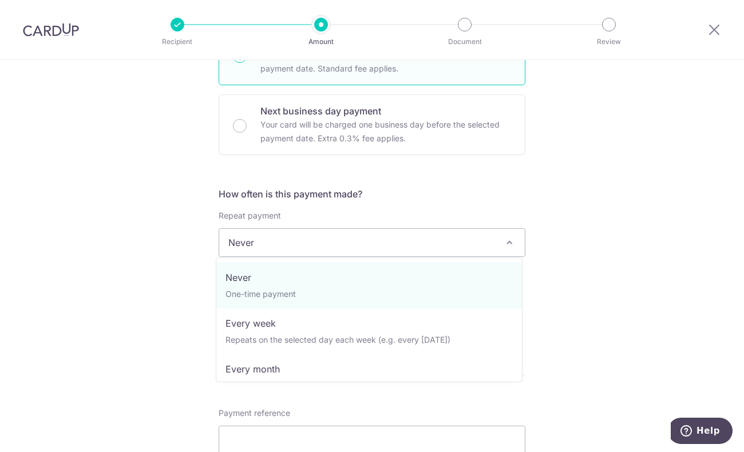
click at [348, 244] on span "Never" at bounding box center [372, 242] width 306 height 27
select select "3"
type input "25/12/2034"
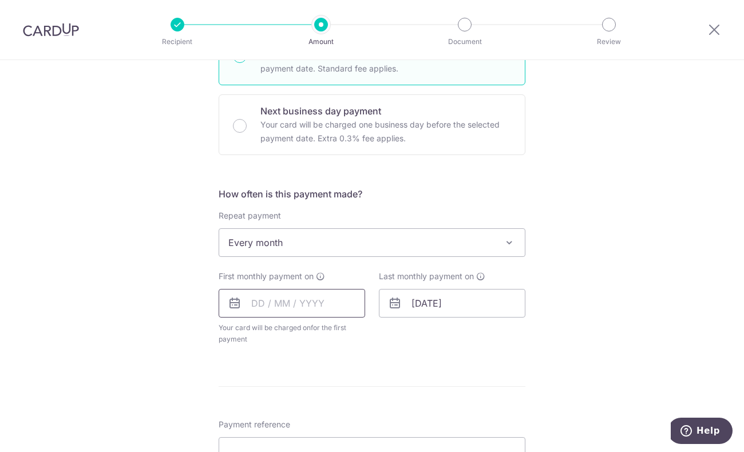
click at [314, 309] on input "text" at bounding box center [292, 303] width 146 height 29
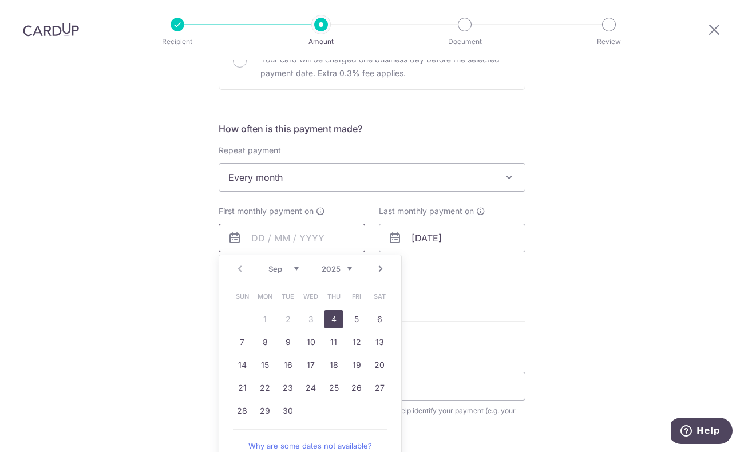
scroll to position [383, 0]
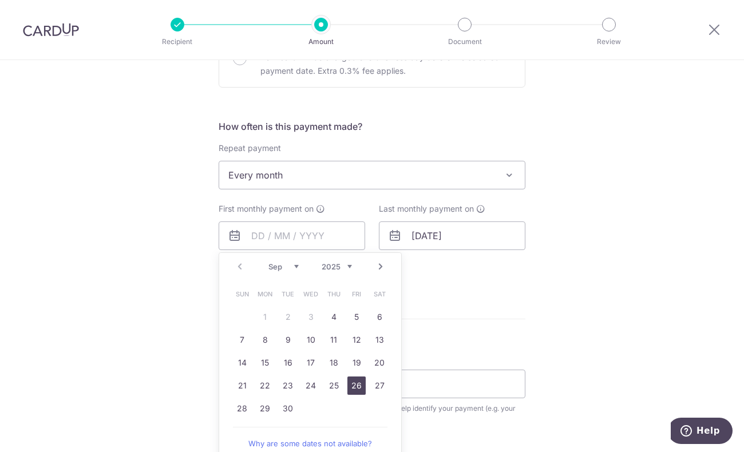
click at [347, 391] on link "26" at bounding box center [356, 386] width 18 height 18
type input "[DATE]"
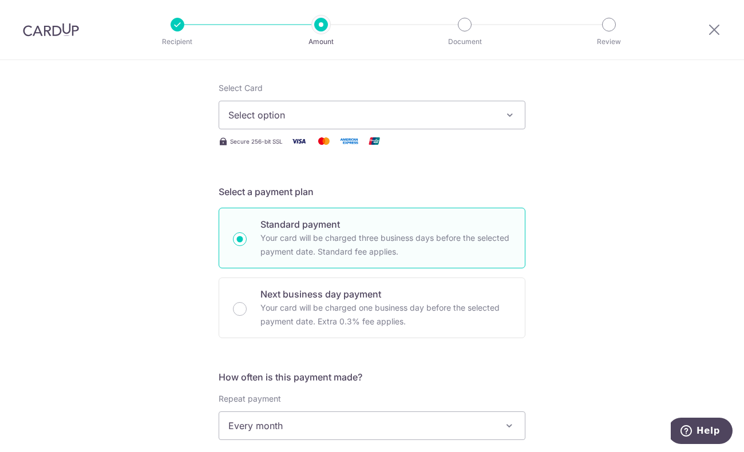
scroll to position [130, 0]
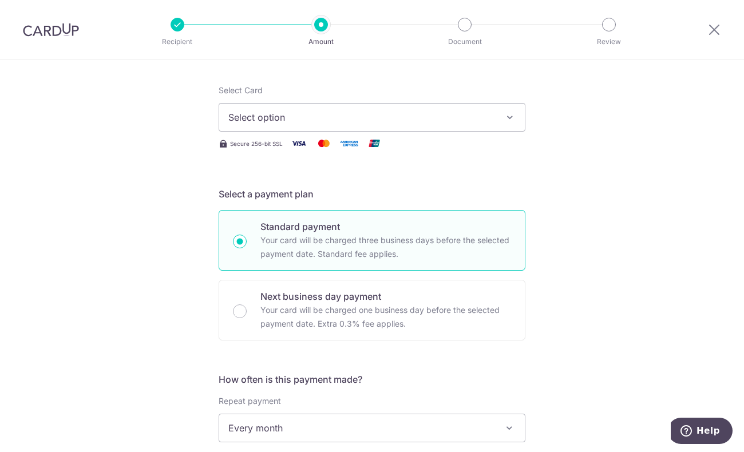
click at [302, 113] on span "Select option" at bounding box center [361, 117] width 267 height 14
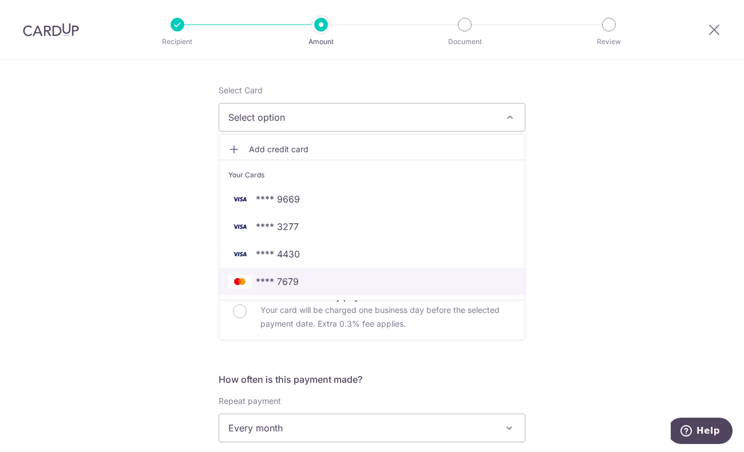
click at [282, 284] on span "**** 7679" at bounding box center [277, 282] width 43 height 14
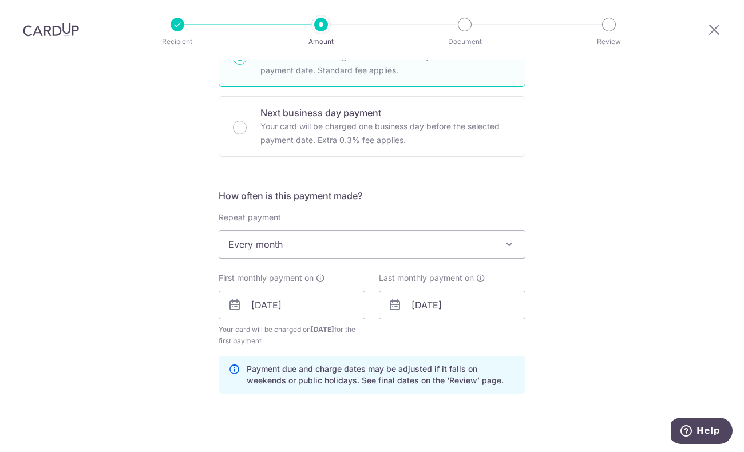
scroll to position [0, 0]
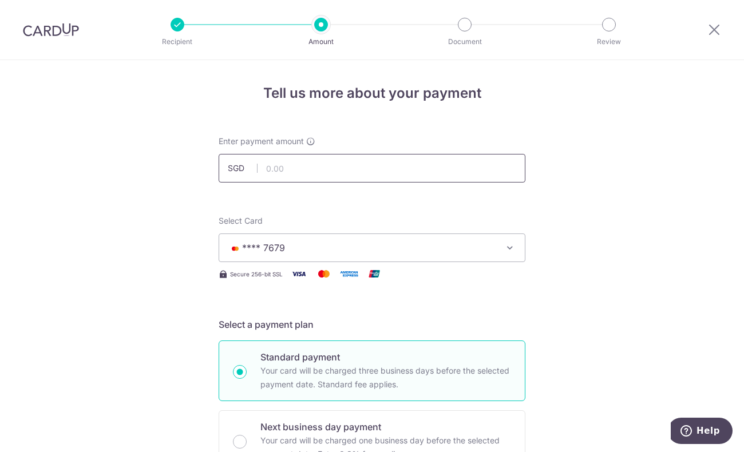
click at [292, 173] on input "text" at bounding box center [372, 168] width 307 height 29
type input "8,233.07"
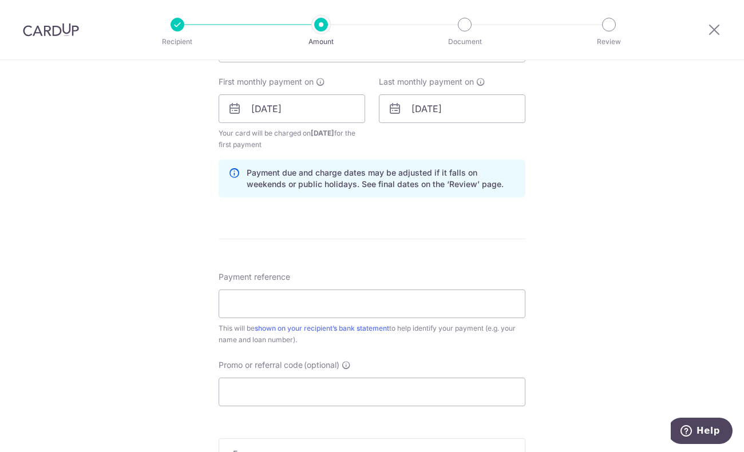
scroll to position [511, 0]
click at [291, 296] on input "Payment reference" at bounding box center [372, 303] width 307 height 29
type input "OFF225"
drag, startPoint x: 286, startPoint y: 294, endPoint x: 197, endPoint y: 302, distance: 89.0
click at [197, 302] on div "Tell us more about your payment Enter payment amount SGD 8,233.07 8233.07 Selec…" at bounding box center [372, 96] width 744 height 1094
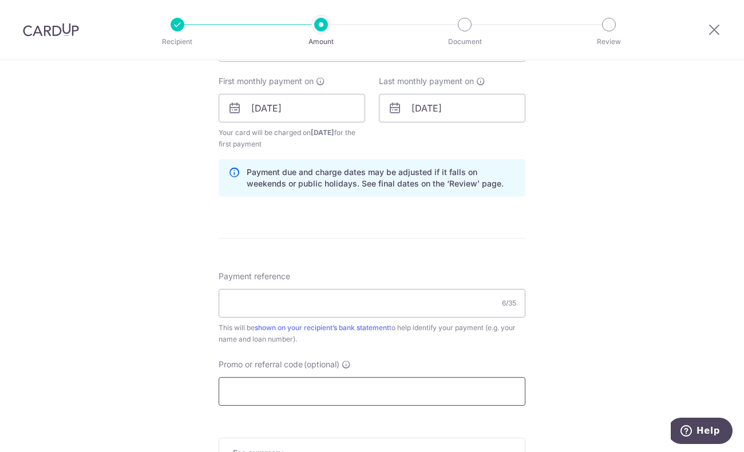
click at [245, 391] on input "Promo or referral code (optional)" at bounding box center [372, 391] width 307 height 29
paste input "OFF225"
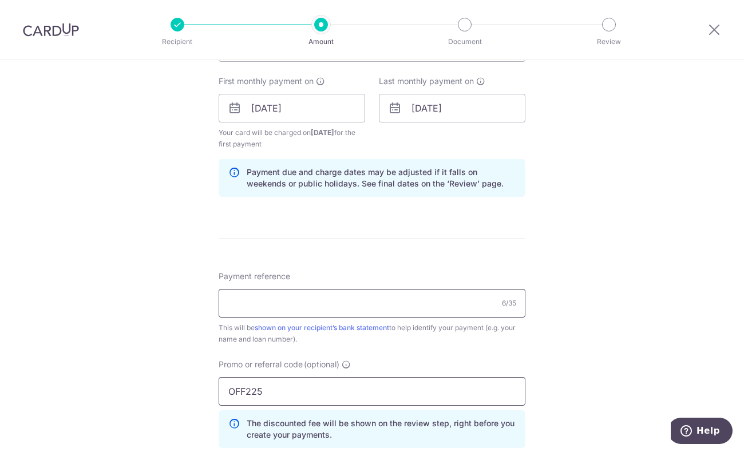
type input "OFF225"
click at [247, 303] on input "Payment reference" at bounding box center [372, 303] width 307 height 29
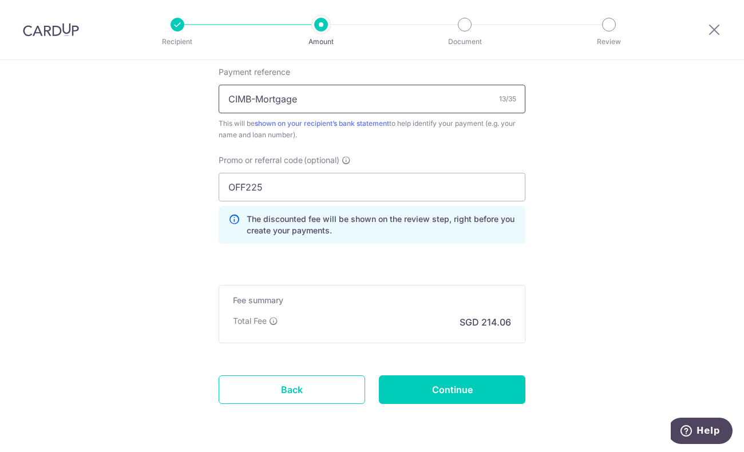
scroll to position [750, 0]
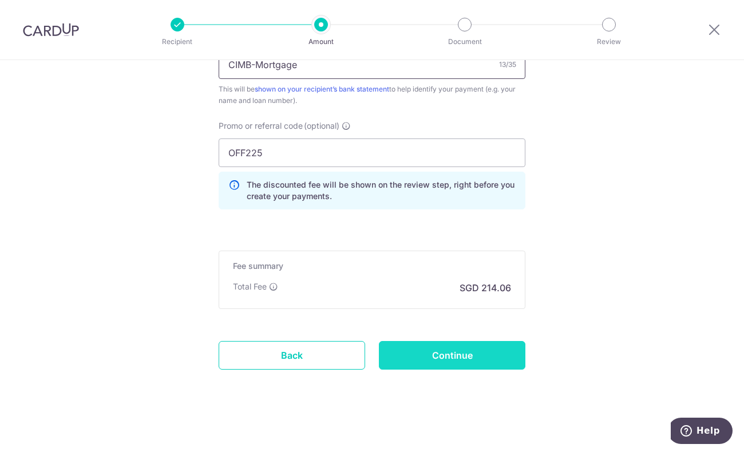
type input "CIMB-Mortgage"
click at [415, 346] on input "Continue" at bounding box center [452, 355] width 146 height 29
type input "Create Schedule"
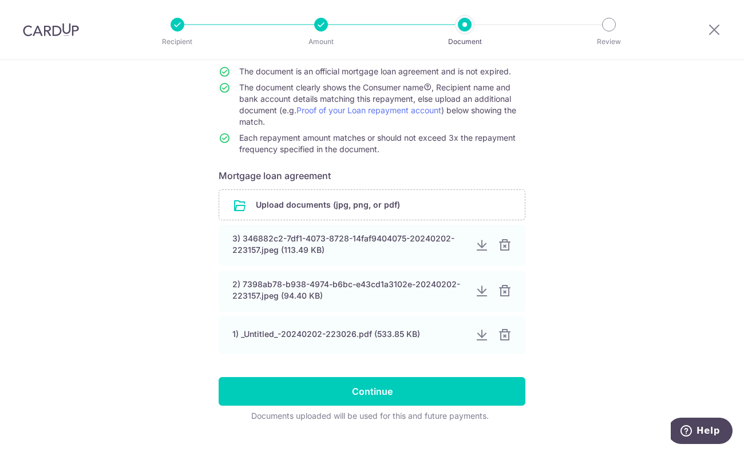
scroll to position [121, 0]
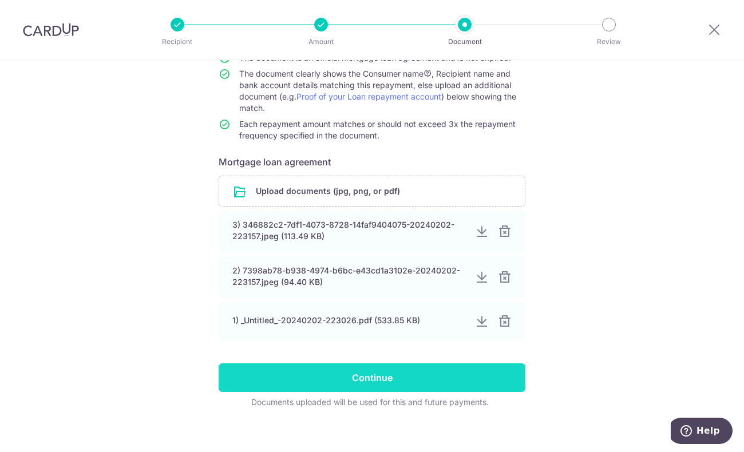
click at [403, 373] on input "Continue" at bounding box center [372, 377] width 307 height 29
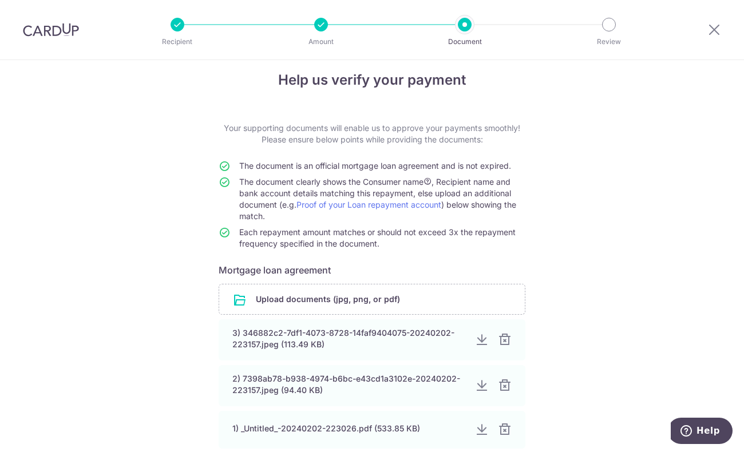
scroll to position [130, 0]
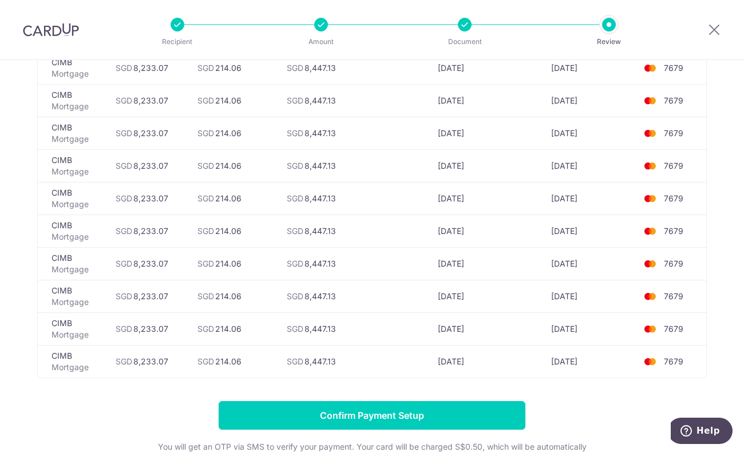
scroll to position [3516, 0]
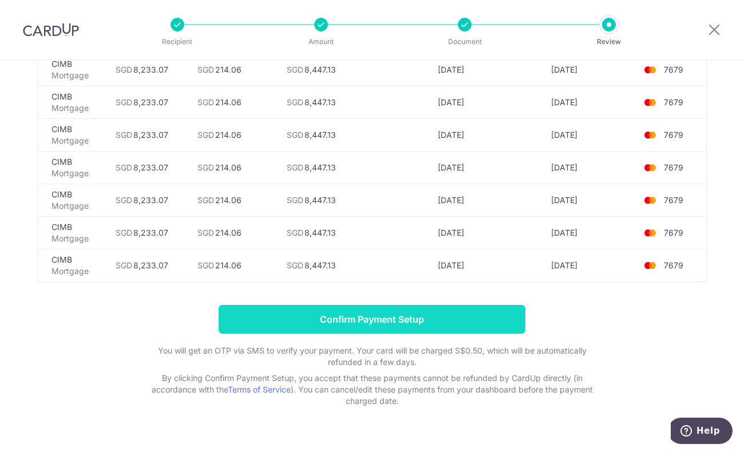
click at [338, 305] on input "Confirm Payment Setup" at bounding box center [372, 319] width 307 height 29
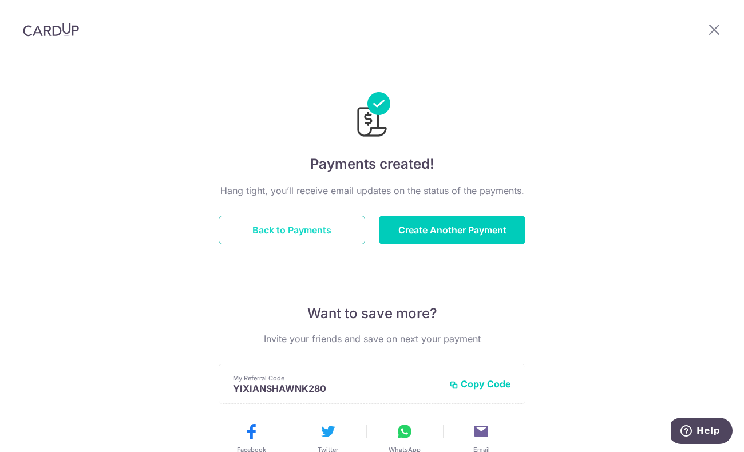
click at [316, 221] on button "Back to Payments" at bounding box center [292, 230] width 146 height 29
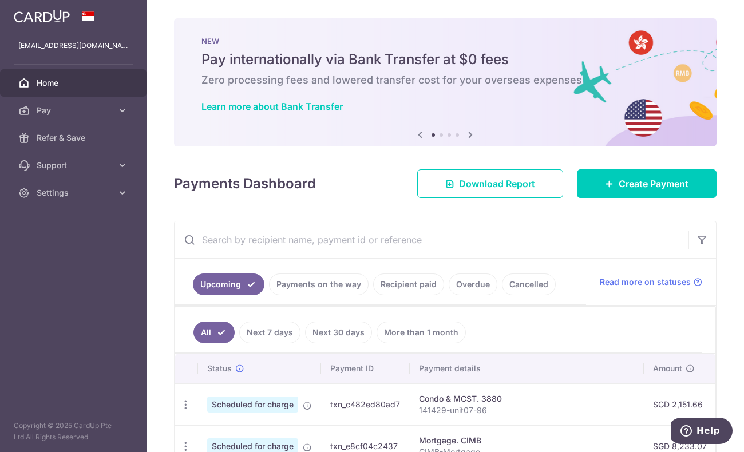
click at [379, 370] on th "Payment ID" at bounding box center [365, 369] width 89 height 30
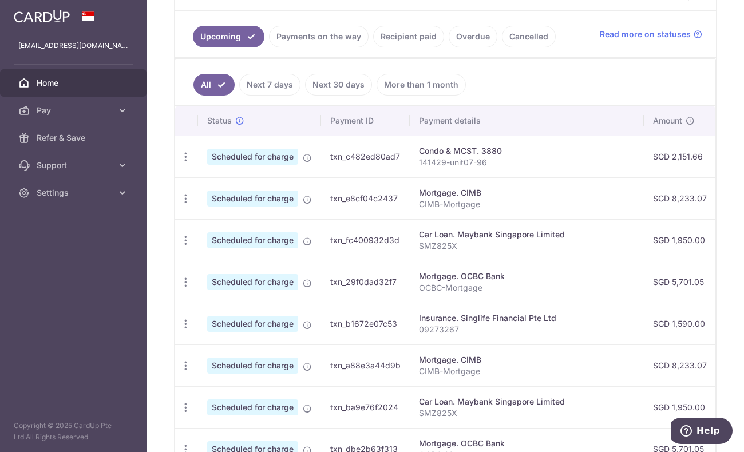
scroll to position [0, 1]
drag, startPoint x: 402, startPoint y: 199, endPoint x: 328, endPoint y: 200, distance: 73.3
click at [328, 200] on td "txn_e8cf04c2437" at bounding box center [364, 198] width 89 height 42
copy td "txn_e8cf04c2437"
click at [160, 148] on div "× Pause Schedule Pause all future payments in this series Pause just this one p…" at bounding box center [444, 226] width 597 height 452
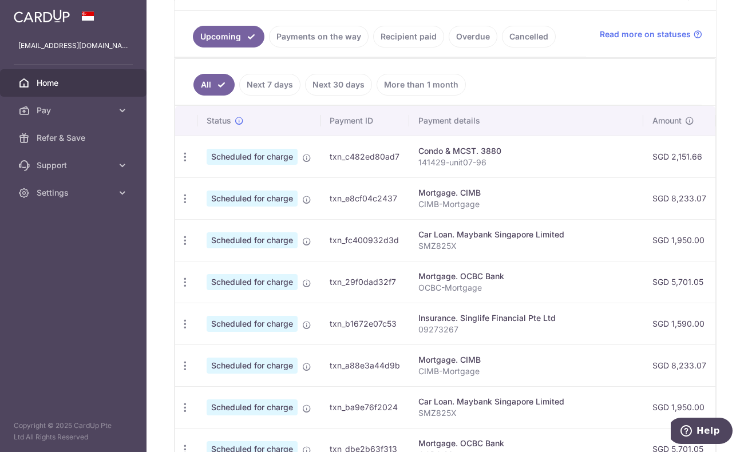
scroll to position [0, 0]
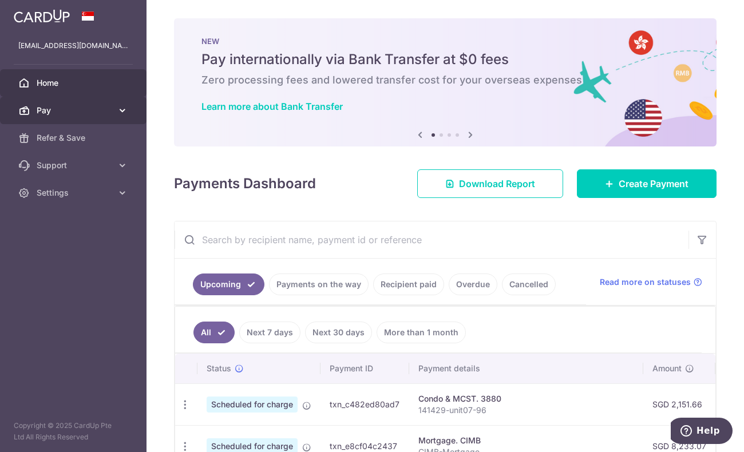
click at [117, 112] on icon at bounding box center [122, 110] width 11 height 11
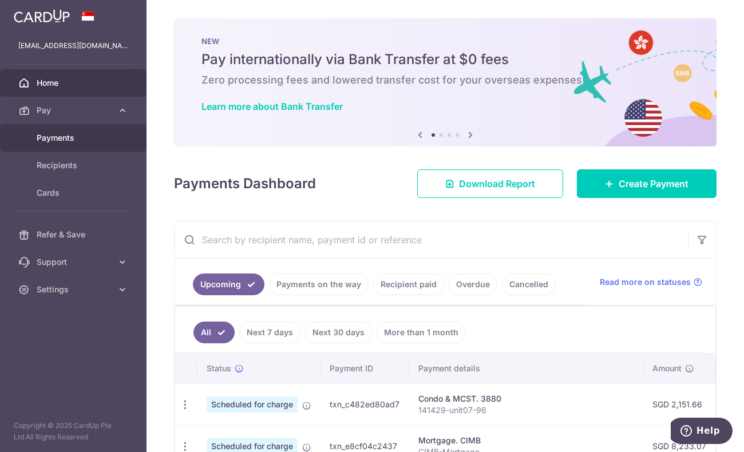
click at [77, 144] on link "Payments" at bounding box center [73, 137] width 146 height 27
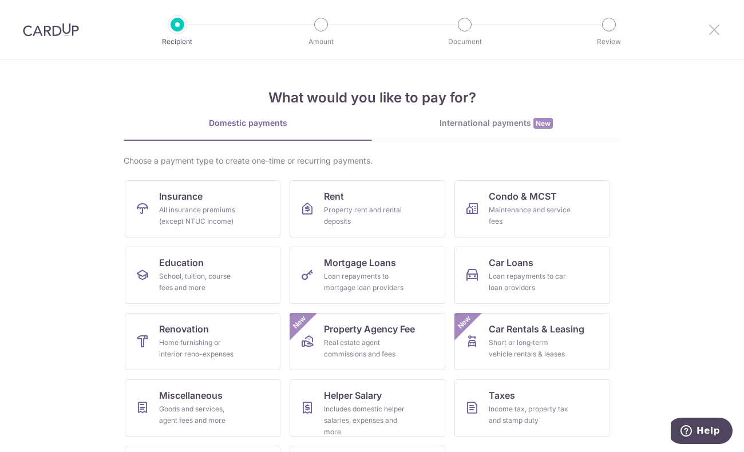
click at [719, 35] on icon at bounding box center [714, 29] width 14 height 14
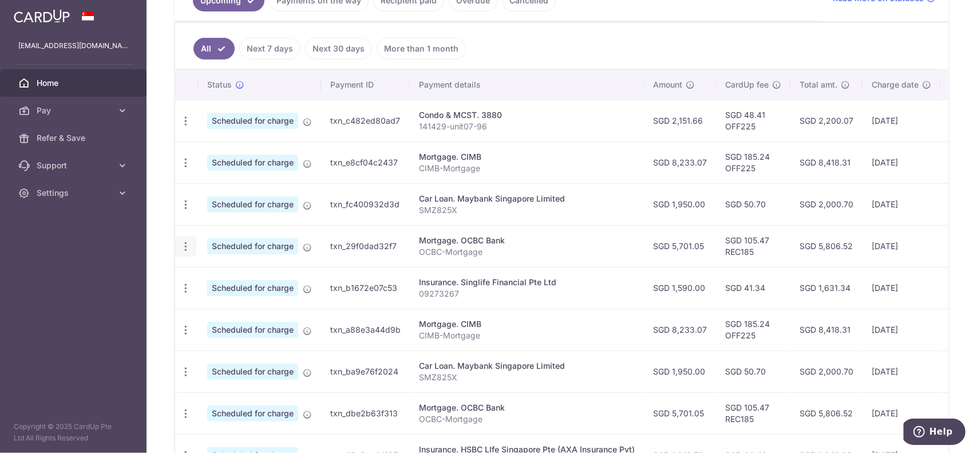
click at [188, 246] on icon "button" at bounding box center [186, 246] width 12 height 12
click at [243, 279] on span "Update payment" at bounding box center [247, 278] width 78 height 14
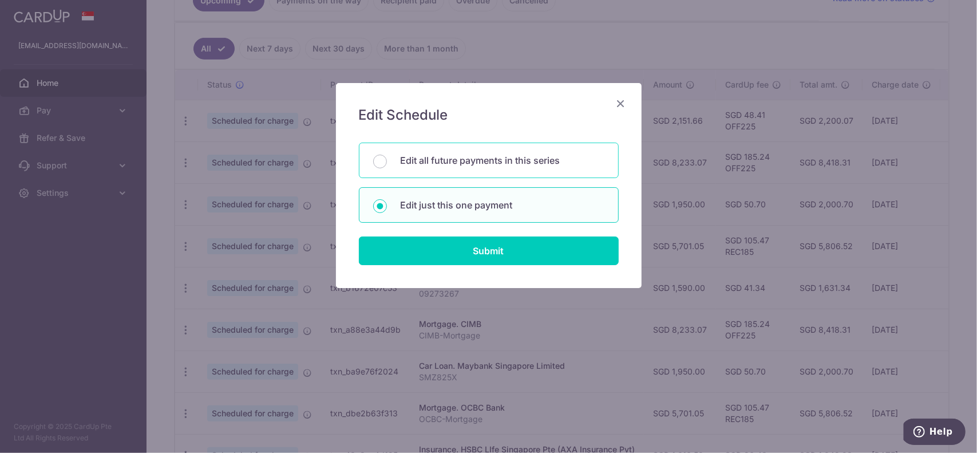
click at [462, 155] on p "Edit all future payments in this series" at bounding box center [503, 160] width 204 height 14
click at [387, 155] on input "Edit all future payments in this series" at bounding box center [380, 162] width 14 height 14
radio input "true"
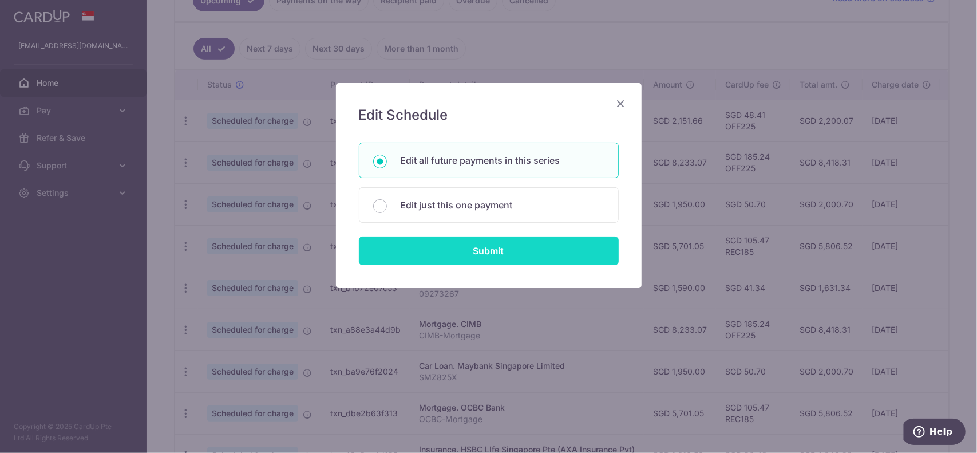
click at [481, 257] on input "Submit" at bounding box center [489, 250] width 260 height 29
radio input "true"
type input "5,701.05"
type input "OCBC-Mortgage"
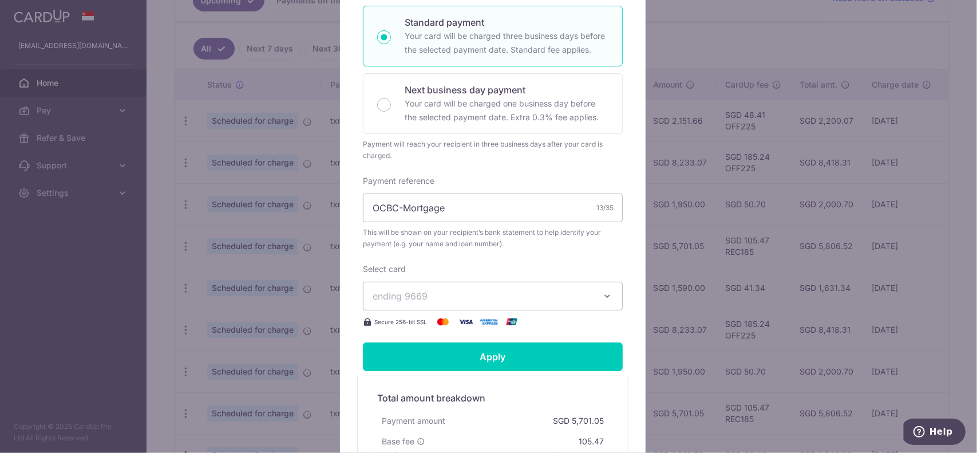
scroll to position [323, 0]
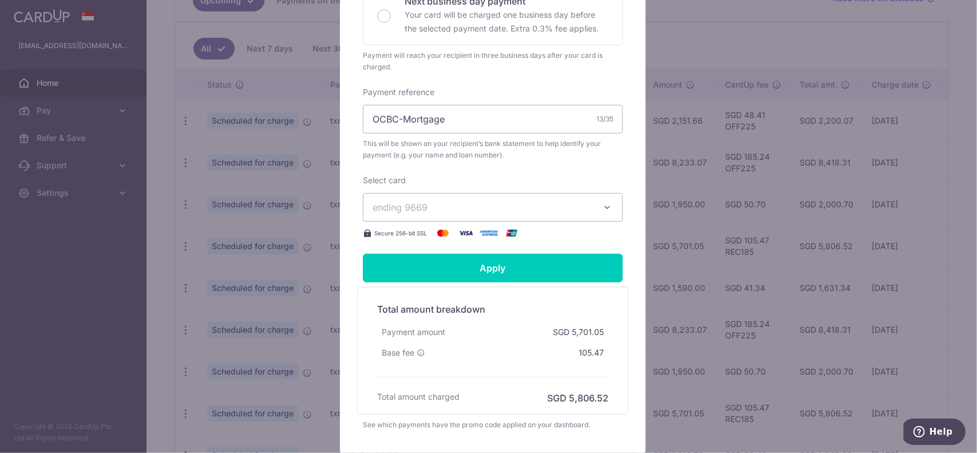
click at [511, 214] on button "ending 9669" at bounding box center [493, 207] width 260 height 29
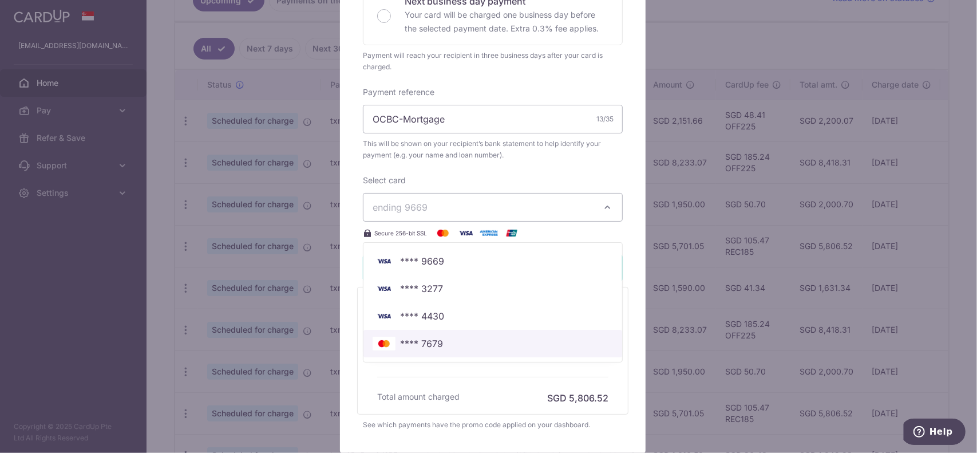
click at [483, 338] on span "**** 7679" at bounding box center [493, 343] width 240 height 14
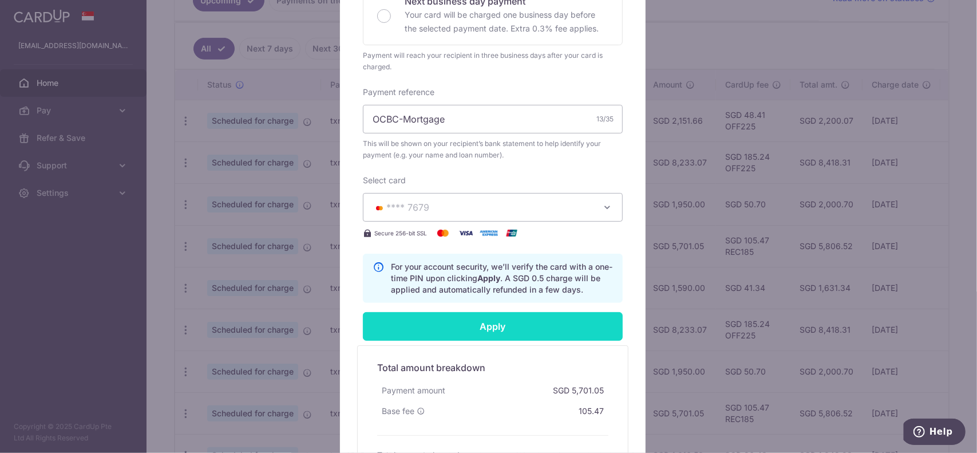
click at [499, 326] on input "Apply" at bounding box center [493, 326] width 260 height 29
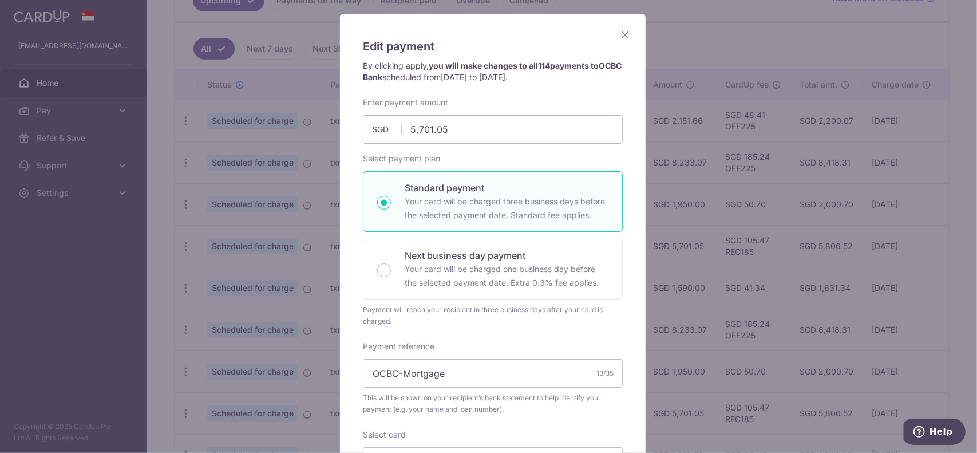
scroll to position [57, 0]
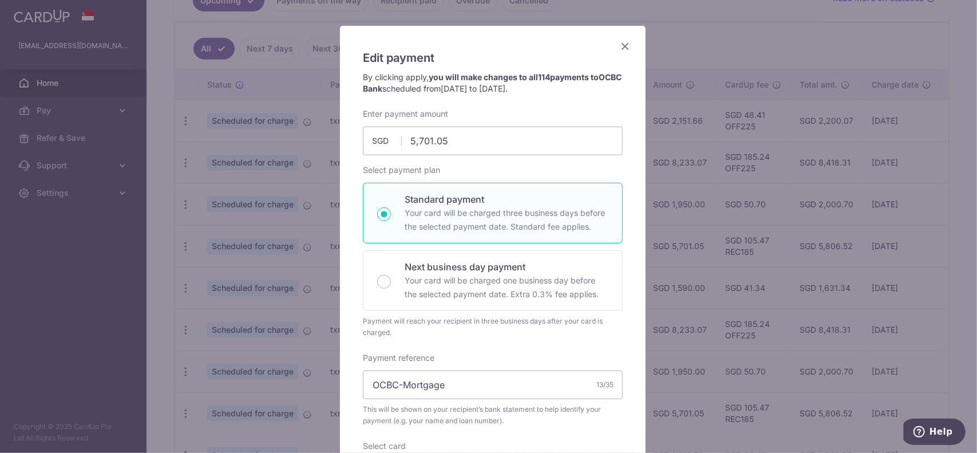
click at [623, 46] on icon "Close" at bounding box center [625, 46] width 14 height 14
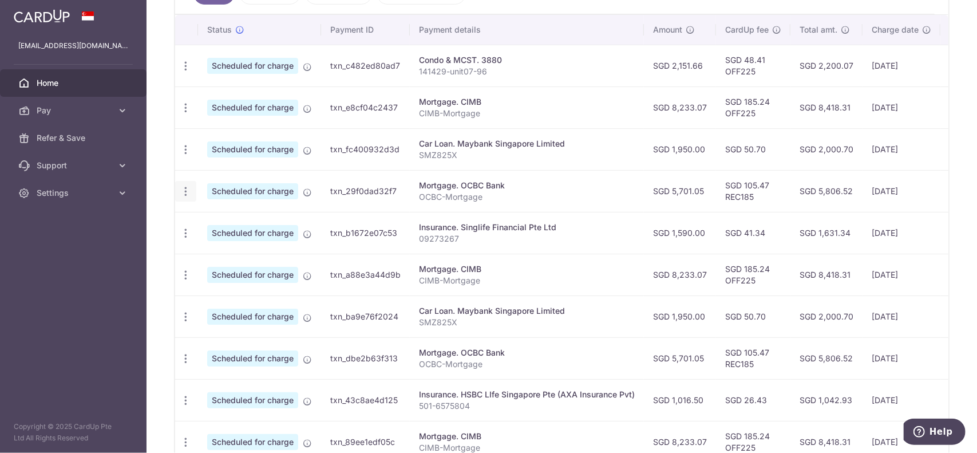
click at [185, 189] on icon "button" at bounding box center [186, 191] width 12 height 12
click at [239, 245] on span "Cancel payment" at bounding box center [246, 251] width 77 height 14
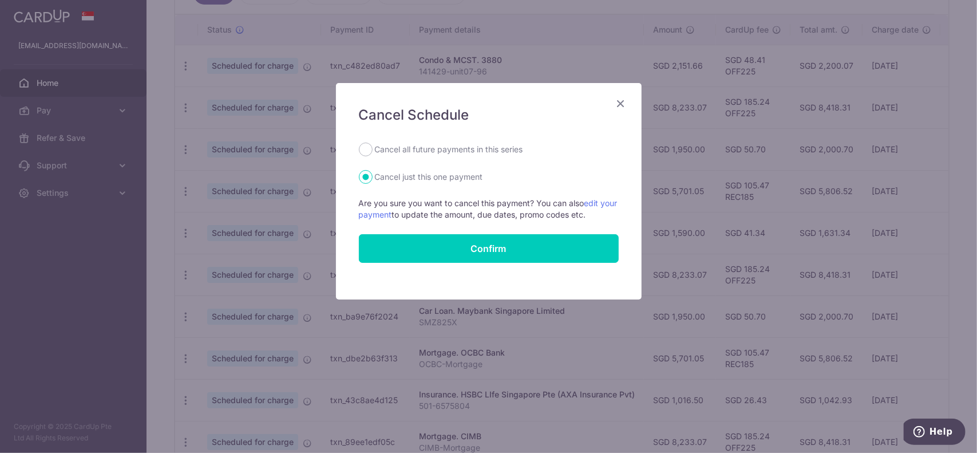
click at [421, 150] on label "Cancel all future payments in this series" at bounding box center [449, 149] width 148 height 14
click at [373, 150] on input "Cancel all future payments in this series" at bounding box center [366, 149] width 14 height 14
radio input "true"
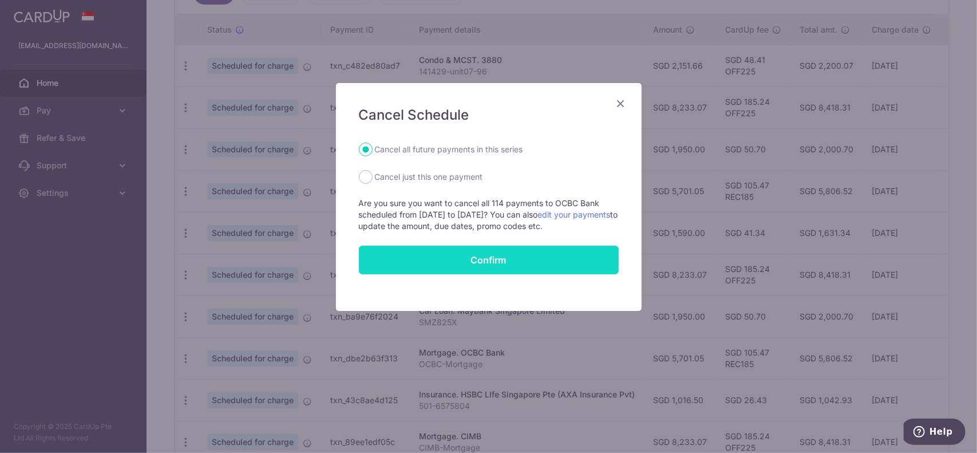
click at [438, 257] on button "Confirm" at bounding box center [489, 259] width 260 height 29
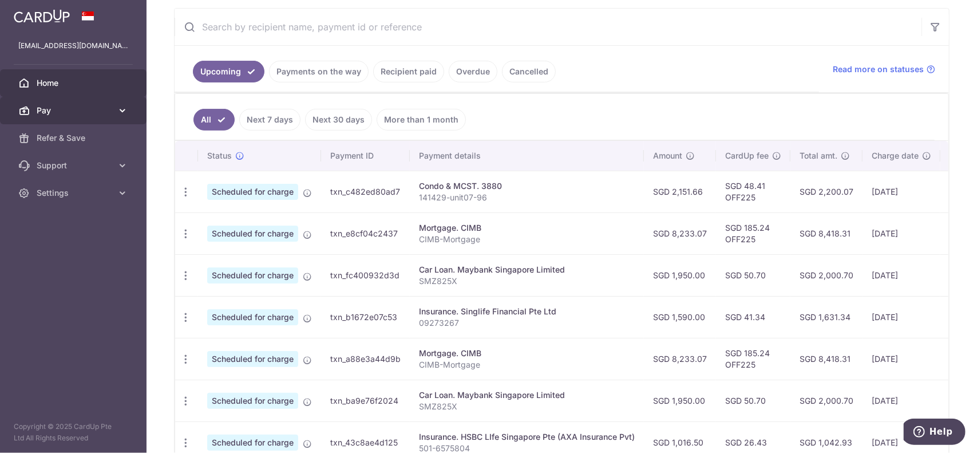
click at [71, 110] on span "Pay" at bounding box center [75, 110] width 76 height 11
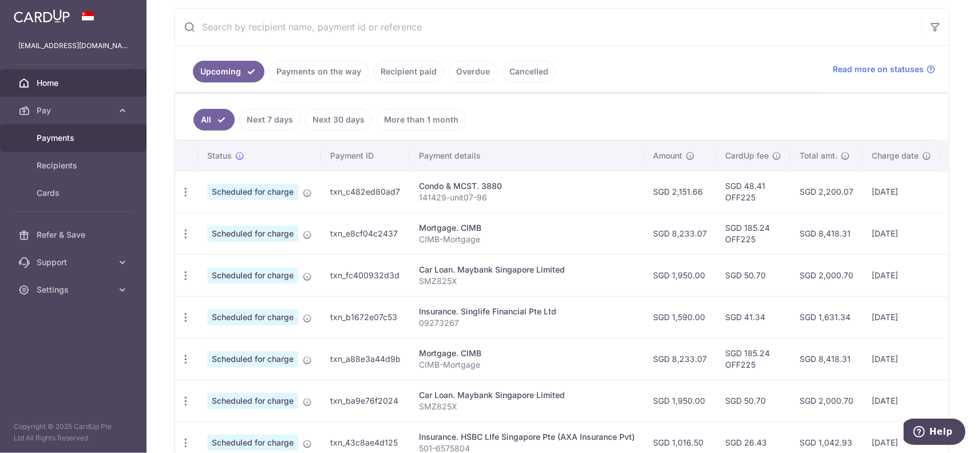
click at [76, 142] on span "Payments" at bounding box center [75, 137] width 76 height 11
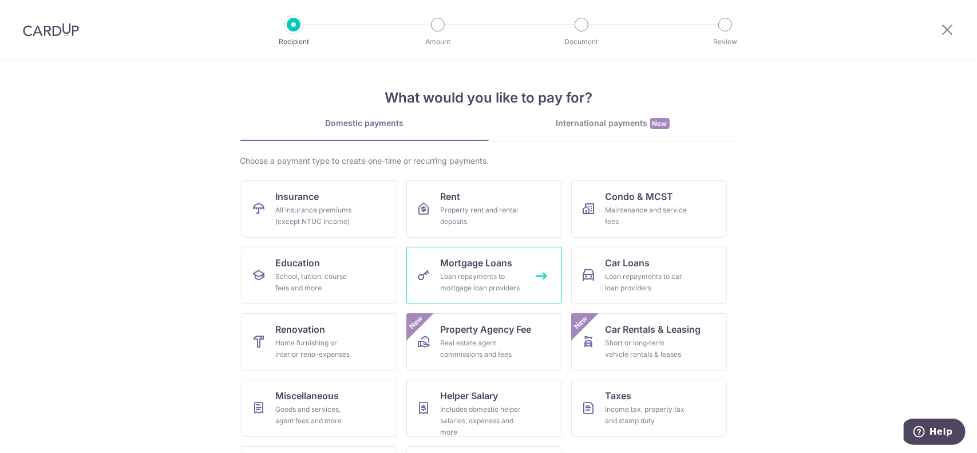
click at [426, 259] on link "Mortgage Loans Loan repayments to mortgage loan providers" at bounding box center [484, 275] width 156 height 57
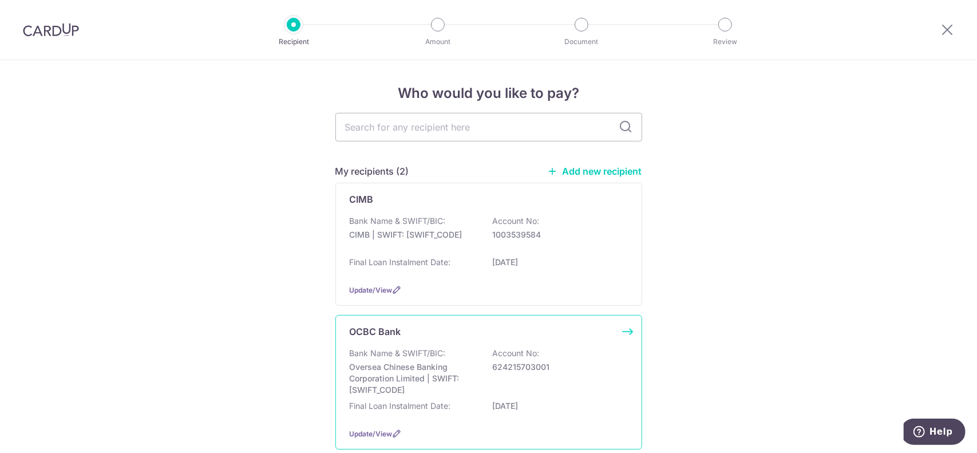
click at [457, 368] on p "Oversea Chinese Banking Corporation Limited | SWIFT: [SWIFT_CODE]" at bounding box center [414, 378] width 128 height 34
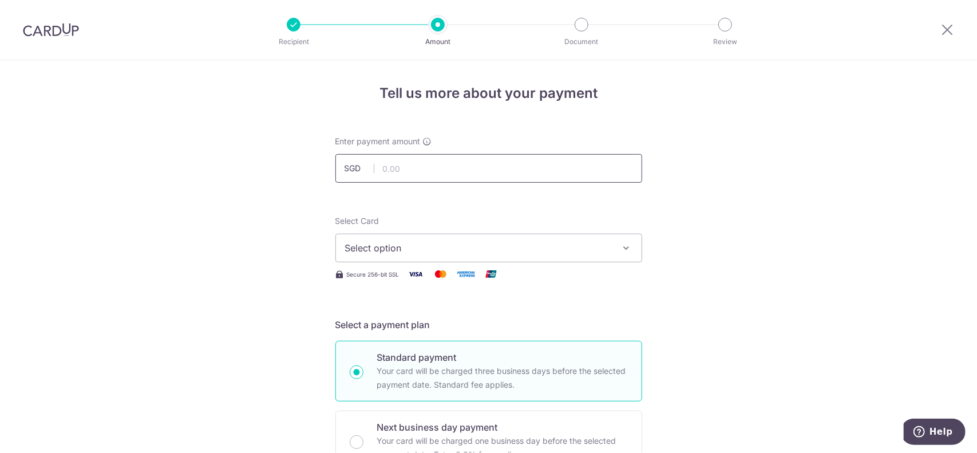
click at [439, 168] on input "text" at bounding box center [488, 168] width 307 height 29
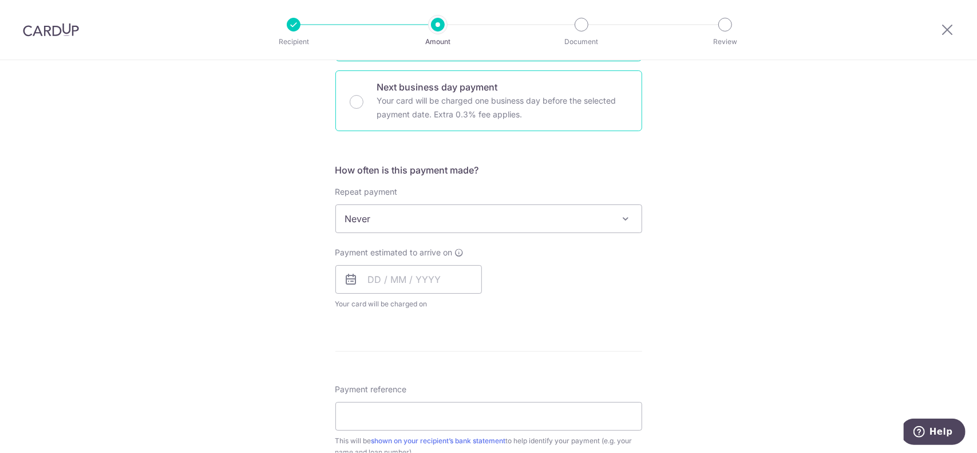
scroll to position [342, 0]
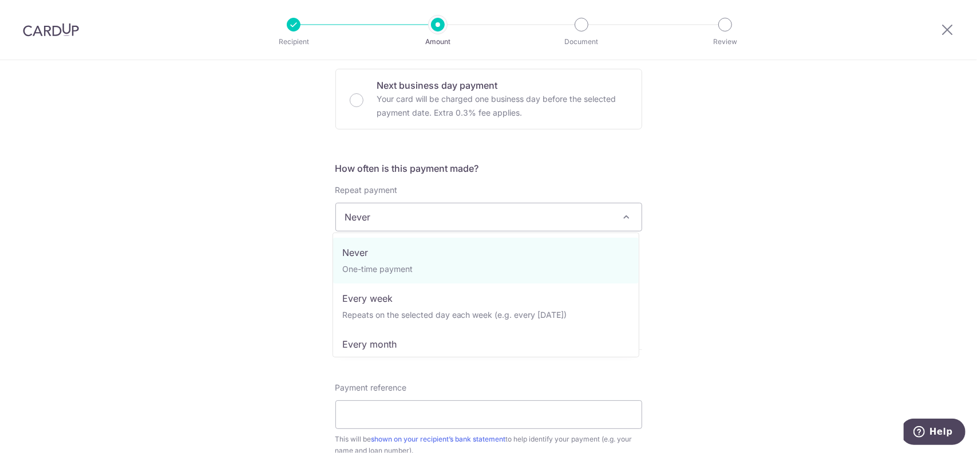
click at [449, 219] on span "Never" at bounding box center [489, 216] width 306 height 27
select select "3"
type input "[DATE]"
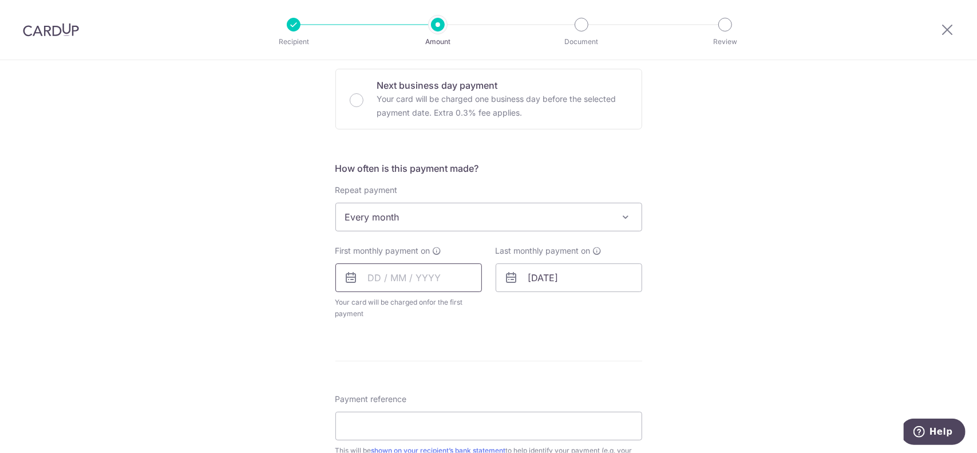
click at [421, 274] on input "text" at bounding box center [408, 277] width 146 height 29
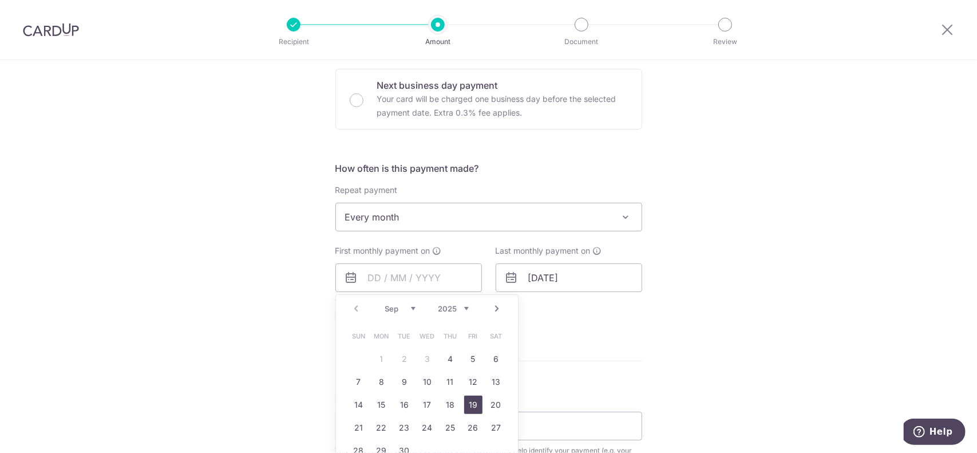
click at [471, 406] on link "19" at bounding box center [473, 404] width 18 height 18
type input "[DATE]"
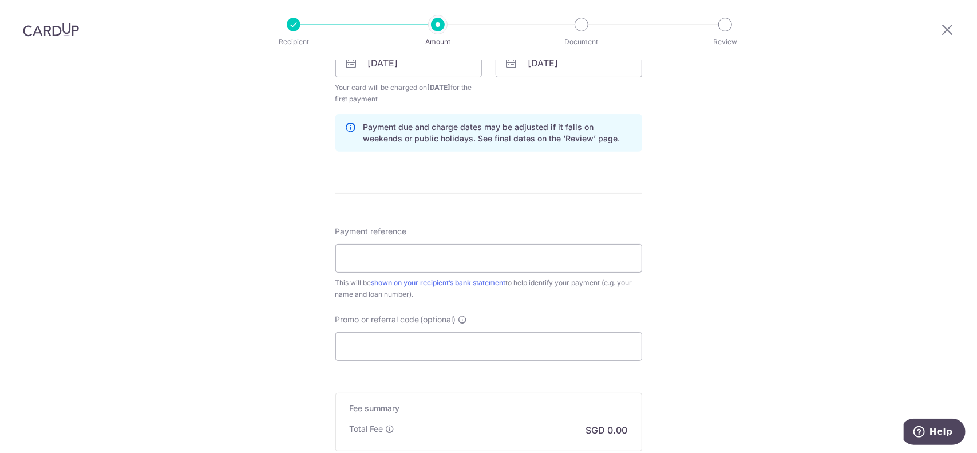
scroll to position [554, 0]
click at [435, 264] on input "Payment reference" at bounding box center [488, 260] width 307 height 29
type input "OCBC-Mortgage"
click at [454, 352] on input "Promo or referral code (optional)" at bounding box center [488, 348] width 307 height 29
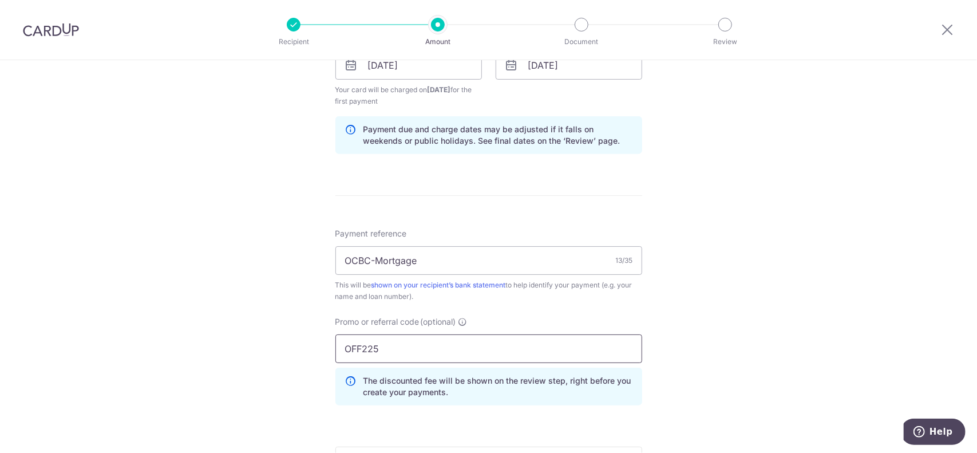
click at [454, 352] on input "OFF225" at bounding box center [488, 348] width 307 height 29
type input "OFF225"
click at [493, 307] on div "Payment reference OCBC-Mortgage 13/35 This will be shown on your recipient’s ba…" at bounding box center [488, 321] width 307 height 187
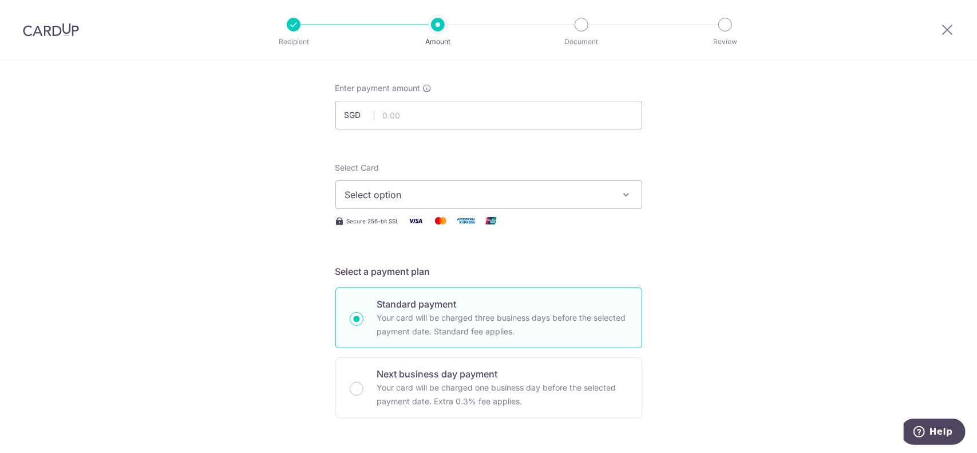
scroll to position [0, 0]
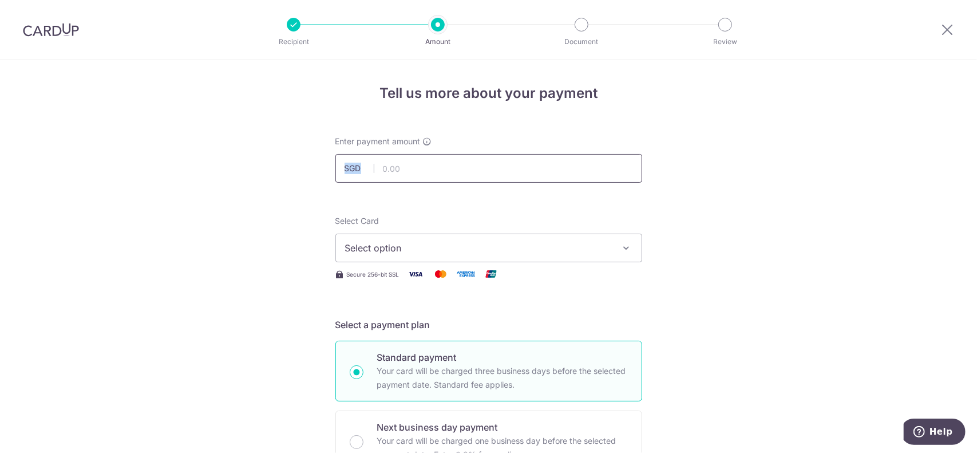
drag, startPoint x: 389, startPoint y: 153, endPoint x: 387, endPoint y: 169, distance: 16.2
click at [387, 169] on div "Enter payment amount SGD" at bounding box center [488, 159] width 307 height 47
click at [387, 169] on input "text" at bounding box center [488, 168] width 307 height 29
paste input "5701.05"
type input "5,701.05"
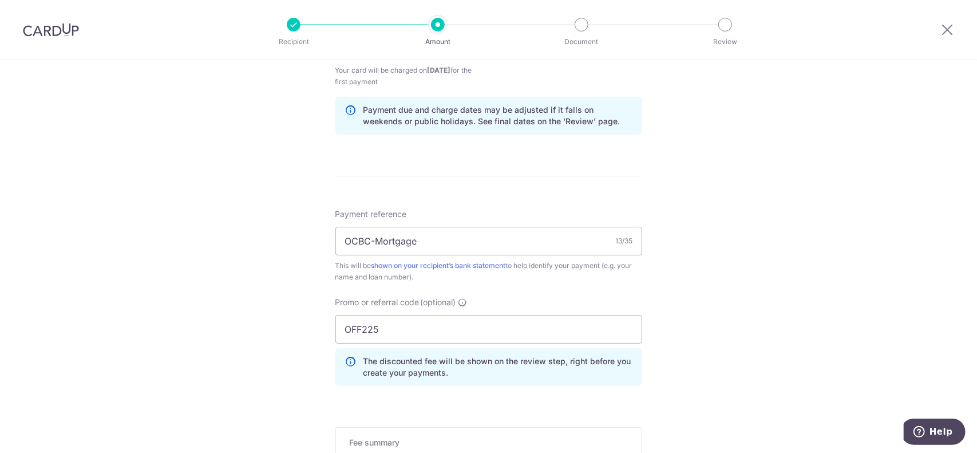
scroll to position [749, 0]
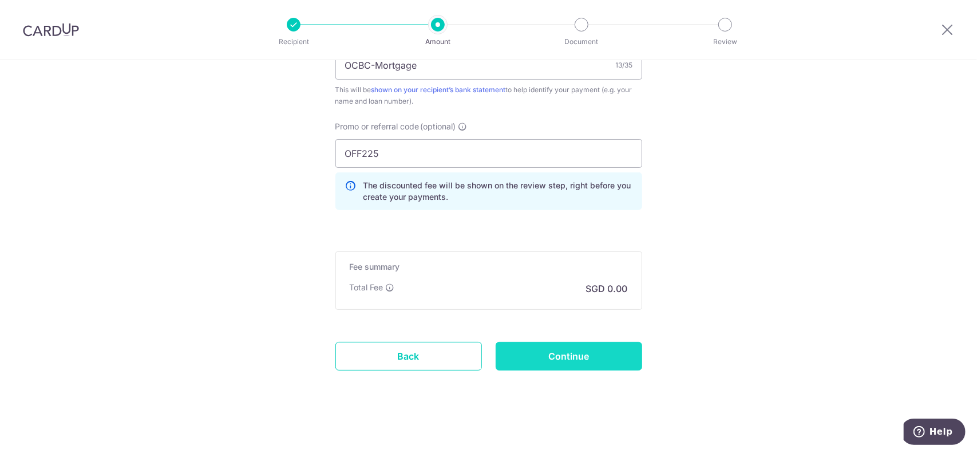
click at [562, 358] on input "Continue" at bounding box center [569, 356] width 146 height 29
type input "Create Schedule"
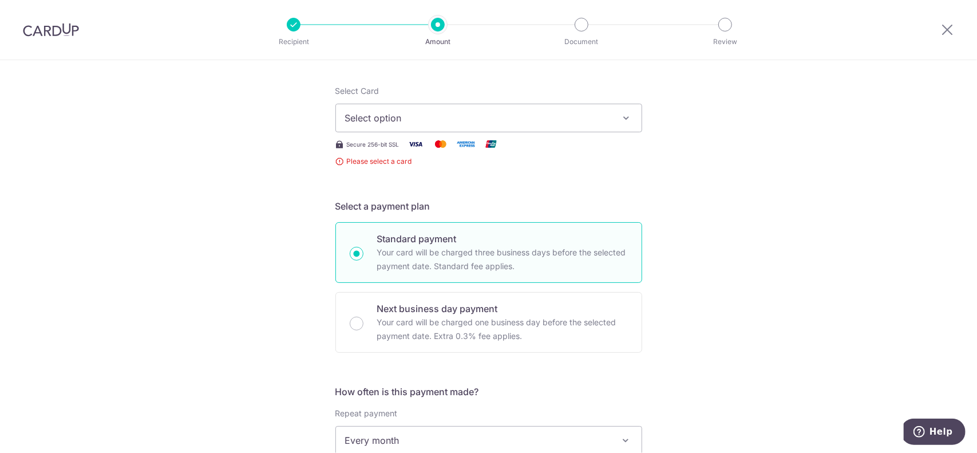
scroll to position [87, 0]
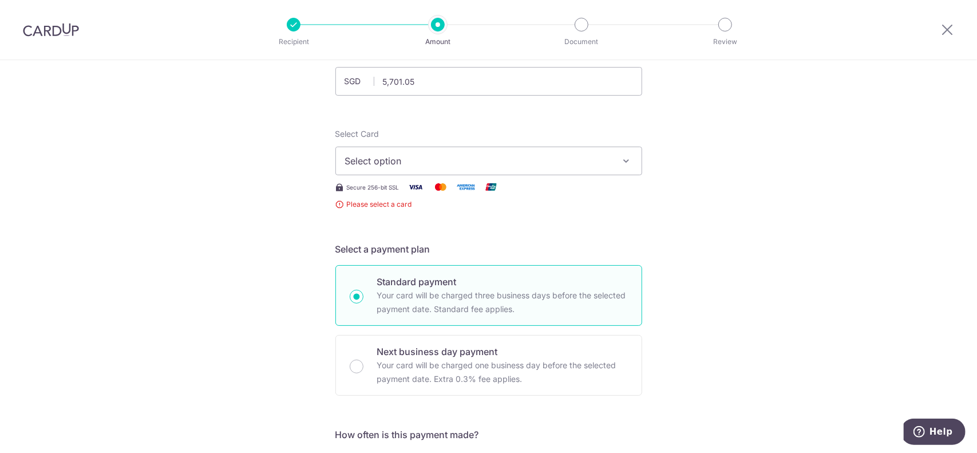
click at [474, 165] on span "Select option" at bounding box center [478, 161] width 267 height 14
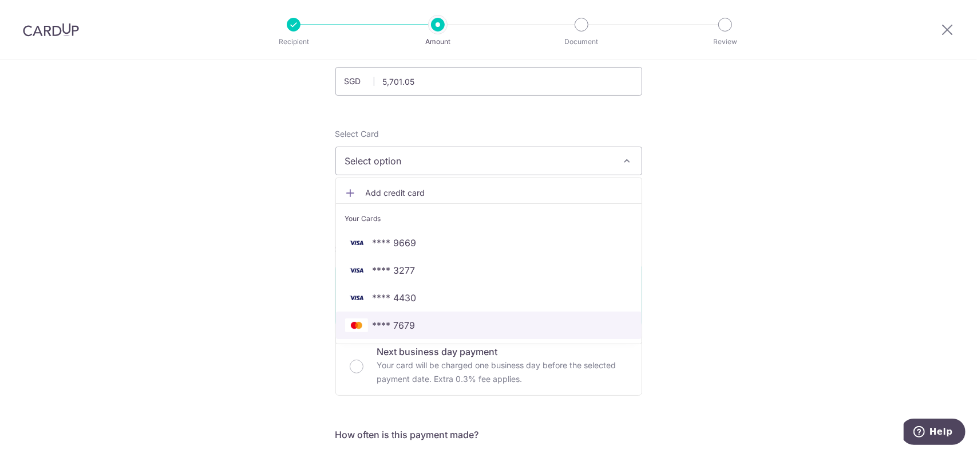
click at [447, 318] on span "**** 7679" at bounding box center [488, 325] width 287 height 14
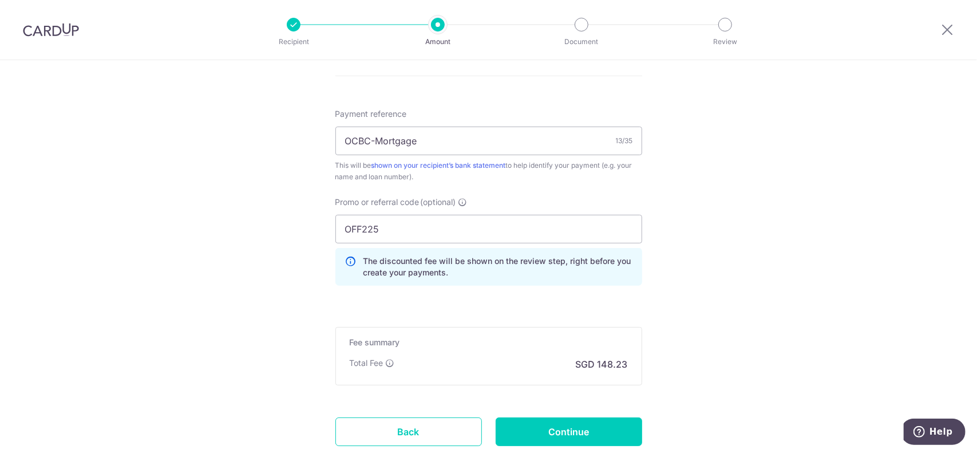
scroll to position [691, 0]
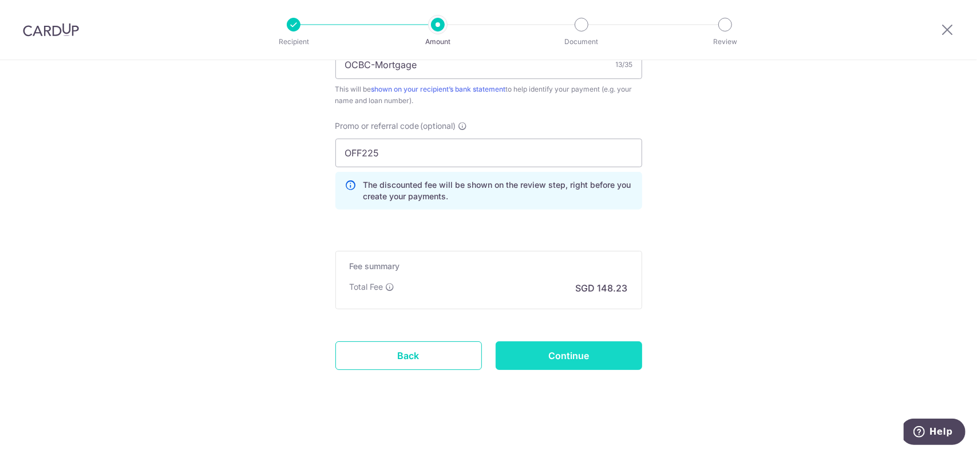
click at [575, 343] on input "Continue" at bounding box center [569, 355] width 146 height 29
type input "Create Schedule"
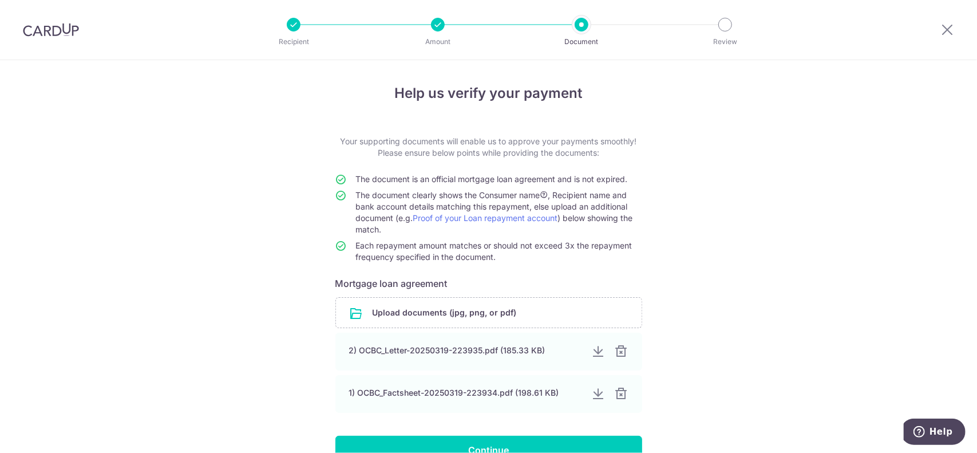
scroll to position [80, 0]
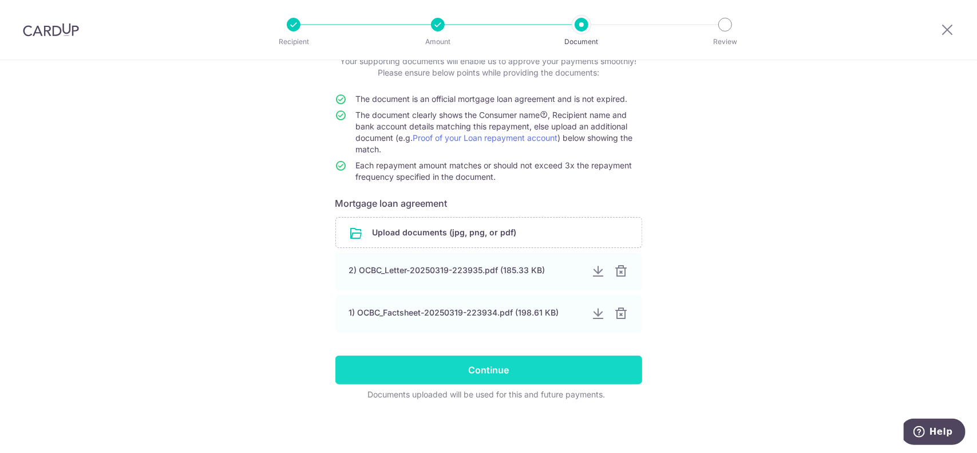
click at [570, 371] on input "Continue" at bounding box center [488, 369] width 307 height 29
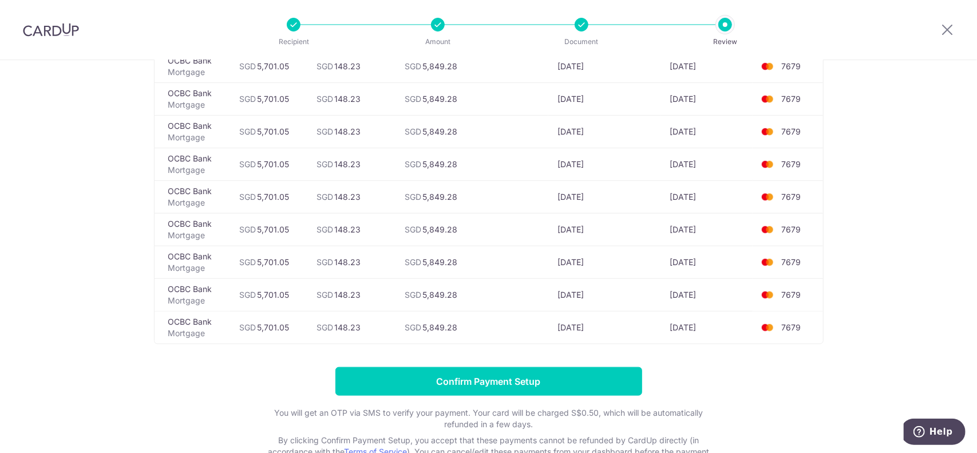
scroll to position [3613, 0]
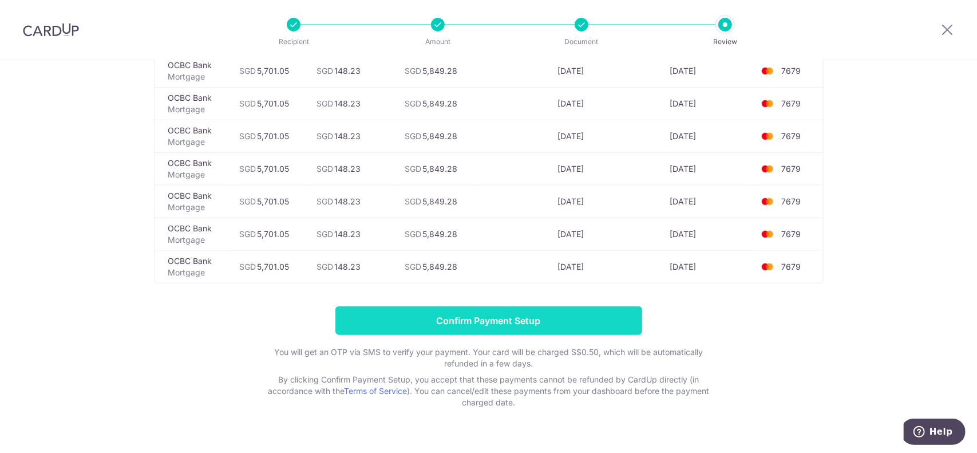
click at [509, 306] on input "Confirm Payment Setup" at bounding box center [488, 320] width 307 height 29
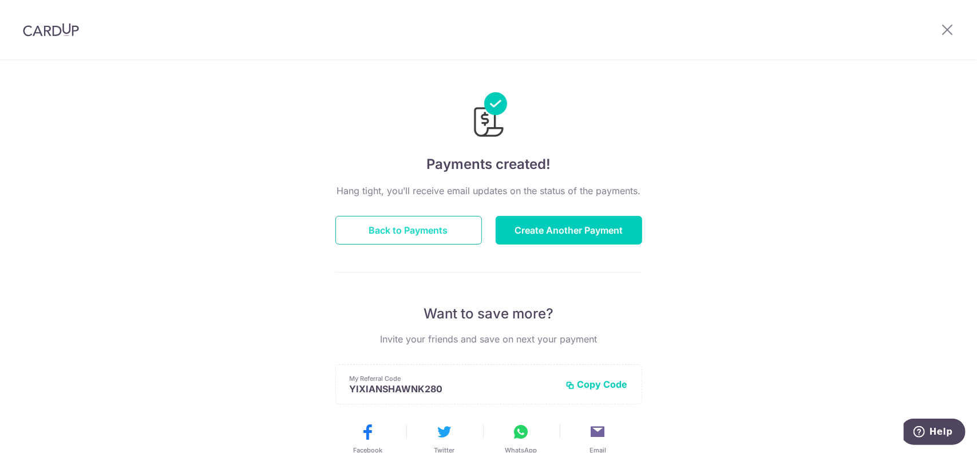
click at [438, 228] on button "Back to Payments" at bounding box center [408, 230] width 146 height 29
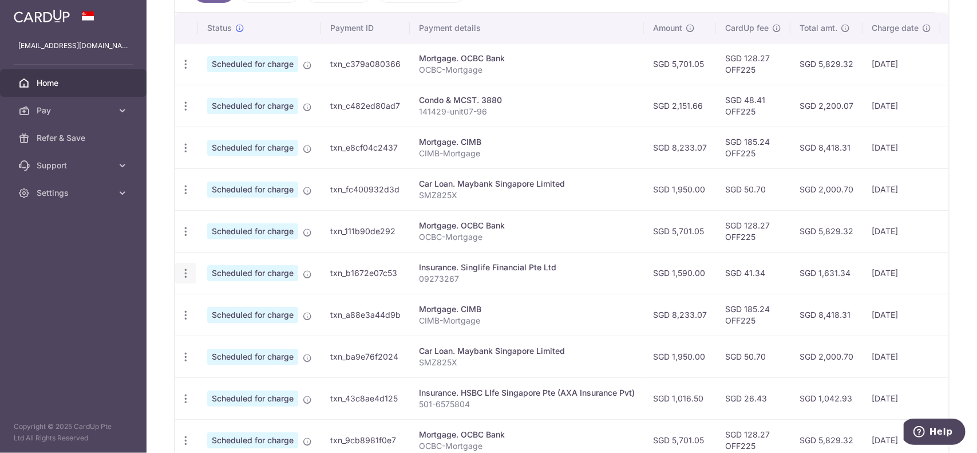
click at [188, 270] on icon "button" at bounding box center [186, 273] width 12 height 12
click at [233, 326] on span "Cancel payment" at bounding box center [246, 333] width 77 height 14
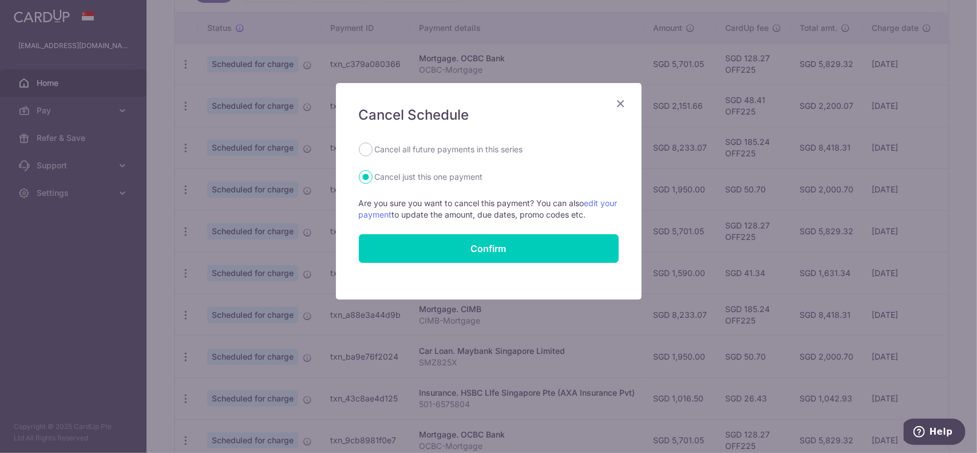
click at [444, 149] on label "Cancel all future payments in this series" at bounding box center [449, 149] width 148 height 14
click at [373, 149] on input "Cancel all future payments in this series" at bounding box center [366, 149] width 14 height 14
radio input "true"
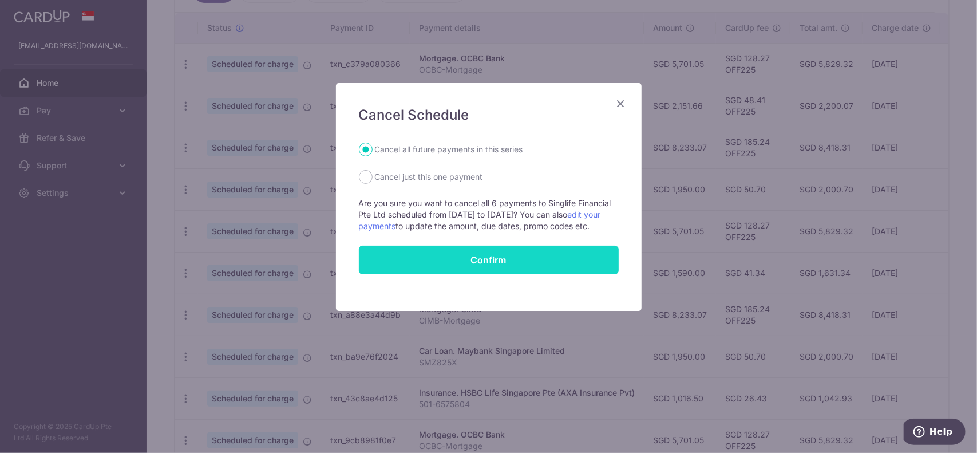
click at [479, 264] on button "Confirm" at bounding box center [489, 259] width 260 height 29
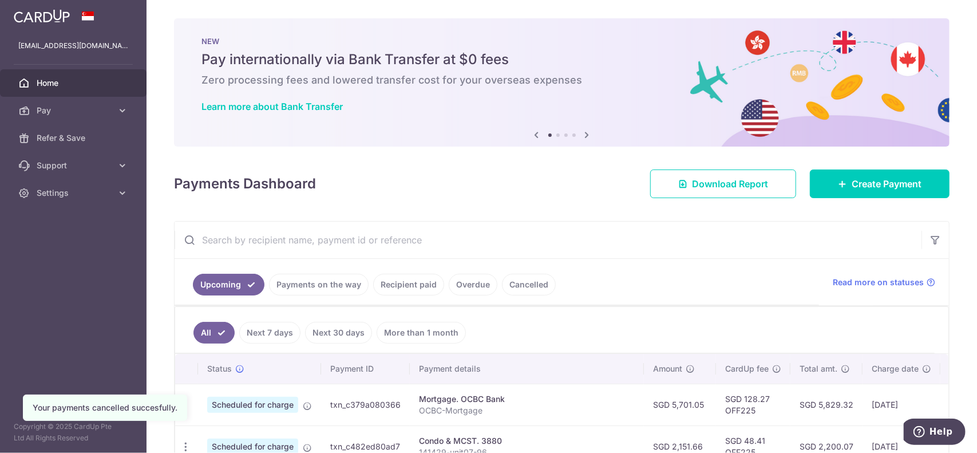
scroll to position [172, 0]
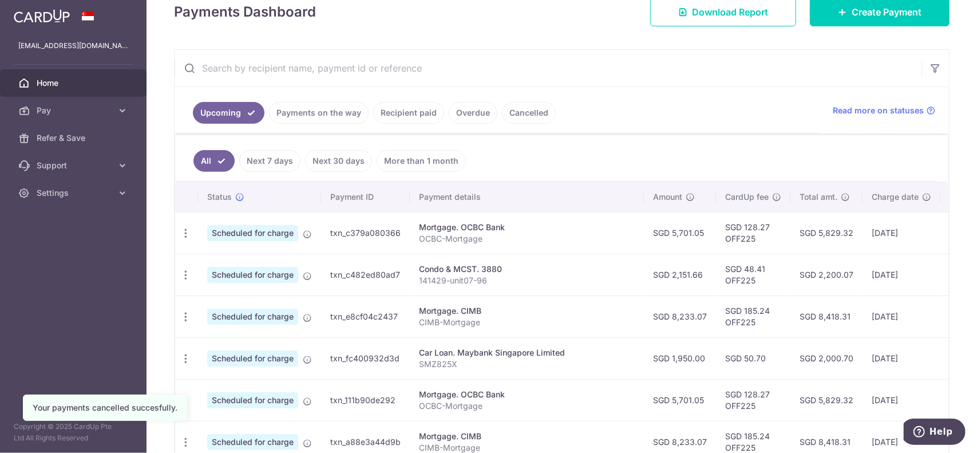
drag, startPoint x: 404, startPoint y: 229, endPoint x: 326, endPoint y: 225, distance: 78.0
click at [326, 225] on td "txn_c379a080366" at bounding box center [365, 233] width 89 height 42
copy td "txn_c379a080366"
click at [563, 300] on td "Mortgage. CIMB CIMB-Mortgage" at bounding box center [527, 316] width 234 height 42
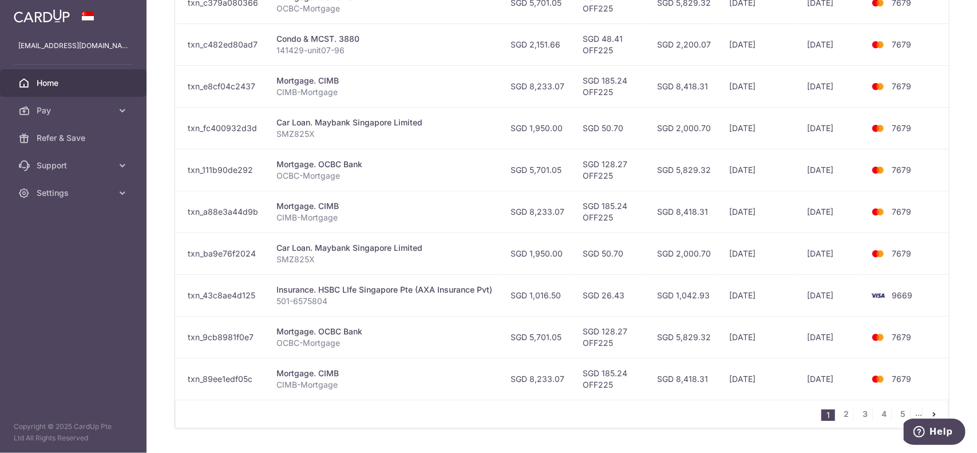
scroll to position [0, 0]
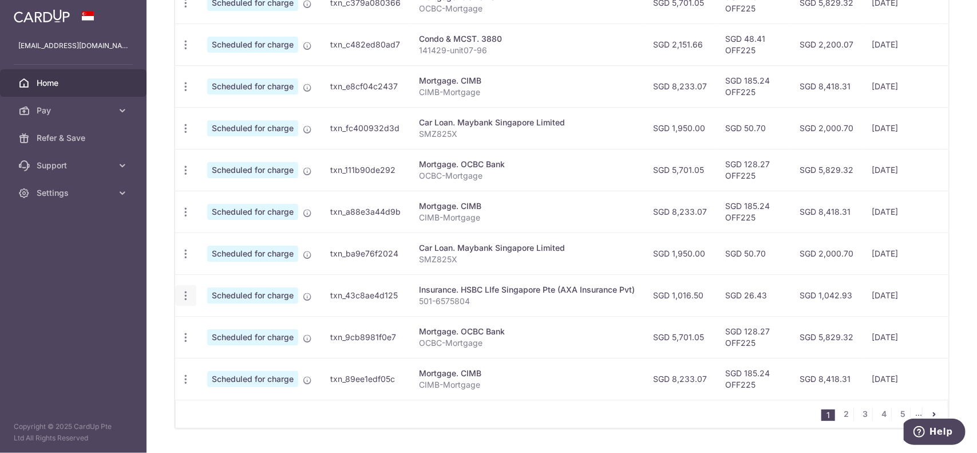
click at [190, 291] on icon "button" at bounding box center [186, 296] width 12 height 12
click at [236, 348] on span "Cancel payment" at bounding box center [246, 355] width 77 height 14
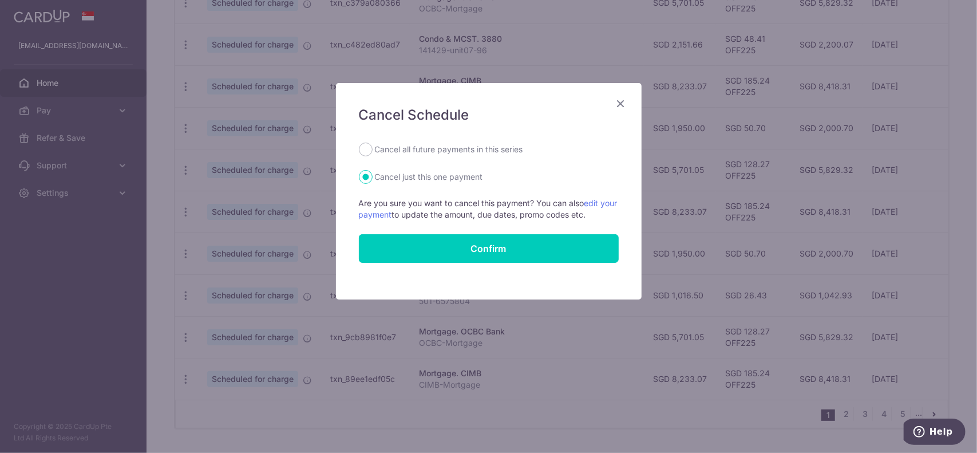
click at [440, 144] on label "Cancel all future payments in this series" at bounding box center [449, 149] width 148 height 14
click at [373, 144] on input "Cancel all future payments in this series" at bounding box center [366, 149] width 14 height 14
radio input "true"
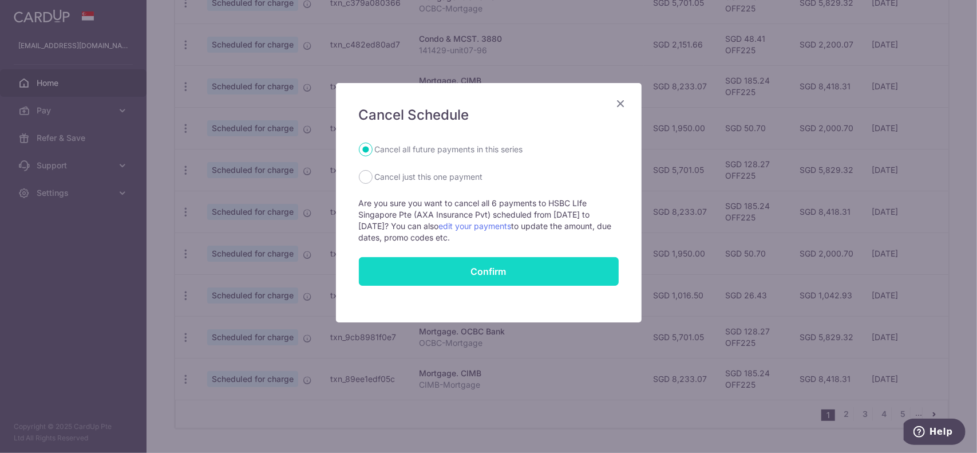
click at [505, 272] on button "Confirm" at bounding box center [489, 271] width 260 height 29
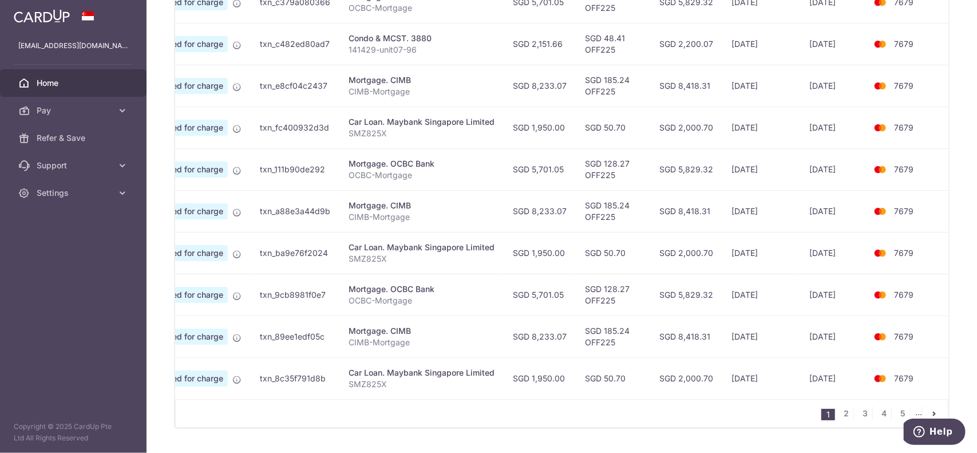
scroll to position [432, 0]
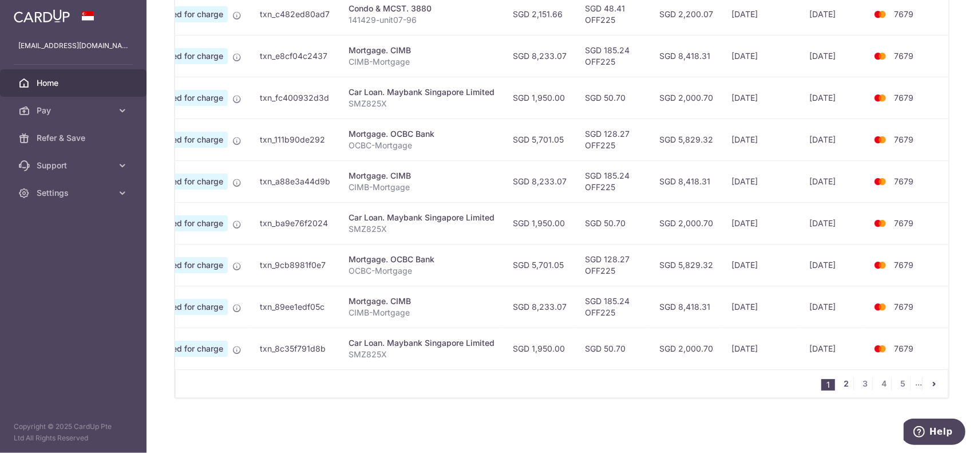
click at [839, 383] on link "2" at bounding box center [846, 384] width 14 height 14
click at [806, 386] on link "1" at bounding box center [809, 384] width 14 height 14
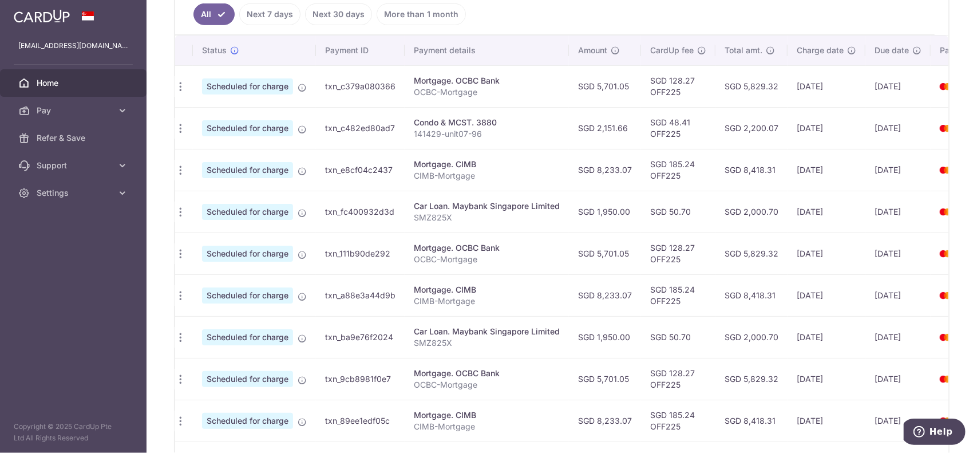
scroll to position [0, 5]
click at [183, 206] on icon "button" at bounding box center [181, 212] width 12 height 12
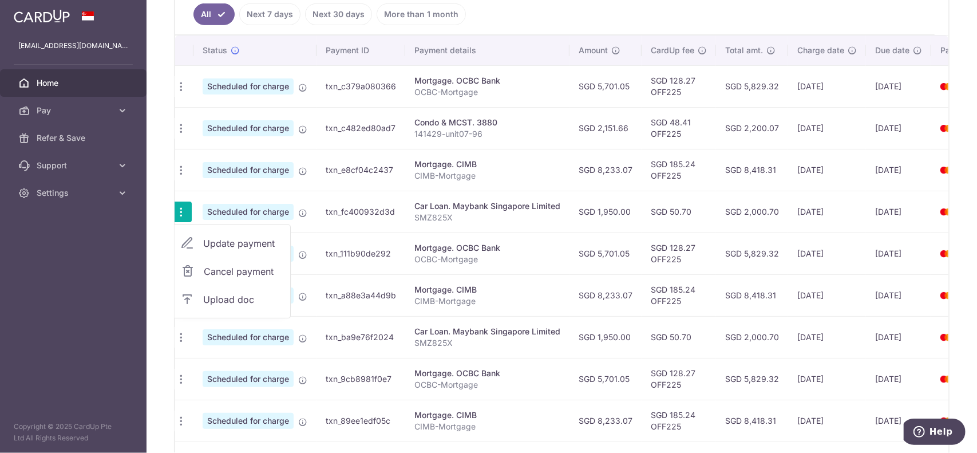
click at [229, 242] on span "Update payment" at bounding box center [242, 243] width 78 height 14
radio input "true"
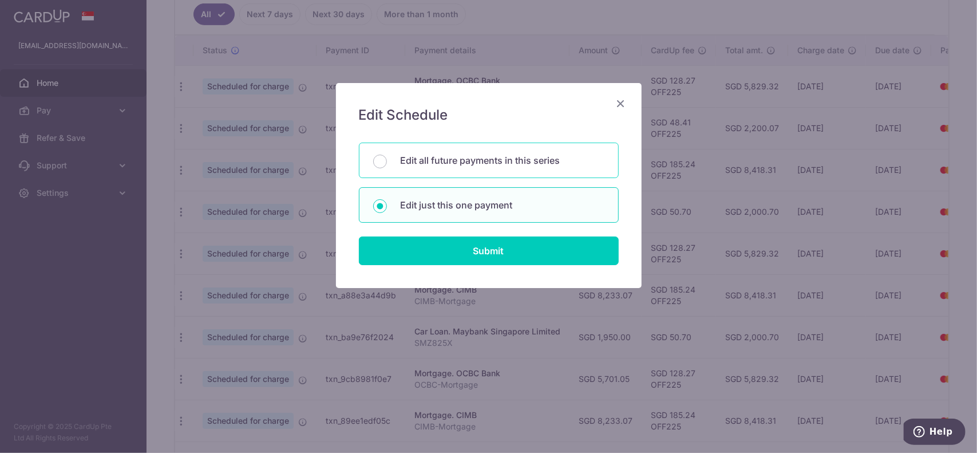
click at [404, 164] on p "Edit all future payments in this series" at bounding box center [503, 160] width 204 height 14
click at [387, 164] on input "Edit all future payments in this series" at bounding box center [380, 162] width 14 height 14
radio input "true"
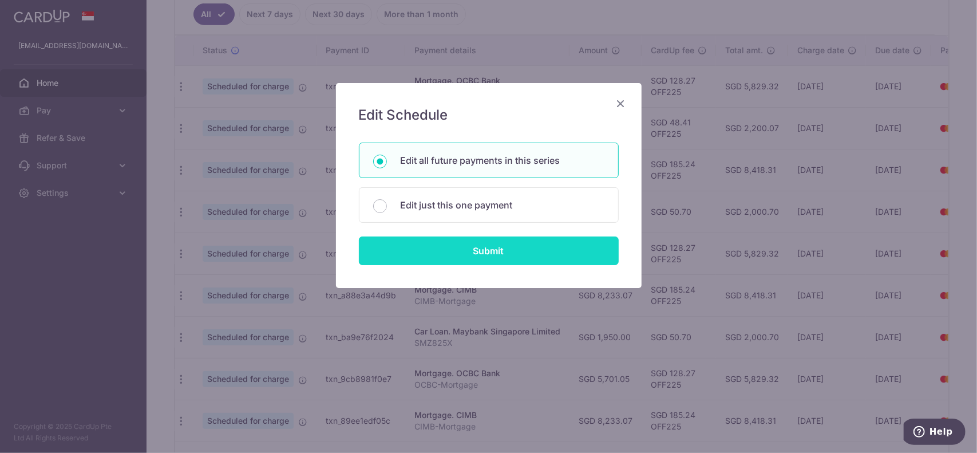
click at [434, 241] on input "Submit" at bounding box center [489, 250] width 260 height 29
radio input "true"
type input "1,950.00"
type input "SMZ825X"
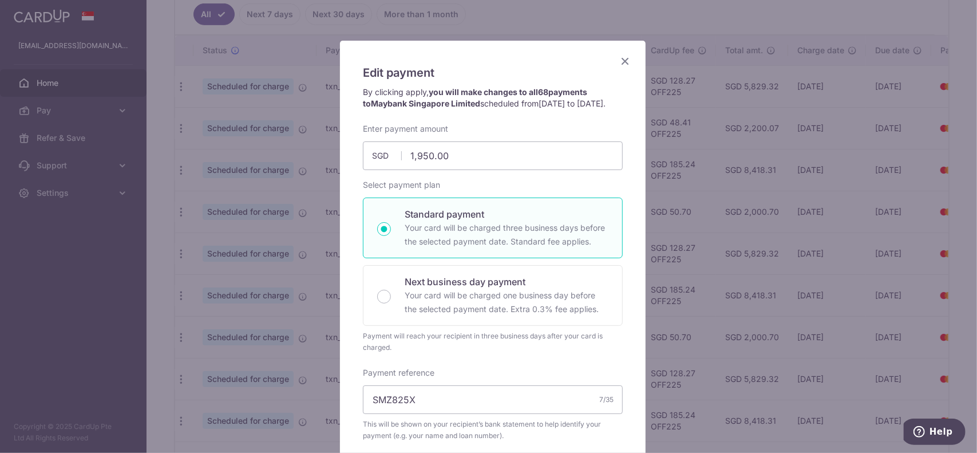
scroll to position [0, 0]
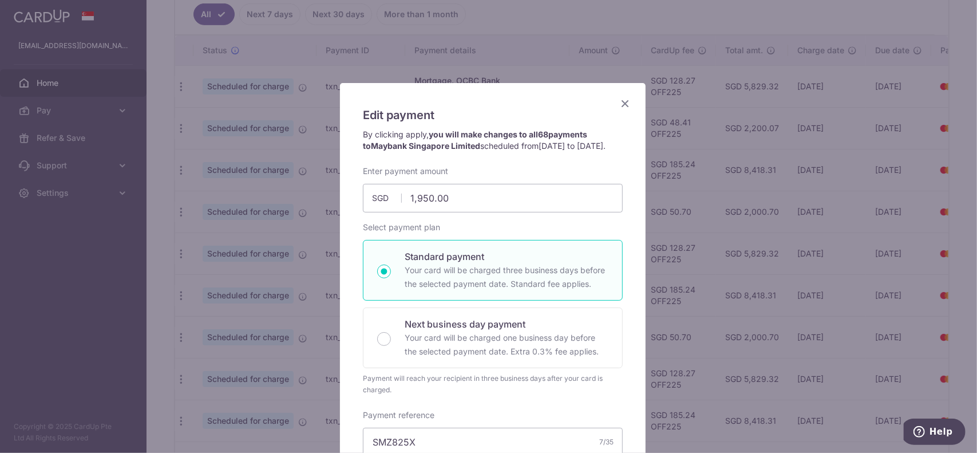
click at [619, 98] on icon "Close" at bounding box center [625, 103] width 14 height 14
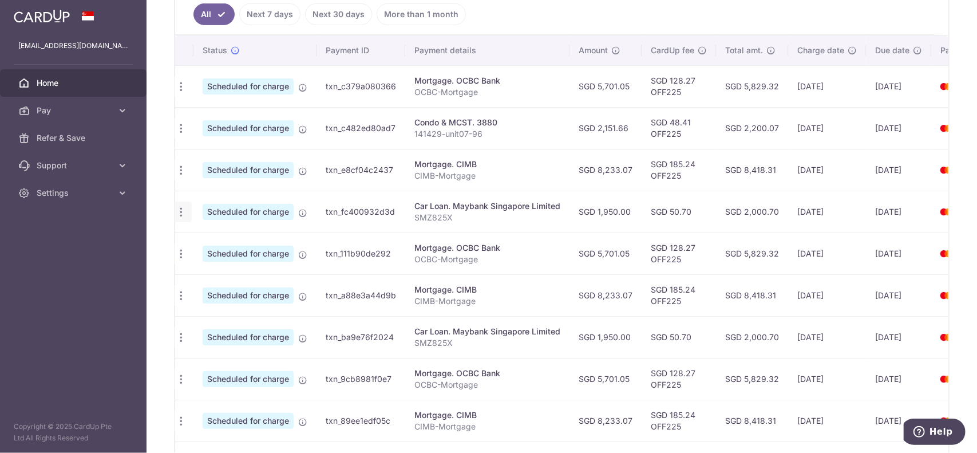
click at [184, 208] on icon "button" at bounding box center [181, 212] width 12 height 12
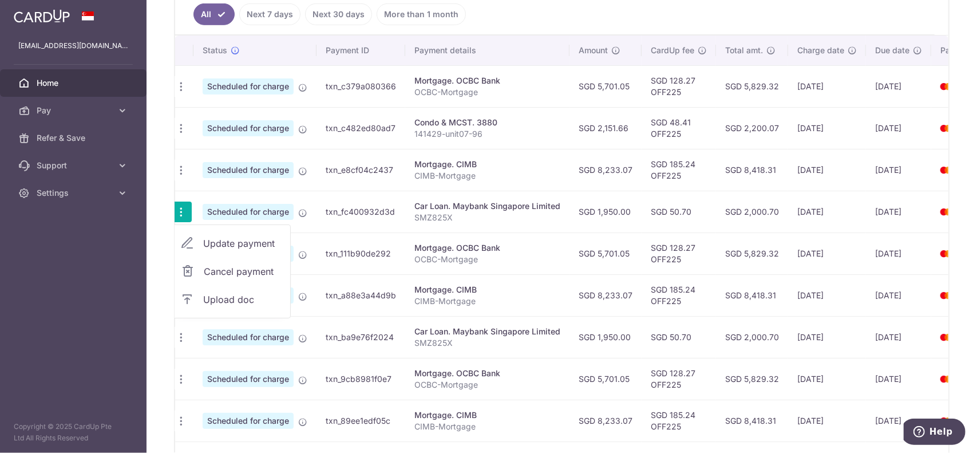
click at [223, 245] on span "Update payment" at bounding box center [242, 243] width 78 height 14
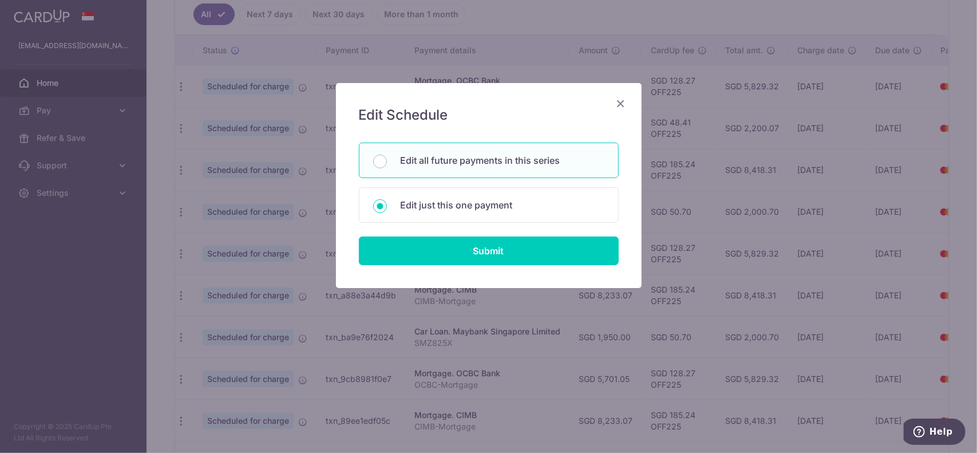
click at [423, 163] on p "Edit all future payments in this series" at bounding box center [503, 160] width 204 height 14
click at [387, 163] on input "Edit all future payments in this series" at bounding box center [380, 162] width 14 height 14
click at [430, 198] on p "Edit just this one payment" at bounding box center [503, 205] width 204 height 14
click at [387, 199] on input "Edit just this one payment" at bounding box center [380, 206] width 14 height 14
radio input "false"
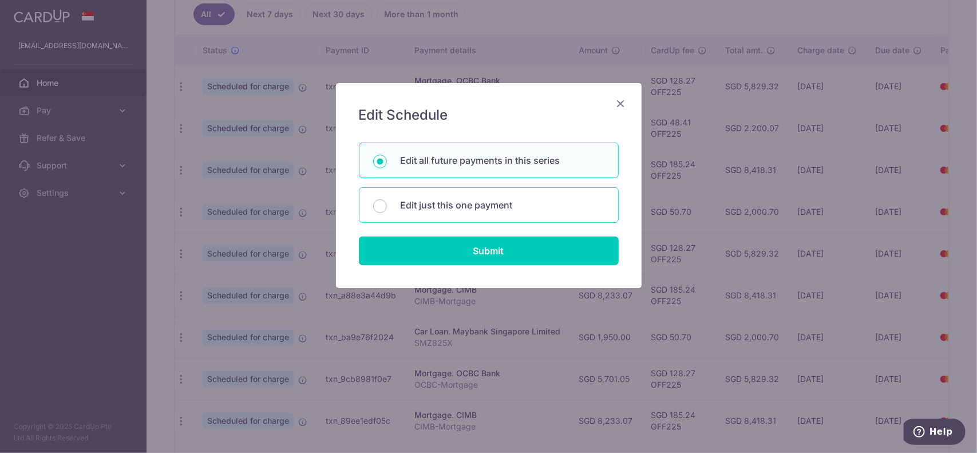
radio input "true"
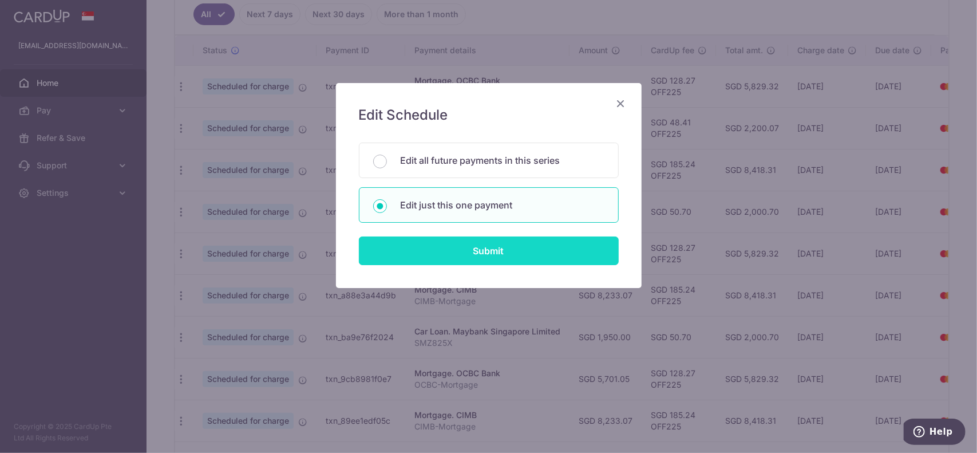
click at [465, 250] on input "Submit" at bounding box center [489, 250] width 260 height 29
radio input "true"
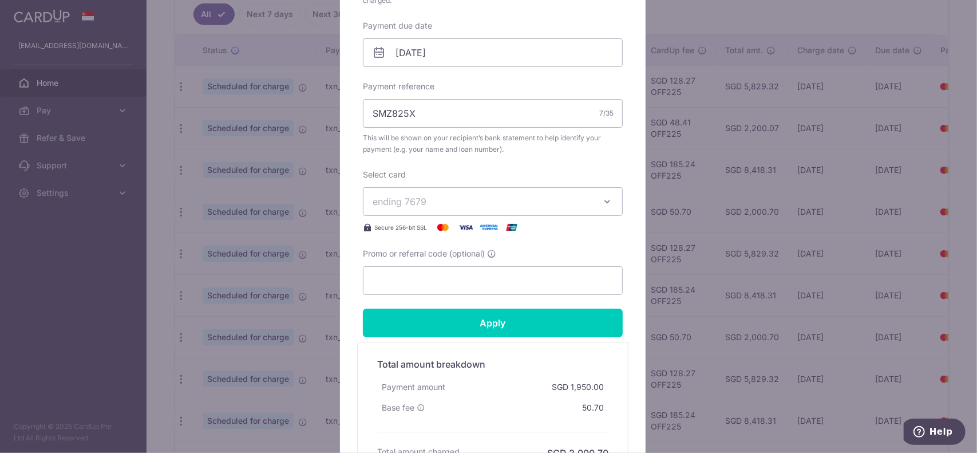
scroll to position [354, 0]
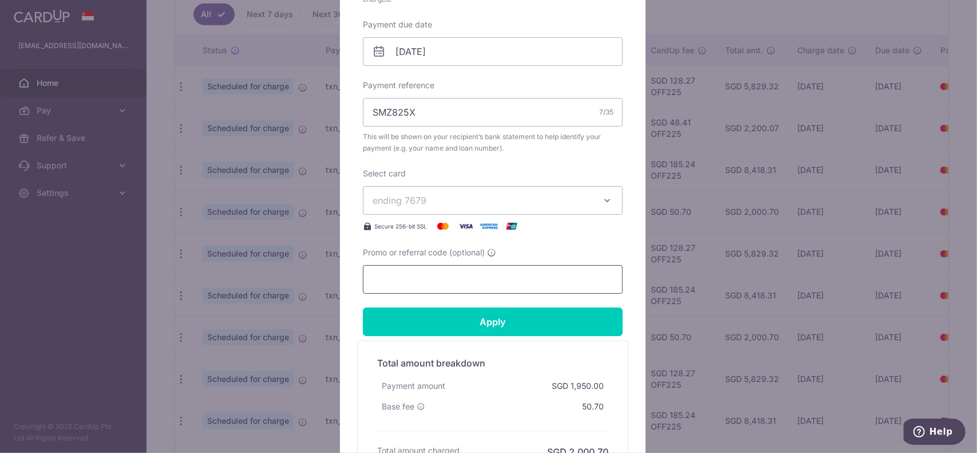
click at [466, 275] on input "Promo or referral code (optional)" at bounding box center [493, 279] width 260 height 29
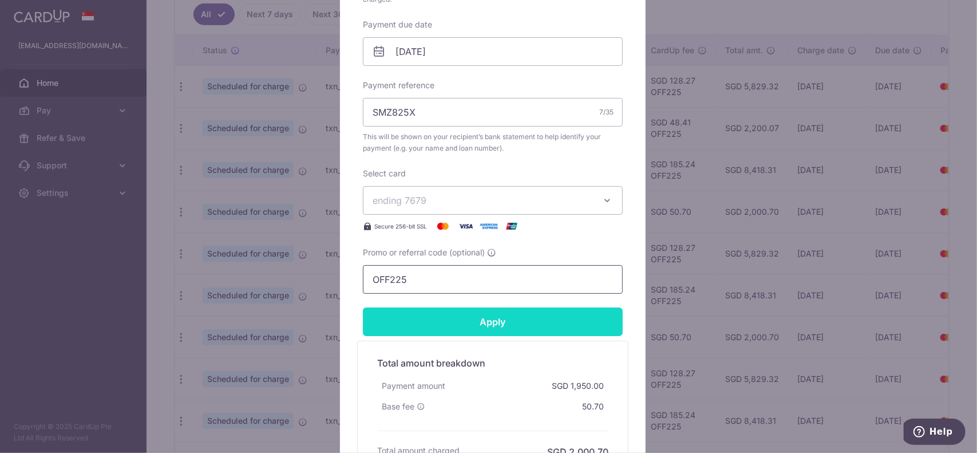
type input "OFF225"
click at [476, 312] on input "Apply" at bounding box center [493, 321] width 260 height 29
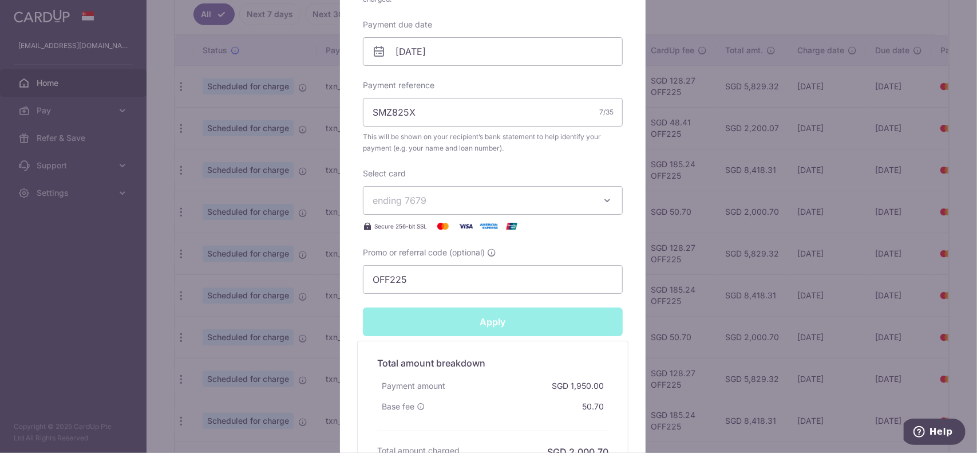
type input "Successfully Applied"
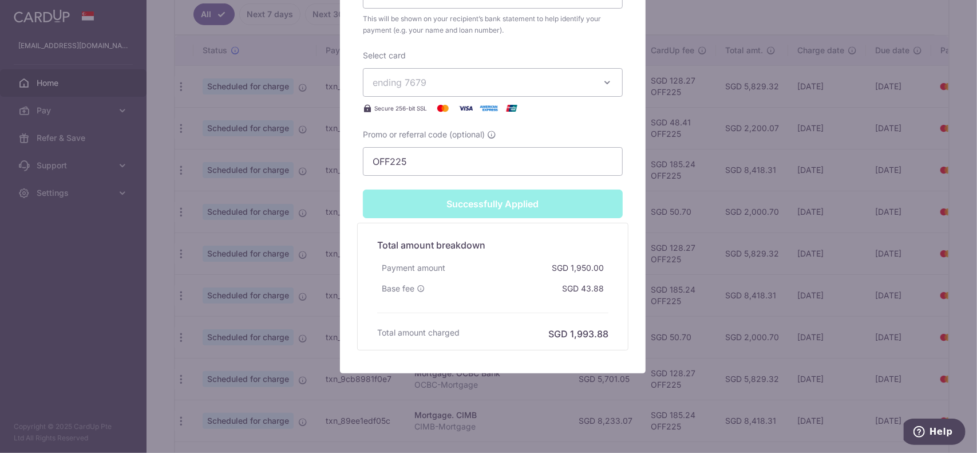
scroll to position [0, 0]
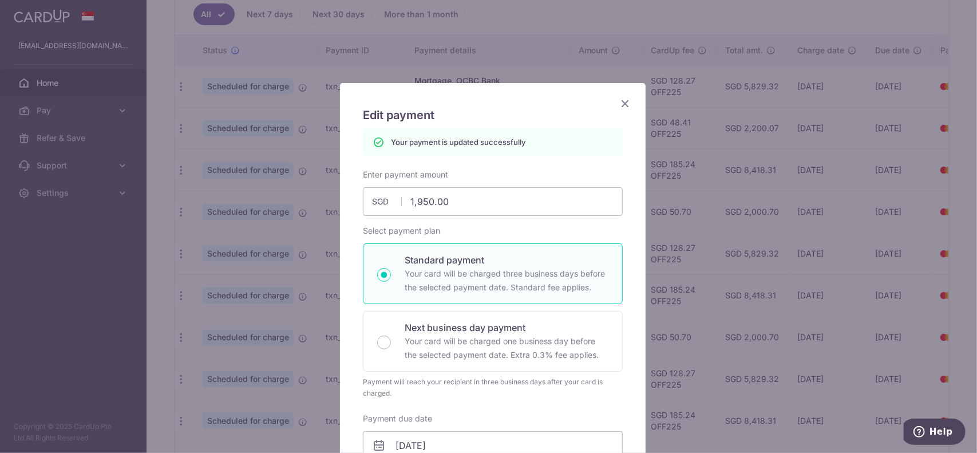
click at [624, 101] on icon "Close" at bounding box center [625, 103] width 14 height 14
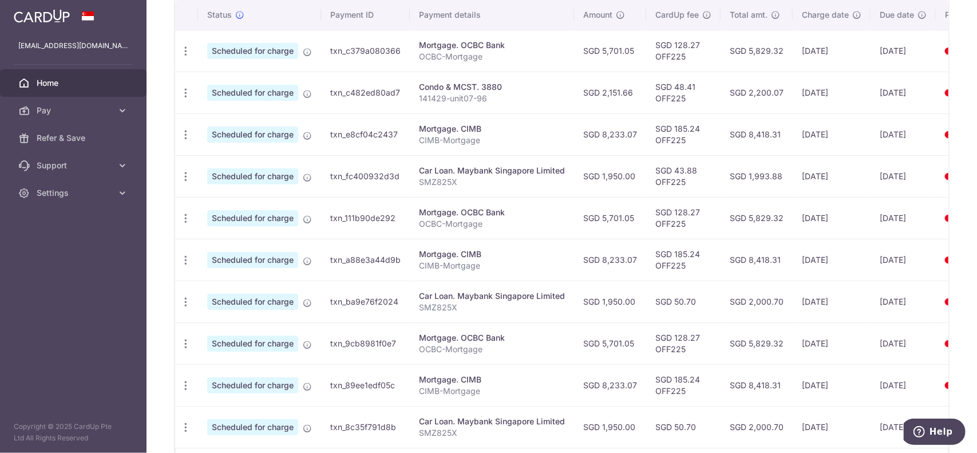
scroll to position [367, 0]
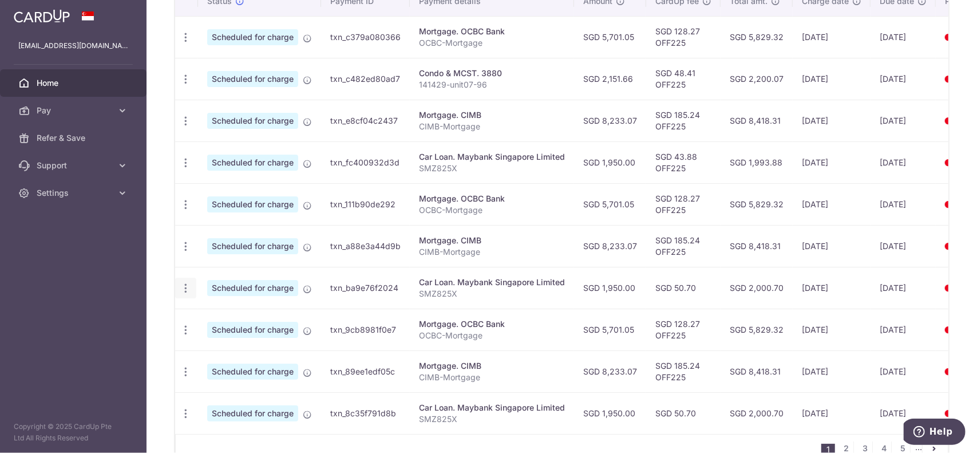
click at [184, 288] on icon "button" at bounding box center [186, 288] width 12 height 12
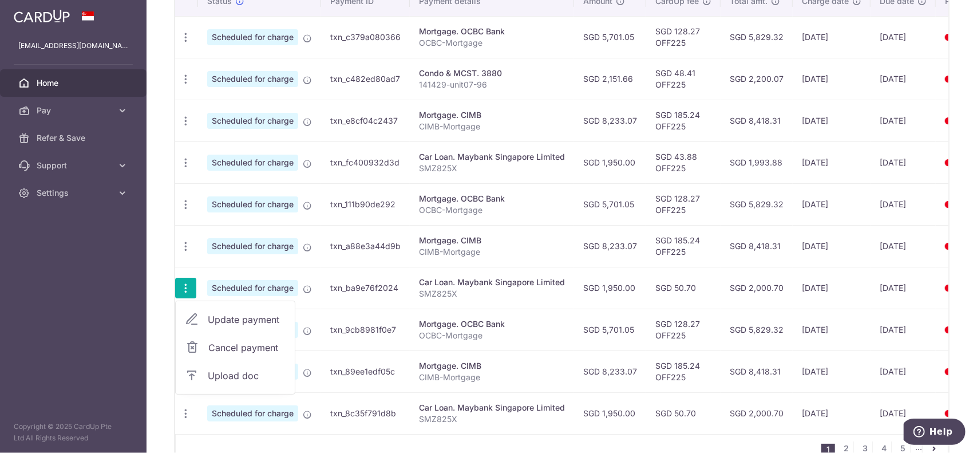
click at [233, 321] on span "Update payment" at bounding box center [247, 319] width 78 height 14
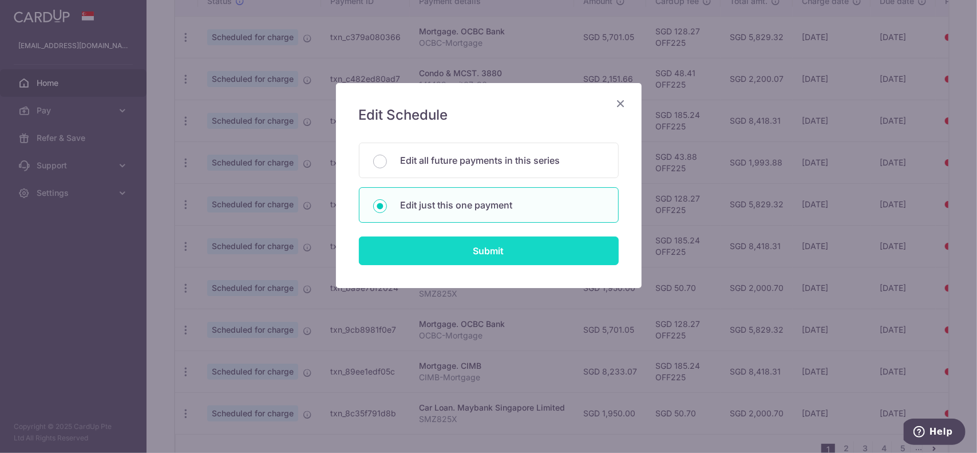
click at [442, 249] on input "Submit" at bounding box center [489, 250] width 260 height 29
radio input "true"
type input "1,950.00"
type input "[DATE]"
type input "SMZ825X"
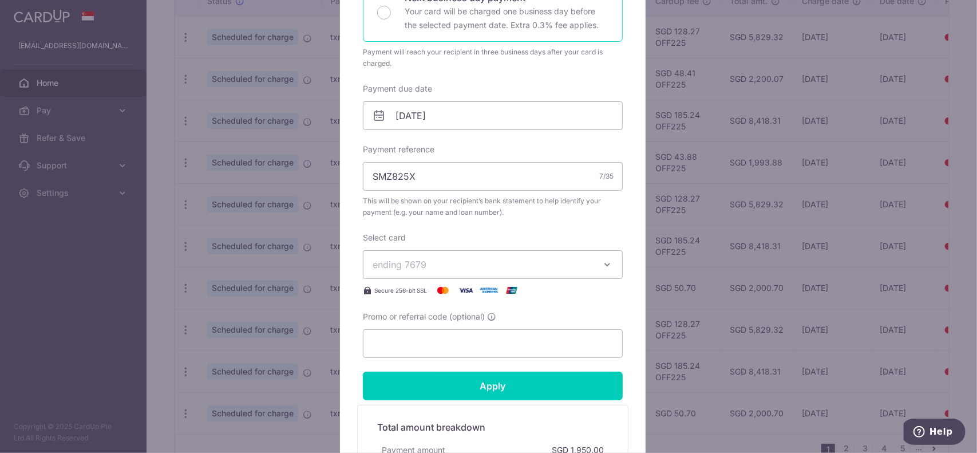
scroll to position [290, 0]
click at [441, 343] on input "Promo or referral code (optional)" at bounding box center [493, 342] width 260 height 29
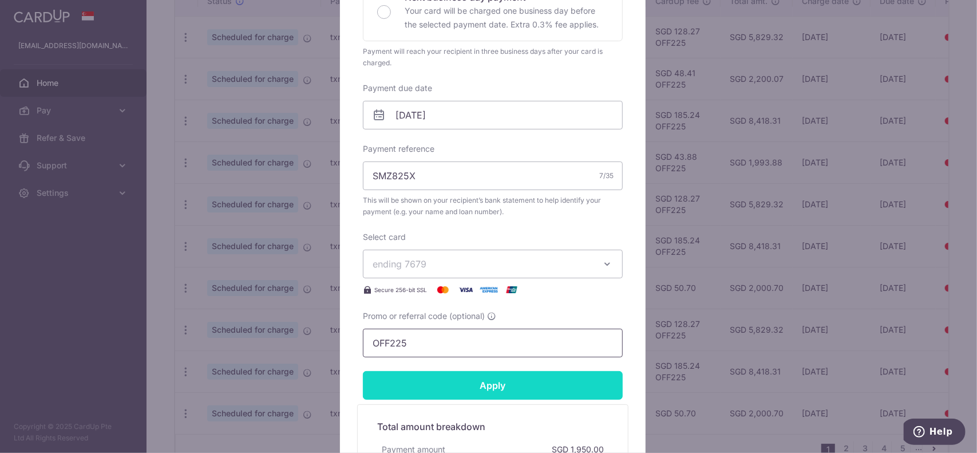
type input "OFF225"
click at [467, 375] on input "Apply" at bounding box center [493, 385] width 260 height 29
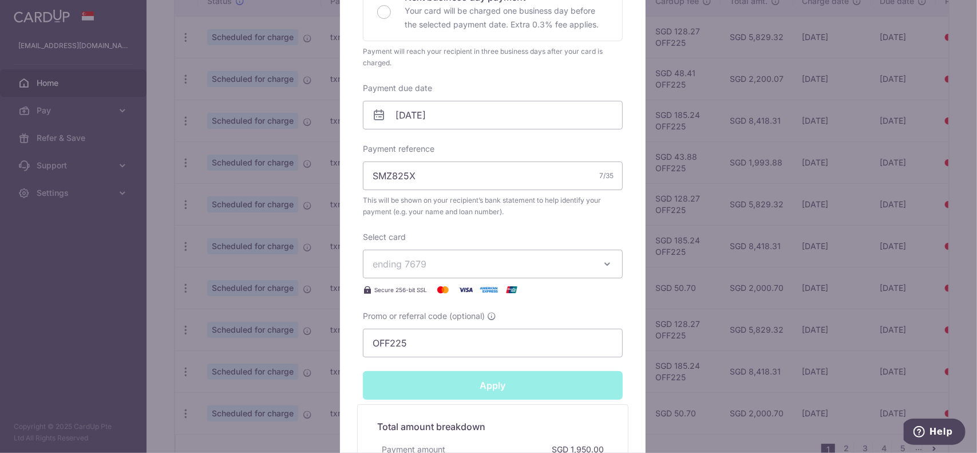
type input "Successfully Applied"
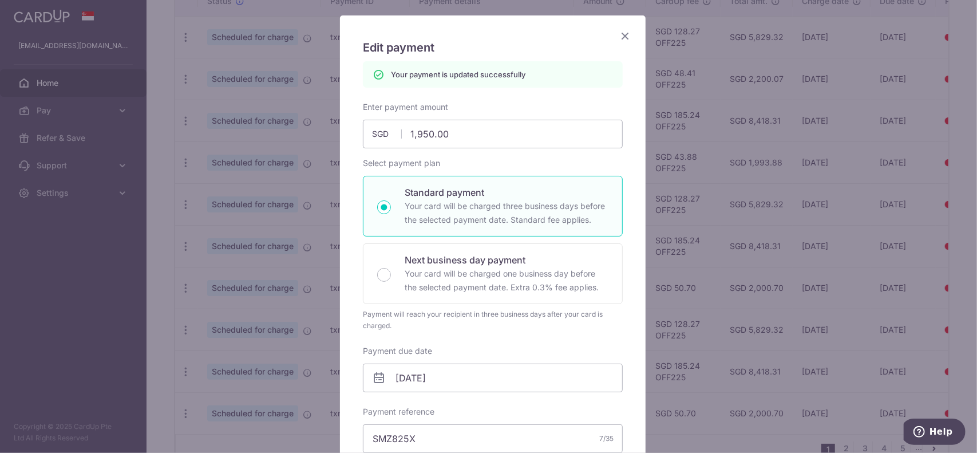
scroll to position [0, 0]
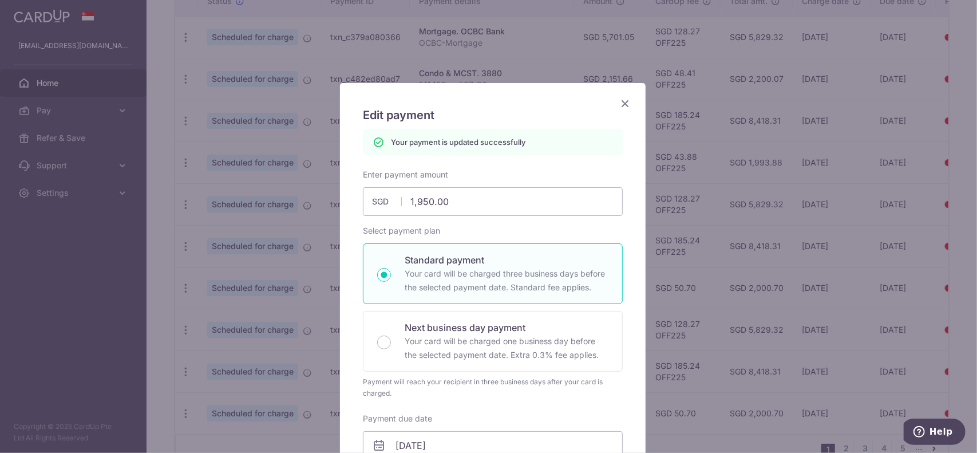
click at [618, 105] on icon "Close" at bounding box center [625, 103] width 14 height 14
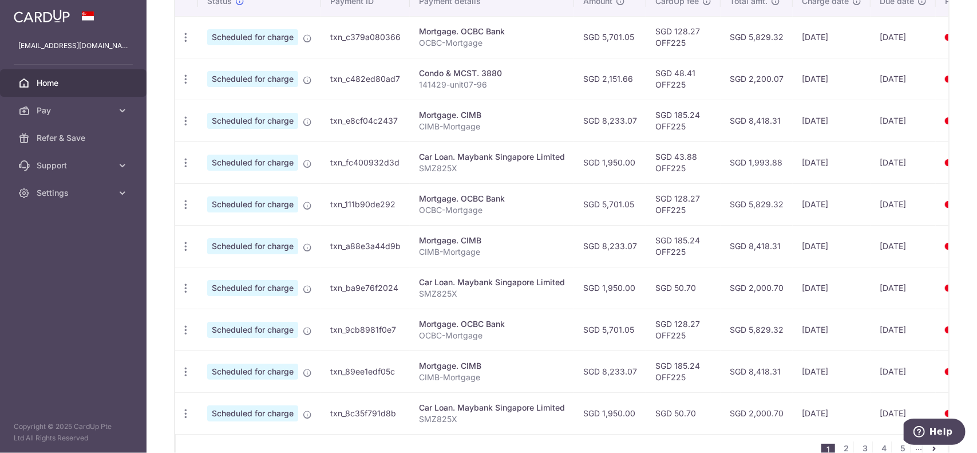
scroll to position [413, 0]
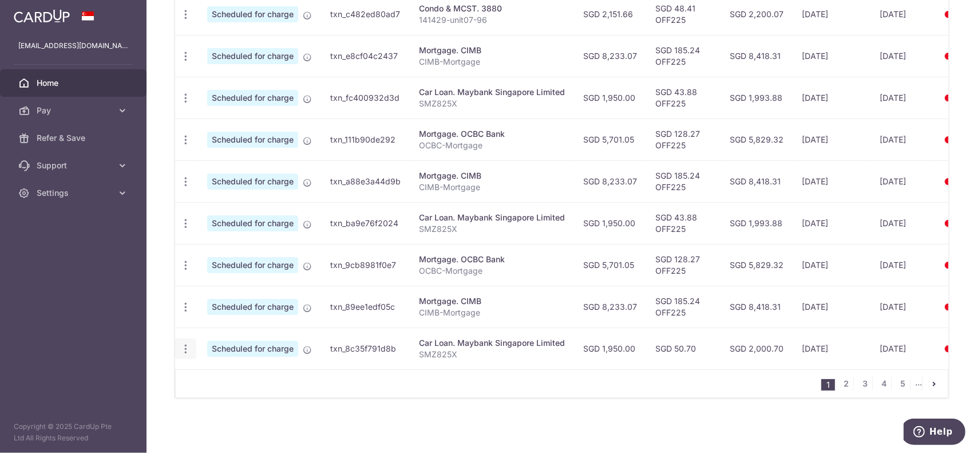
click at [187, 343] on icon "button" at bounding box center [186, 349] width 12 height 12
click at [249, 374] on span "Update payment" at bounding box center [247, 380] width 78 height 14
radio input "true"
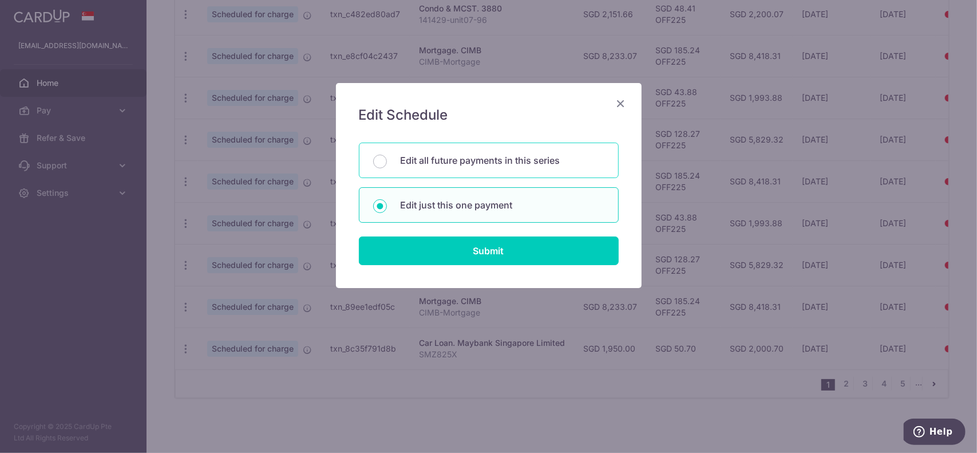
click at [423, 162] on p "Edit all future payments in this series" at bounding box center [503, 160] width 204 height 14
click at [387, 162] on input "Edit all future payments in this series" at bounding box center [380, 162] width 14 height 14
click at [419, 202] on p "Edit just this one payment" at bounding box center [503, 205] width 204 height 14
click at [387, 202] on input "Edit just this one payment" at bounding box center [380, 206] width 14 height 14
radio input "false"
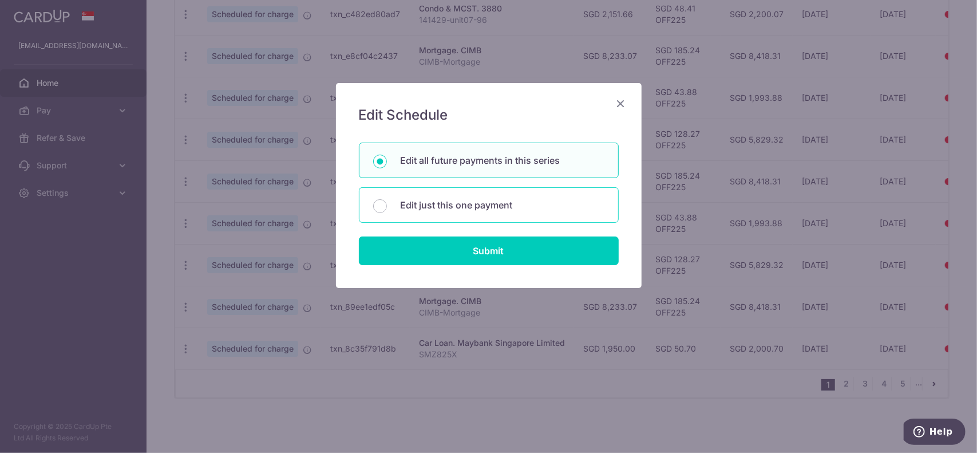
radio input "true"
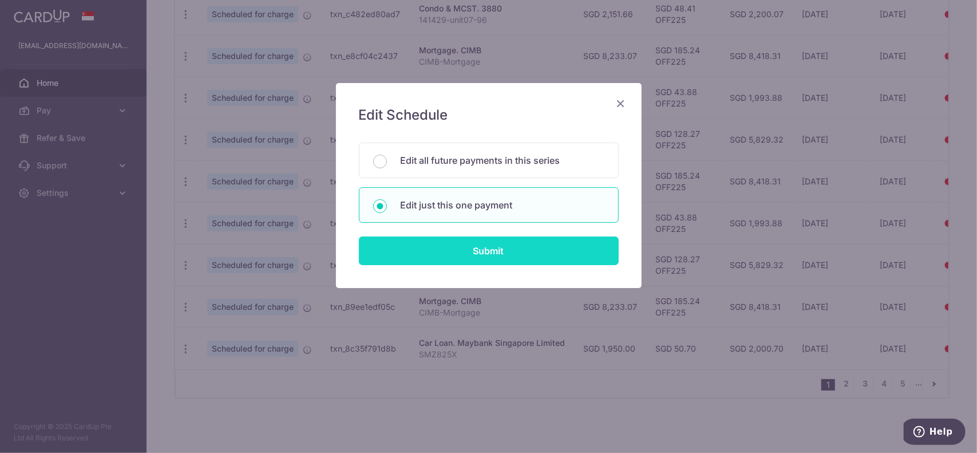
click at [415, 248] on input "Submit" at bounding box center [489, 250] width 260 height 29
radio input "true"
type input "1,950.00"
type input "[DATE]"
type input "SMZ825X"
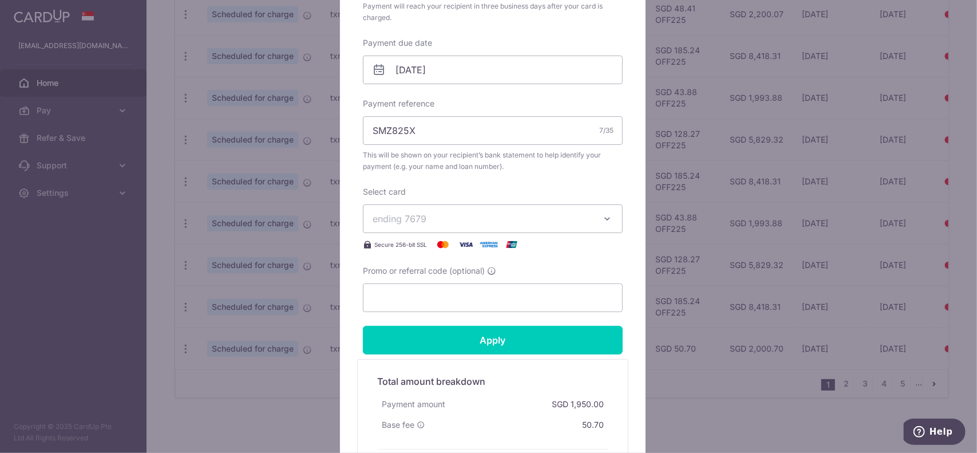
scroll to position [338, 0]
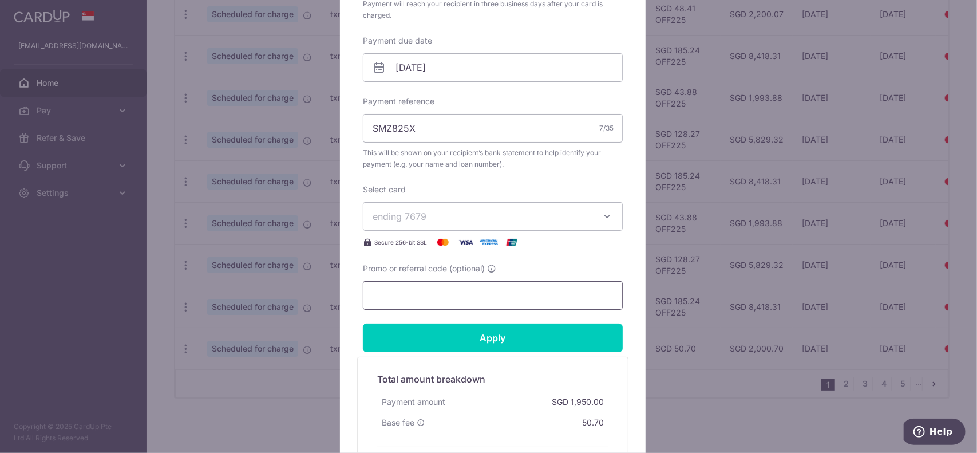
click at [428, 295] on input "Promo or referral code (optional)" at bounding box center [493, 295] width 260 height 29
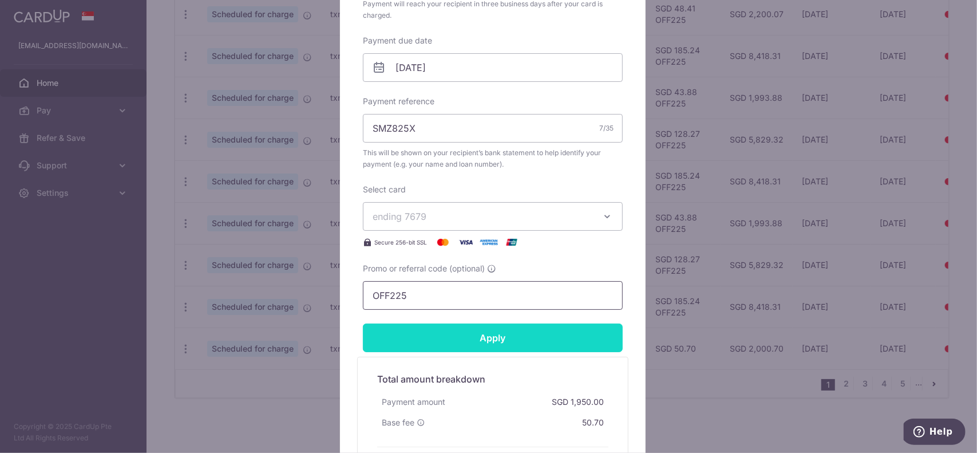
type input "OFF225"
click at [461, 340] on input "Apply" at bounding box center [493, 337] width 260 height 29
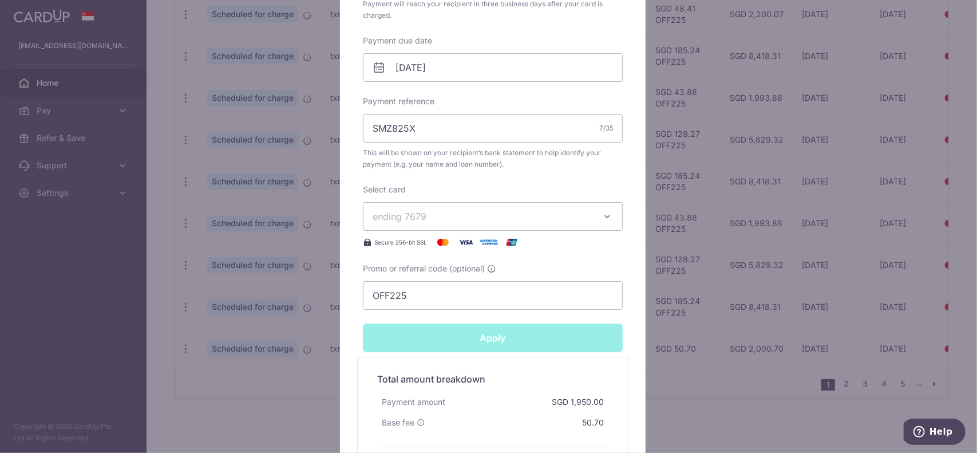
type input "Successfully Applied"
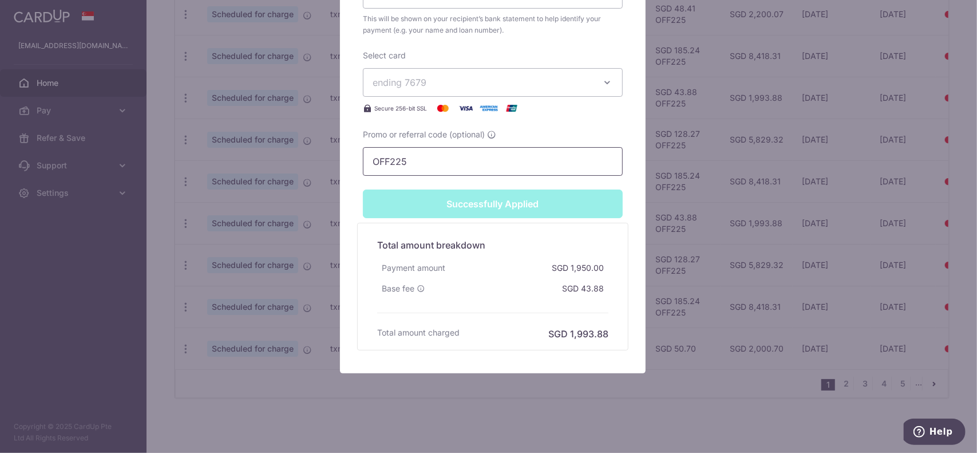
scroll to position [0, 0]
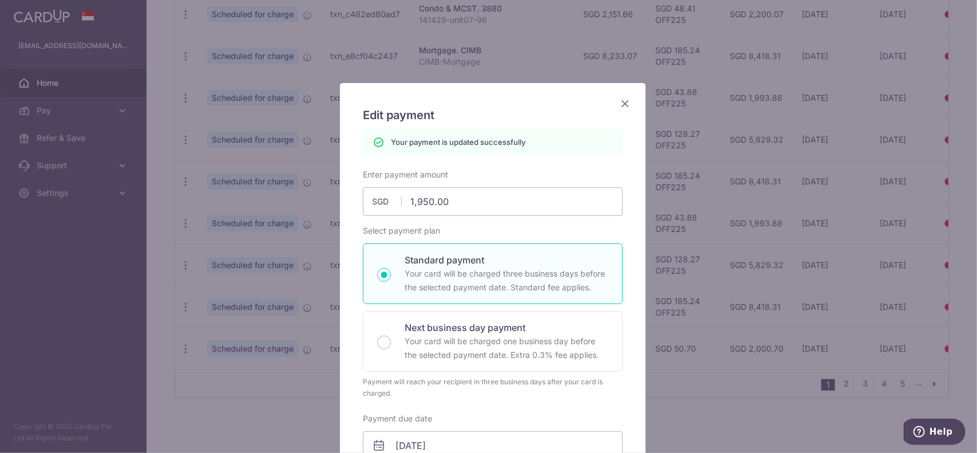
click at [618, 101] on icon "Close" at bounding box center [625, 103] width 14 height 14
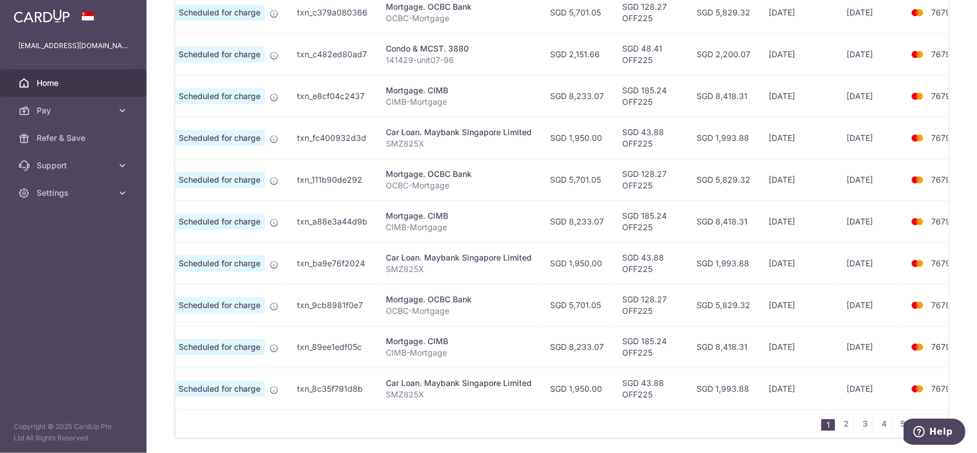
scroll to position [432, 0]
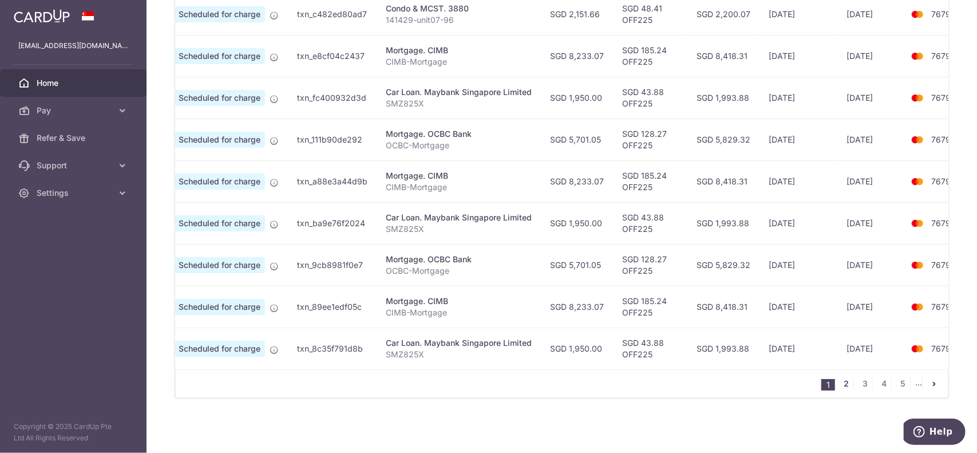
click at [843, 385] on link "2" at bounding box center [846, 384] width 14 height 14
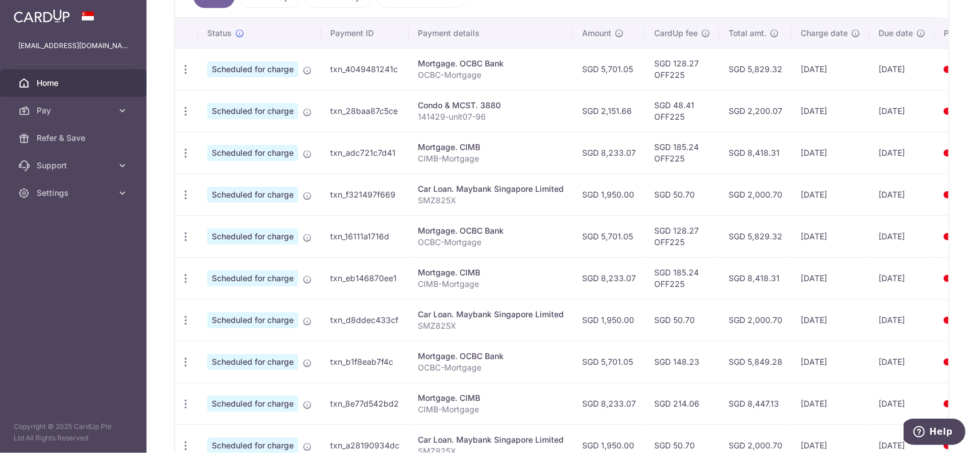
scroll to position [338, 0]
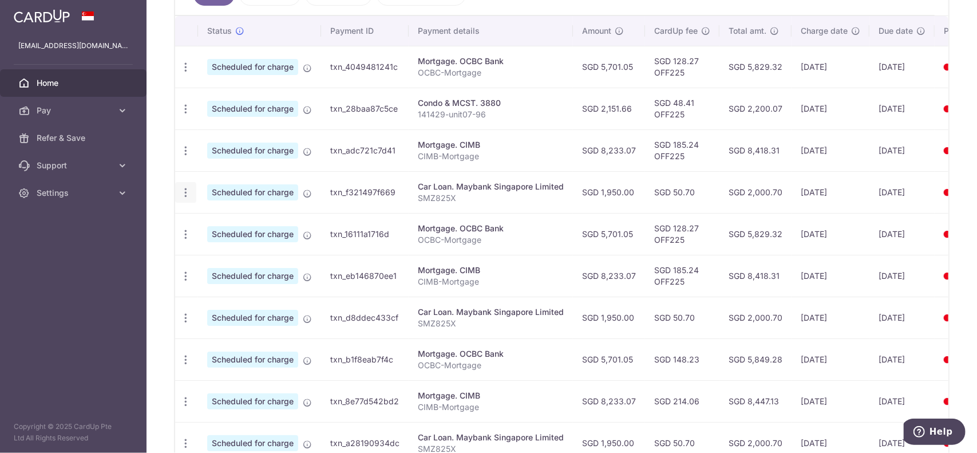
click at [188, 188] on icon "button" at bounding box center [186, 193] width 12 height 12
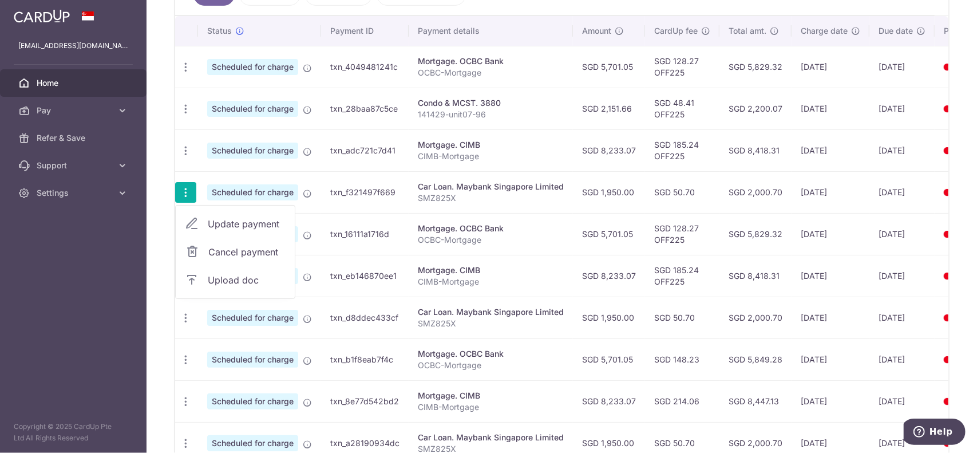
click at [223, 221] on span "Update payment" at bounding box center [247, 224] width 78 height 14
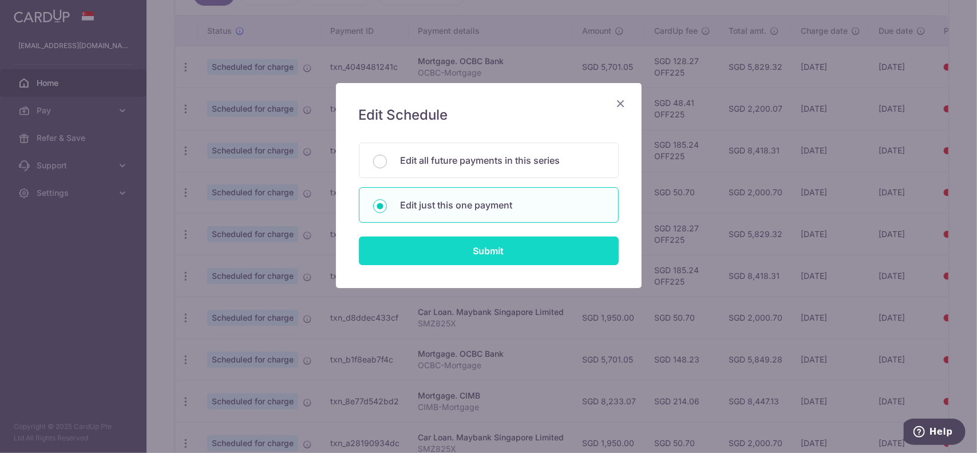
click at [437, 246] on input "Submit" at bounding box center [489, 250] width 260 height 29
radio input "true"
type input "1,950.00"
type input "[DATE]"
type input "SMZ825X"
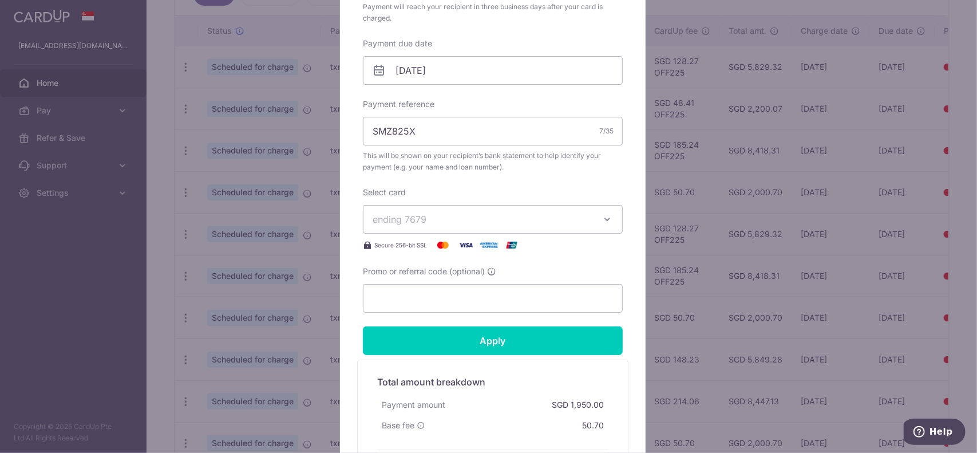
scroll to position [341, 0]
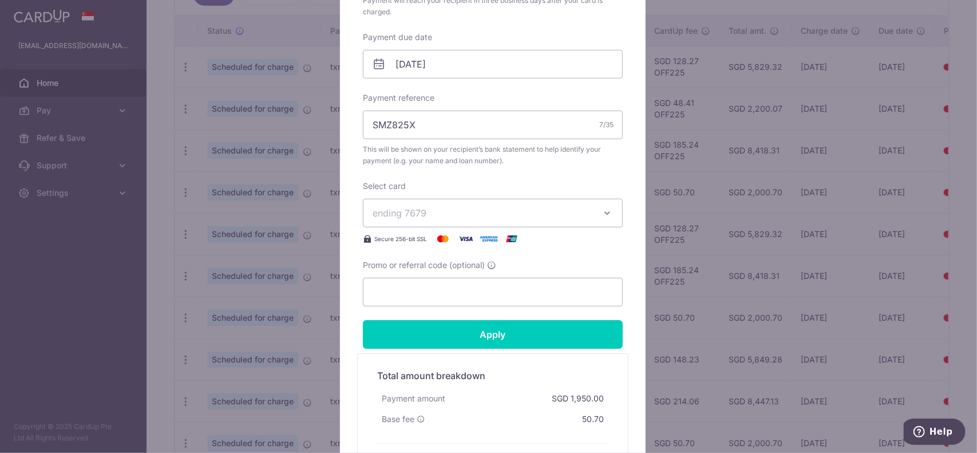
click at [427, 308] on form "By clicking apply, you will make changes to all payments to Maybank Singapore L…" at bounding box center [493, 134] width 260 height 693
click at [411, 294] on input "Promo or referral code (optional)" at bounding box center [493, 292] width 260 height 29
drag, startPoint x: 411, startPoint y: 294, endPoint x: 290, endPoint y: 302, distance: 122.2
click at [290, 302] on div "Edit payment By clicking apply, you will make changes to all payments to Mayban…" at bounding box center [488, 226] width 977 height 453
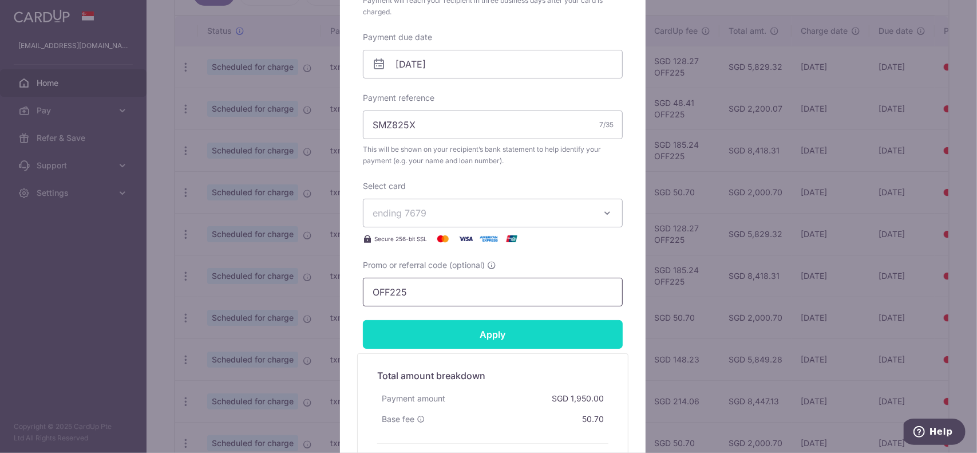
type input "OFF225"
click at [401, 326] on input "Apply" at bounding box center [493, 334] width 260 height 29
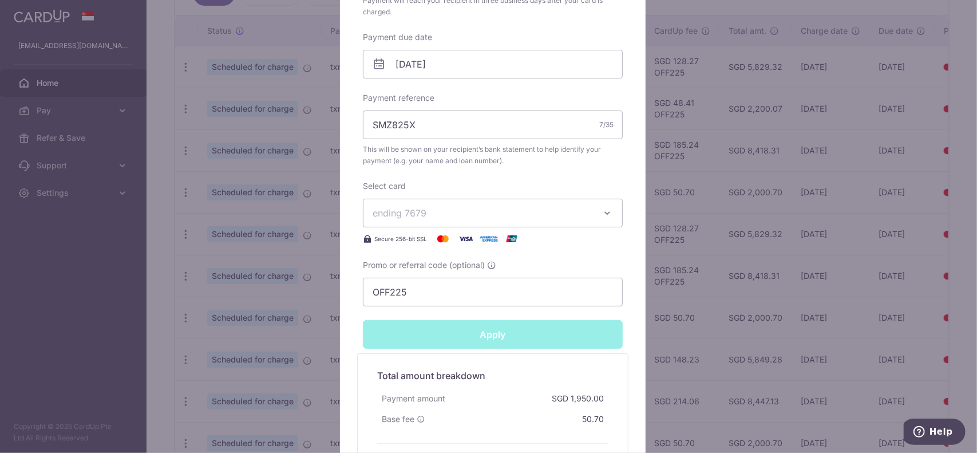
type input "Successfully Applied"
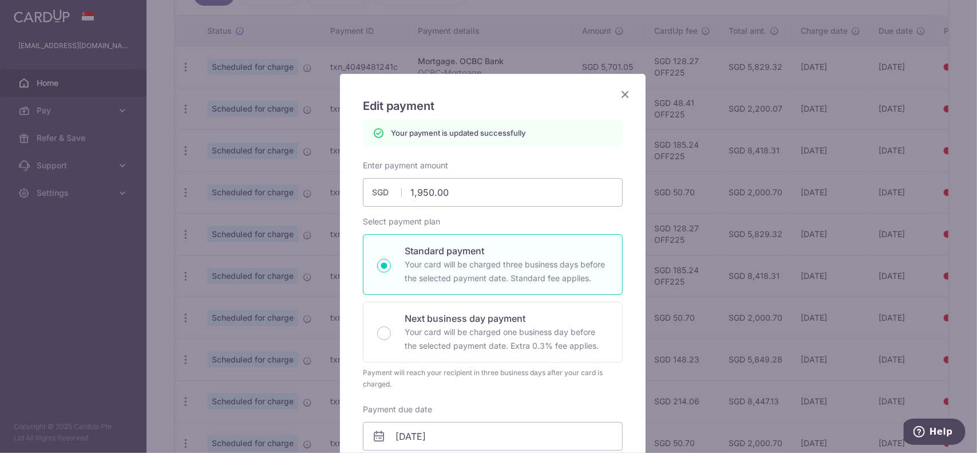
scroll to position [0, 0]
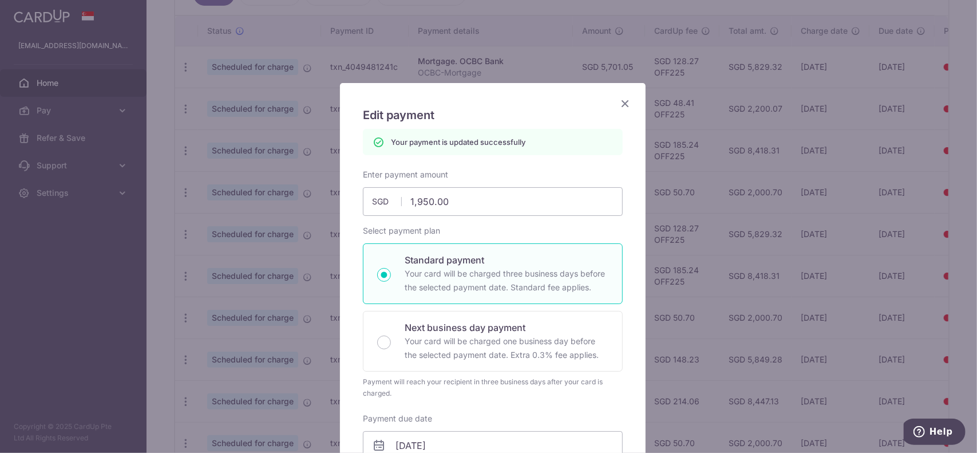
click at [626, 102] on icon "Close" at bounding box center [625, 103] width 14 height 14
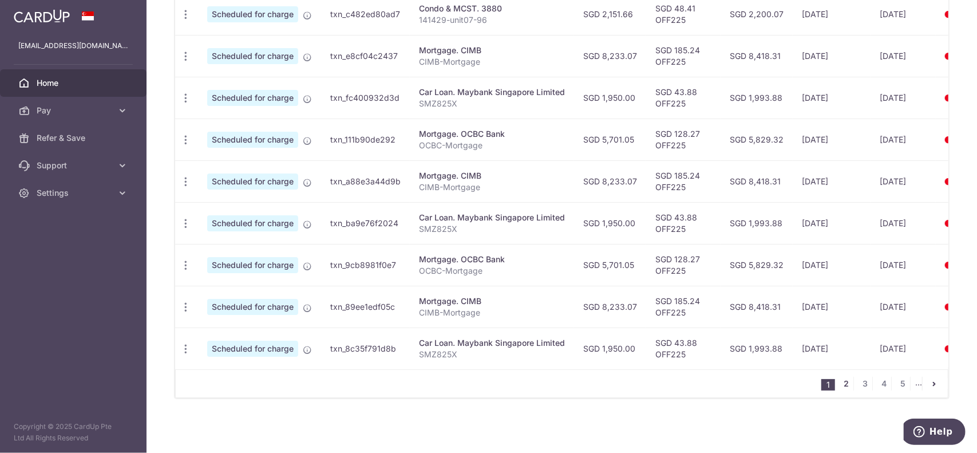
click at [840, 384] on link "2" at bounding box center [846, 384] width 14 height 14
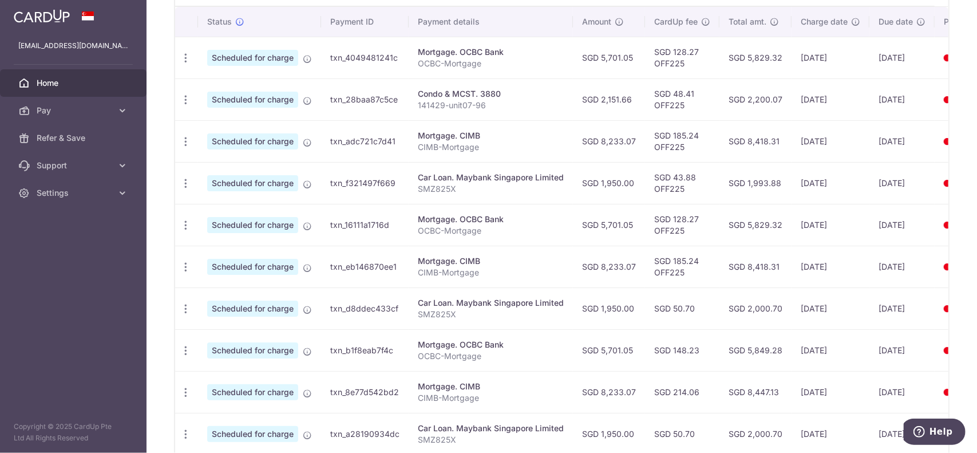
scroll to position [347, 0]
click at [190, 304] on icon "button" at bounding box center [186, 309] width 12 height 12
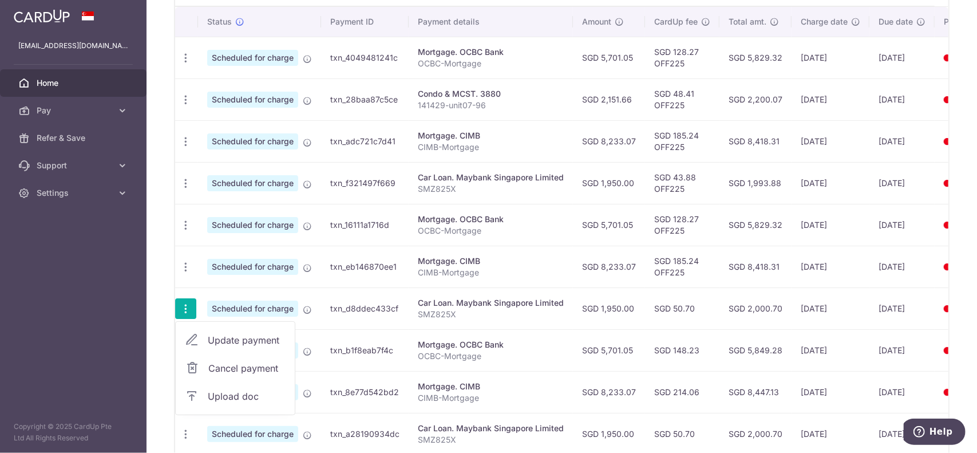
click at [244, 336] on span "Update payment" at bounding box center [247, 340] width 78 height 14
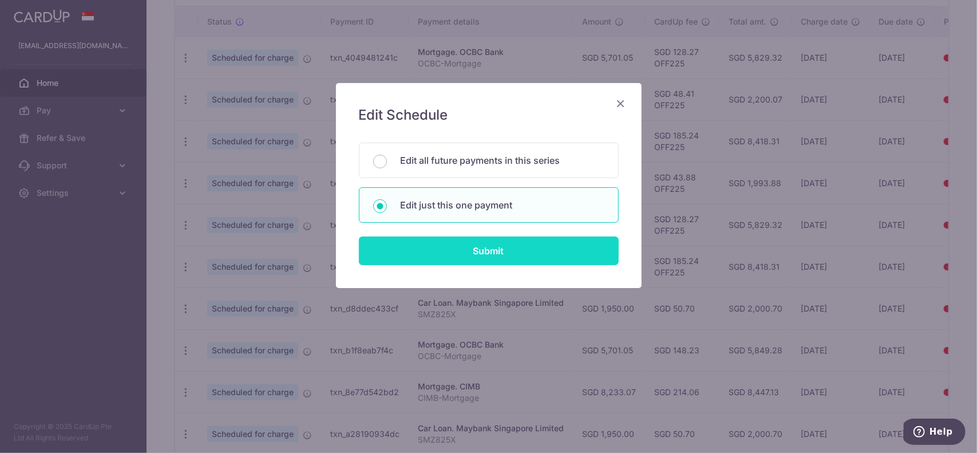
click at [443, 243] on input "Submit" at bounding box center [489, 250] width 260 height 29
radio input "true"
type input "1,950.00"
type input "[DATE]"
type input "SMZ825X"
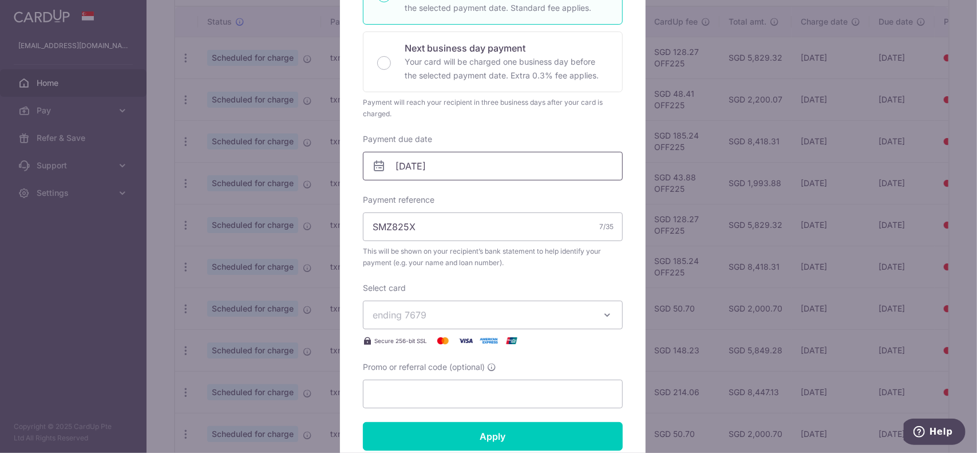
scroll to position [283, 0]
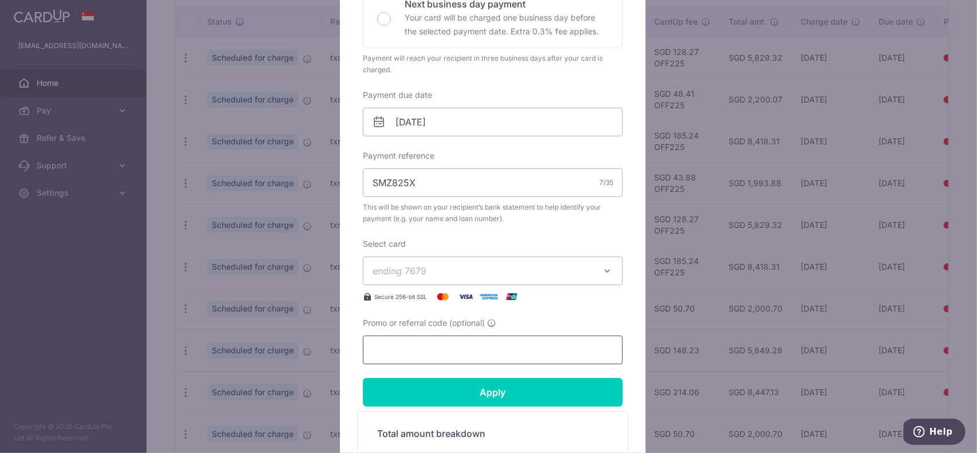
click at [422, 346] on input "Promo or referral code (optional)" at bounding box center [493, 349] width 260 height 29
paste input "OFF225"
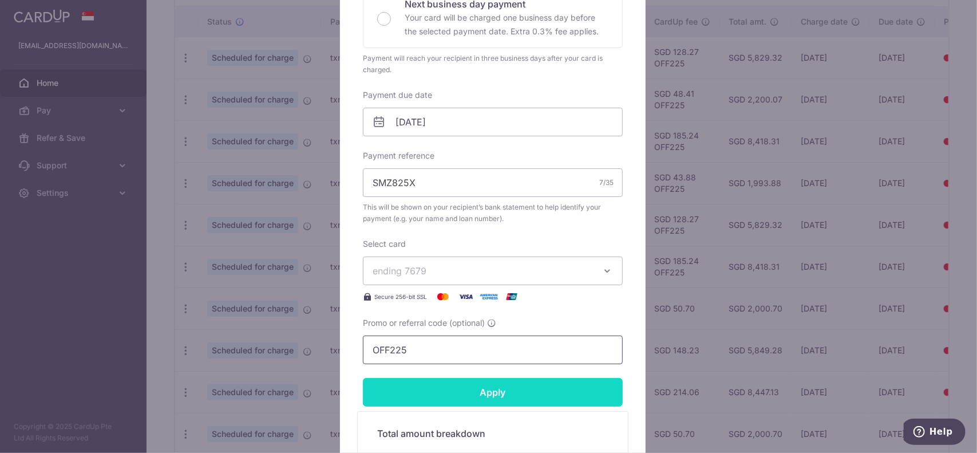
type input "OFF225"
click at [457, 394] on input "Apply" at bounding box center [493, 392] width 260 height 29
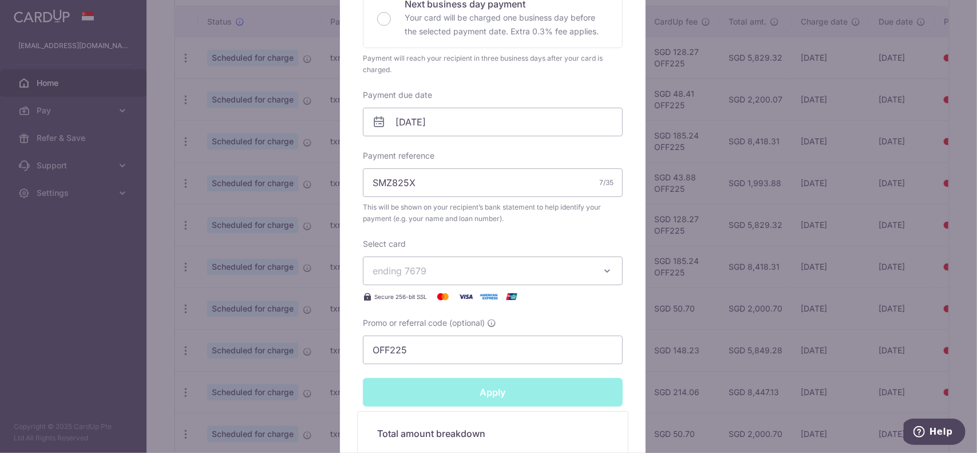
type input "Successfully Applied"
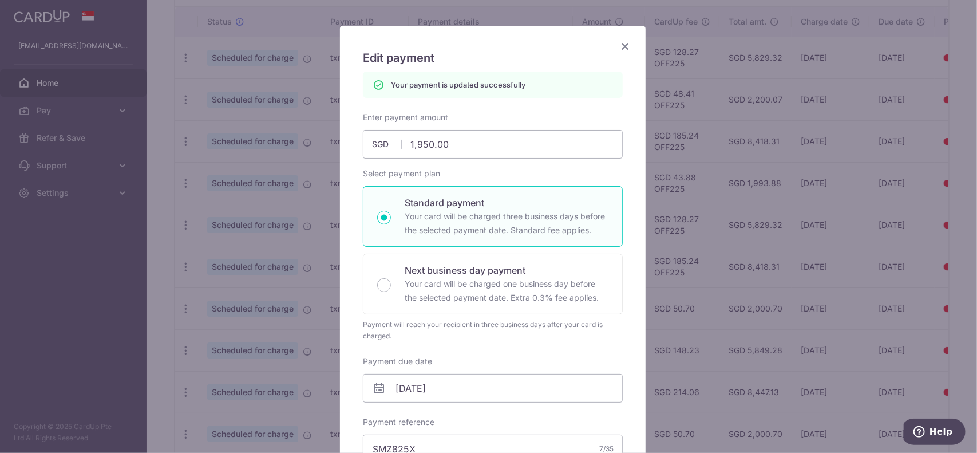
scroll to position [41, 0]
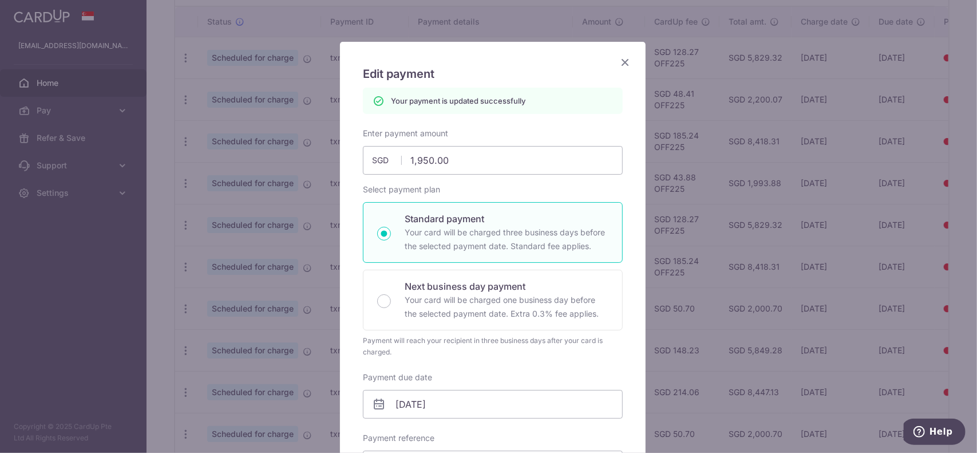
click at [620, 61] on icon "Close" at bounding box center [625, 62] width 14 height 14
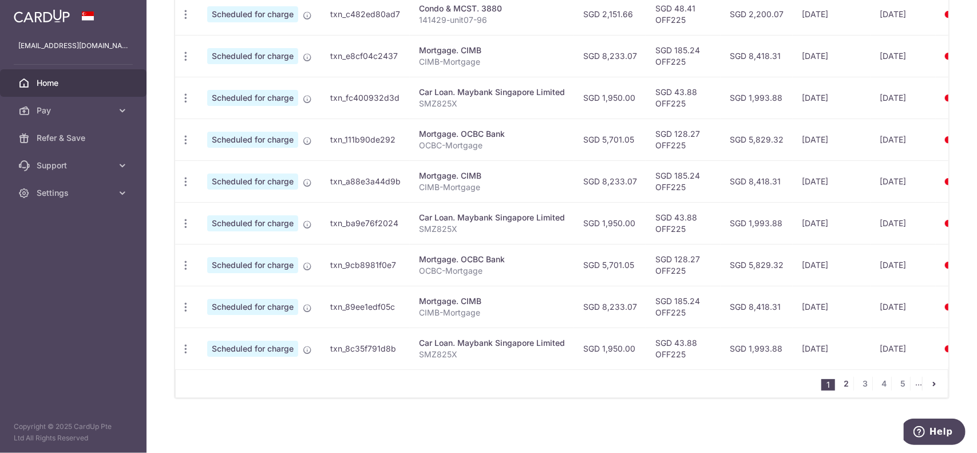
click at [840, 384] on link "2" at bounding box center [846, 384] width 14 height 14
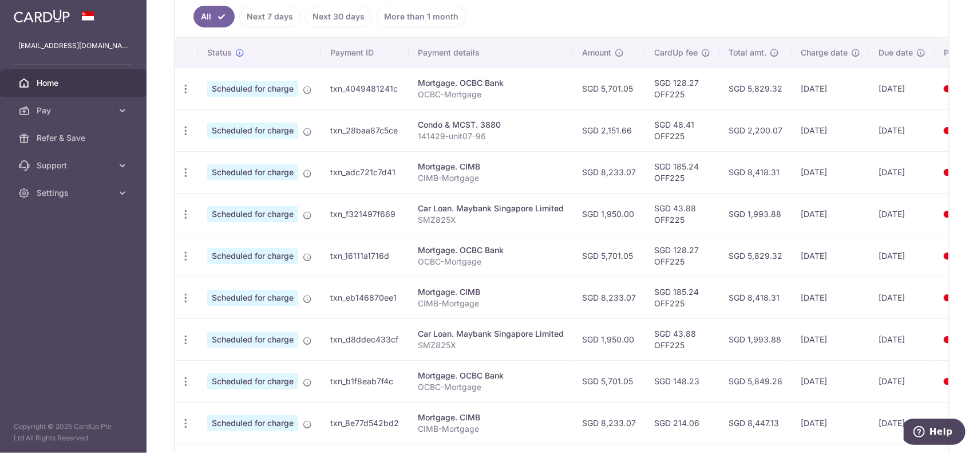
scroll to position [316, 0]
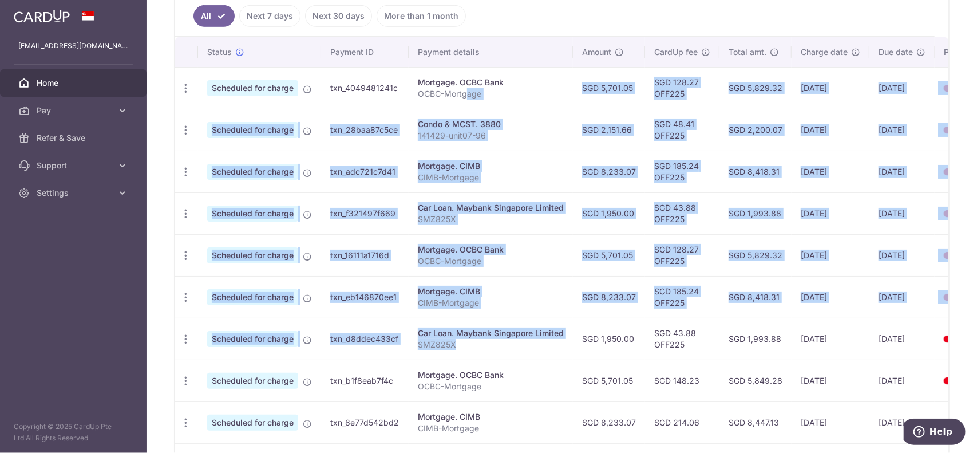
drag, startPoint x: 467, startPoint y: 86, endPoint x: 492, endPoint y: 335, distance: 249.6
click at [492, 335] on tbody "Update payment Cancel payment Scheduled for charge txn_4049481241c Mortgage. OC…" at bounding box center [598, 276] width 846 height 418
click at [492, 339] on p "SMZ825X" at bounding box center [491, 344] width 146 height 11
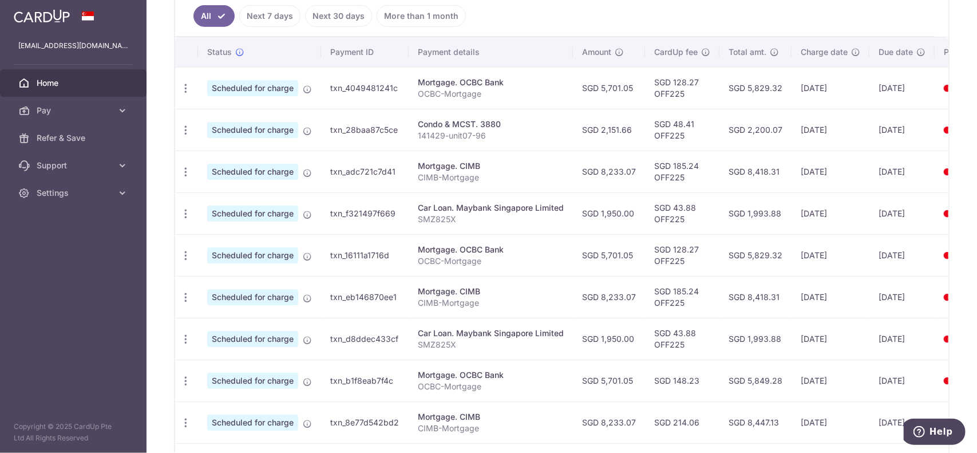
scroll to position [0, 0]
